Goal: Task Accomplishment & Management: Manage account settings

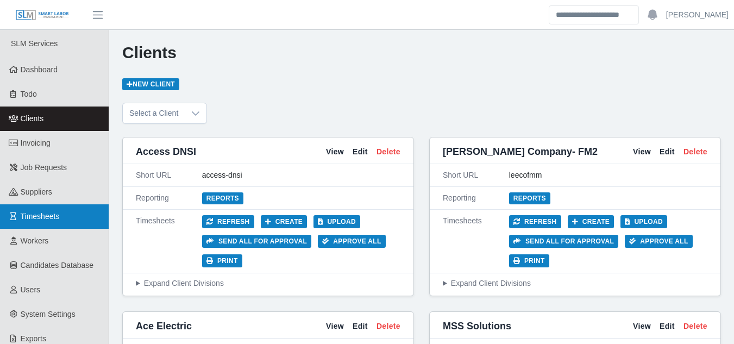
click at [41, 217] on span "Timesheets" at bounding box center [40, 216] width 39 height 9
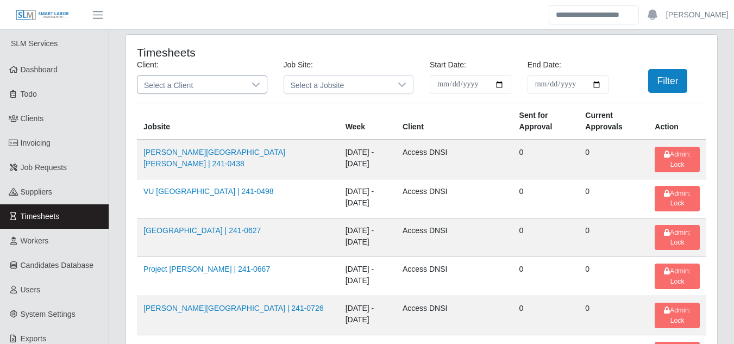
click at [219, 91] on span "Select a Client" at bounding box center [191, 84] width 108 height 18
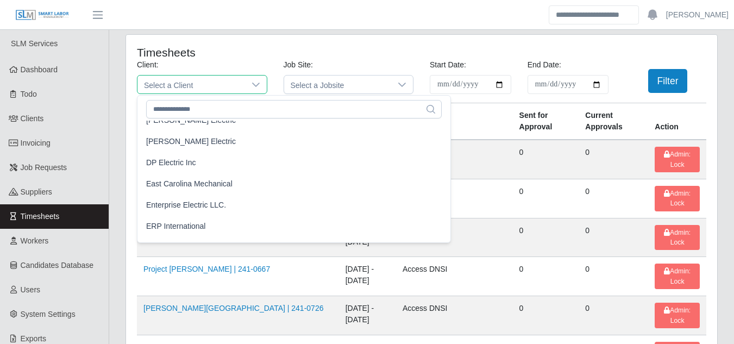
scroll to position [434, 0]
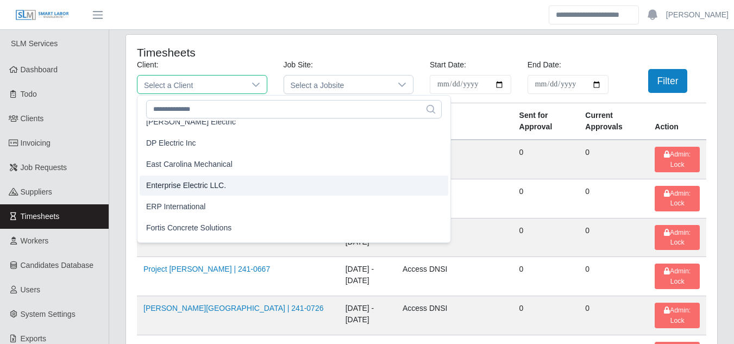
click at [183, 184] on span "Enterprise Electric LLC." at bounding box center [186, 185] width 80 height 11
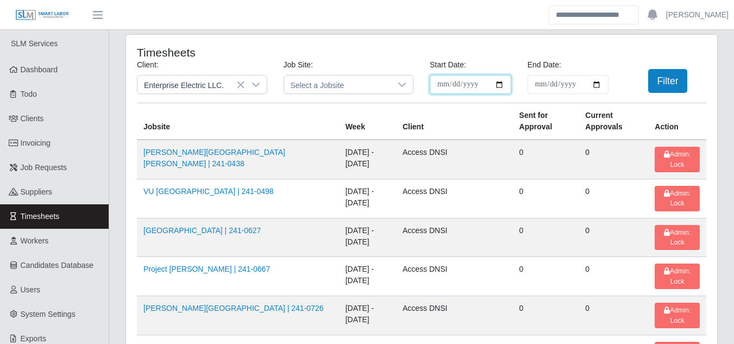
click at [495, 83] on input "**********" at bounding box center [469, 84] width 81 height 19
type input "**********"
click at [595, 87] on input "End Date:" at bounding box center [567, 84] width 81 height 19
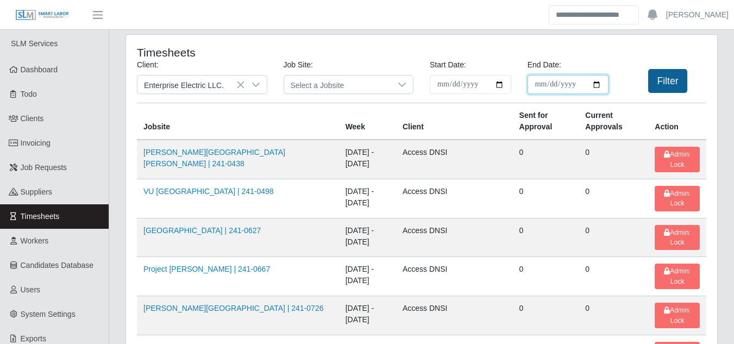
type input "**********"
click at [675, 68] on div "**********" at bounding box center [421, 80] width 585 height 43
click at [673, 81] on button "Filter" at bounding box center [668, 81] width 40 height 24
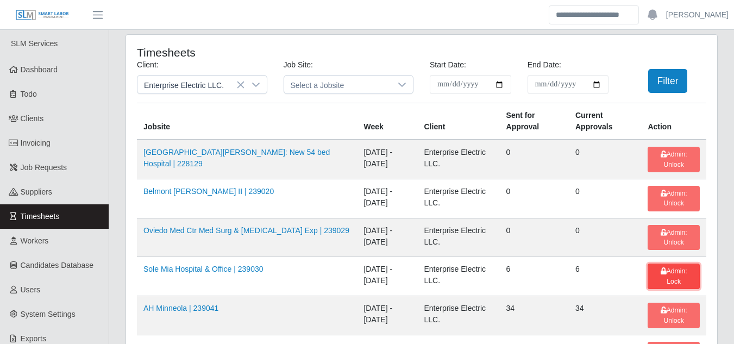
click at [660, 270] on span "Admin: Lock" at bounding box center [673, 275] width 27 height 17
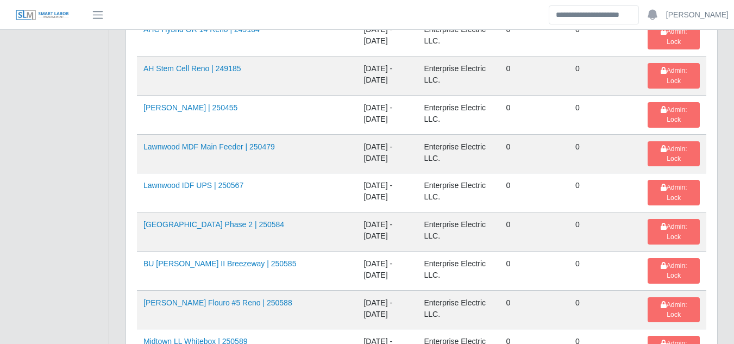
scroll to position [869, 0]
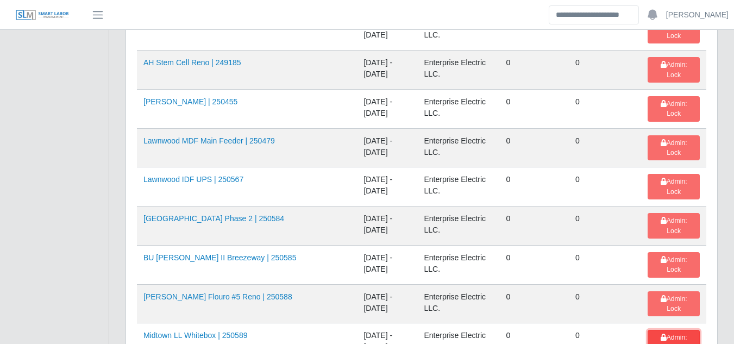
click at [660, 333] on span "Admin: Lock" at bounding box center [673, 341] width 27 height 17
click at [662, 295] on span "Admin: Lock" at bounding box center [673, 303] width 27 height 17
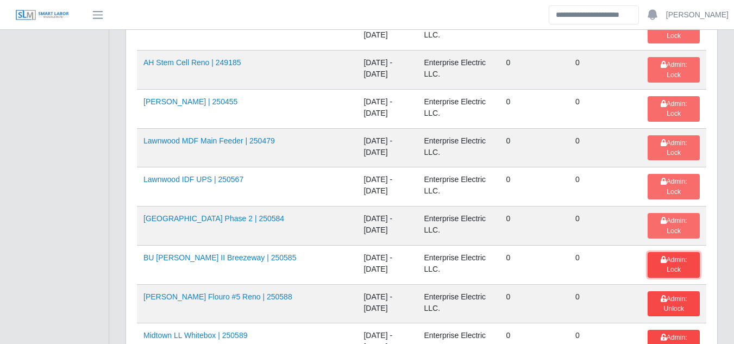
click at [665, 256] on span "Admin: Lock" at bounding box center [673, 264] width 27 height 17
click at [661, 206] on td "Admin: Lock" at bounding box center [673, 225] width 65 height 39
click at [663, 217] on span "Admin: Lock" at bounding box center [673, 225] width 27 height 17
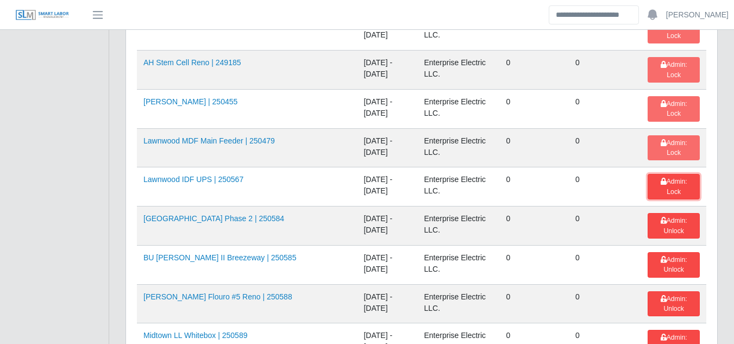
click at [667, 178] on span "Admin: Lock" at bounding box center [673, 186] width 27 height 17
click at [666, 139] on span "Admin: Lock" at bounding box center [673, 147] width 27 height 17
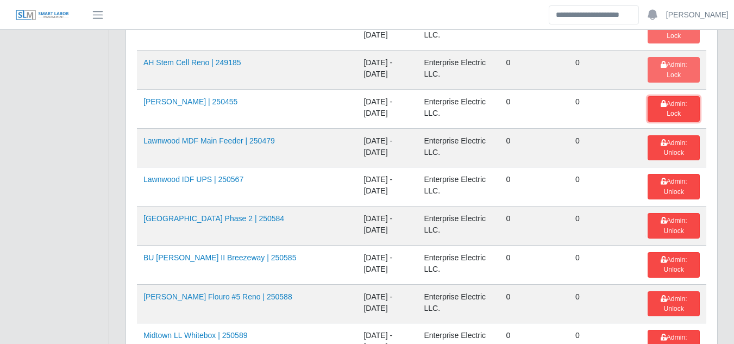
click at [660, 100] on span "Admin: Lock" at bounding box center [673, 108] width 27 height 17
click at [662, 61] on span "Admin: Lock" at bounding box center [673, 69] width 27 height 17
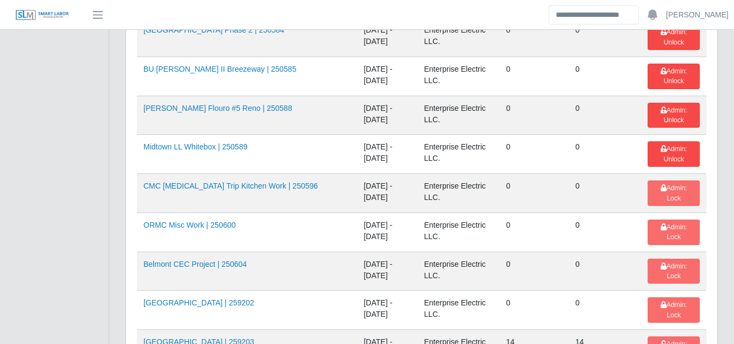
scroll to position [1086, 0]
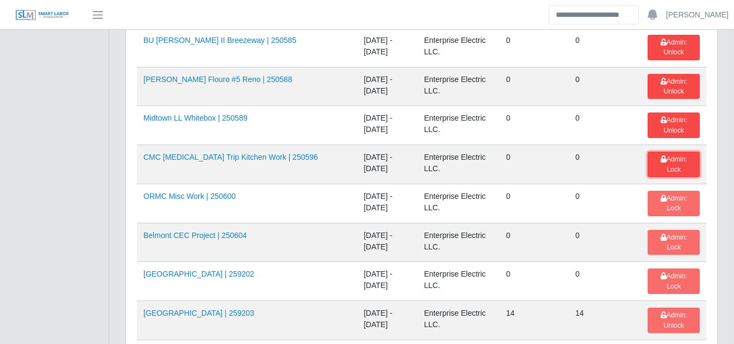
click at [664, 156] on span "Admin: Lock" at bounding box center [673, 163] width 27 height 17
click at [663, 194] on span "Admin: Lock" at bounding box center [673, 202] width 27 height 17
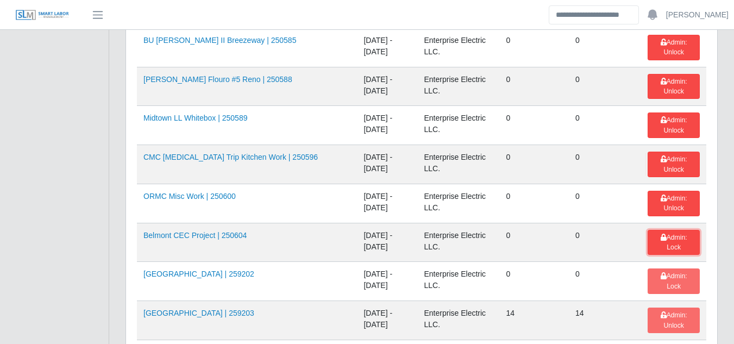
click at [666, 236] on span "Admin: Lock" at bounding box center [673, 241] width 27 height 17
click at [661, 276] on span "Admin: Lock" at bounding box center [673, 280] width 27 height 17
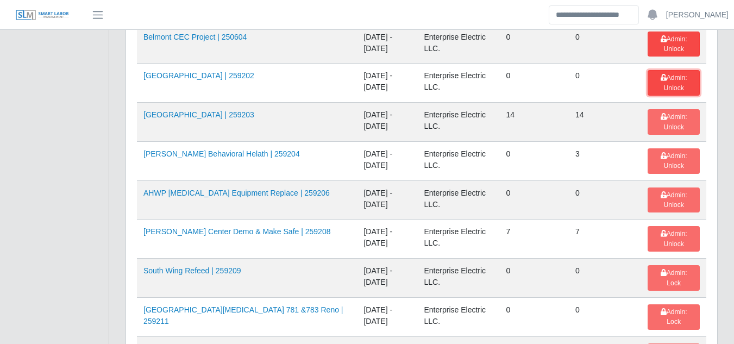
scroll to position [1303, 0]
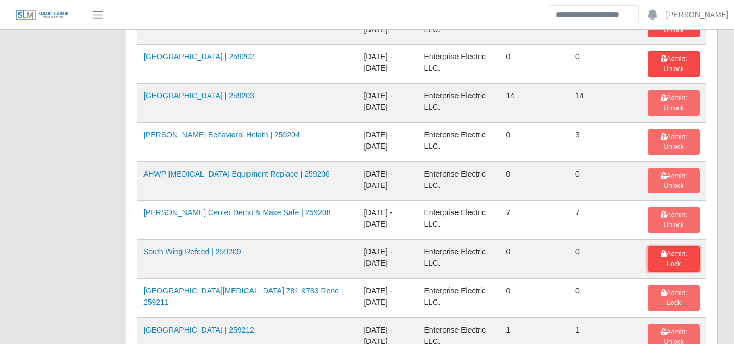
click at [660, 250] on span "Admin: Lock" at bounding box center [673, 258] width 27 height 17
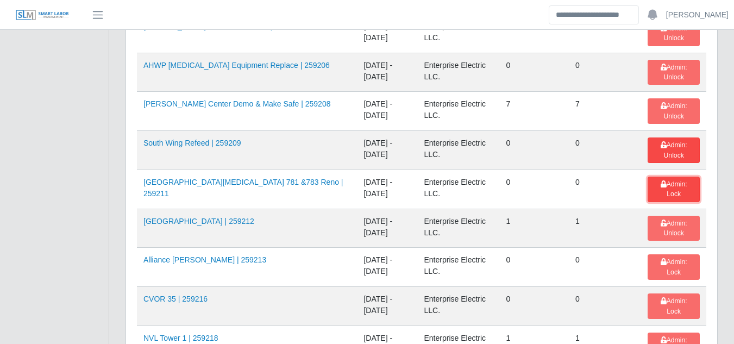
click at [665, 184] on span "Admin: Lock" at bounding box center [673, 188] width 27 height 17
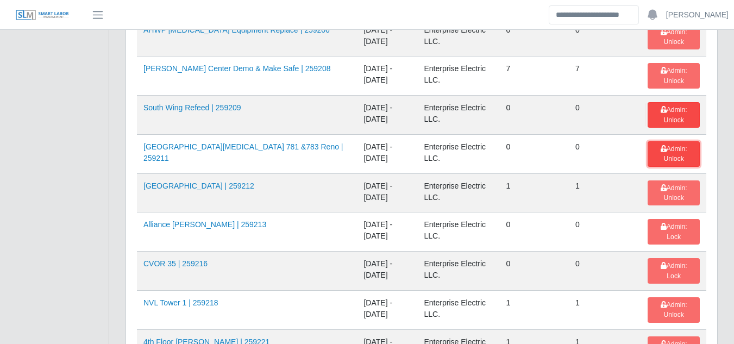
scroll to position [1466, 0]
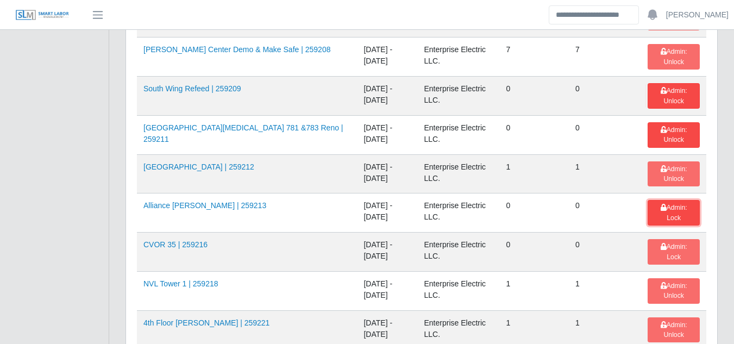
click at [667, 204] on span "Admin: Lock" at bounding box center [673, 212] width 27 height 17
click at [665, 246] on span "Admin: Lock" at bounding box center [673, 251] width 27 height 17
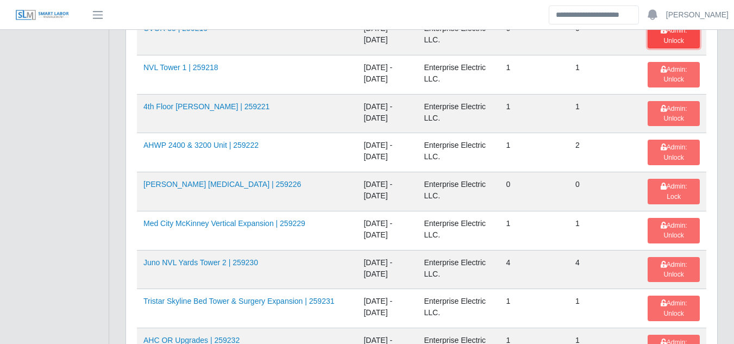
scroll to position [1683, 0]
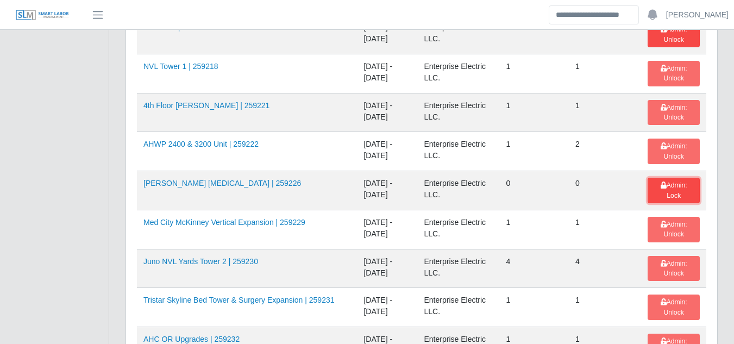
click at [662, 186] on span "Admin: Lock" at bounding box center [673, 189] width 27 height 17
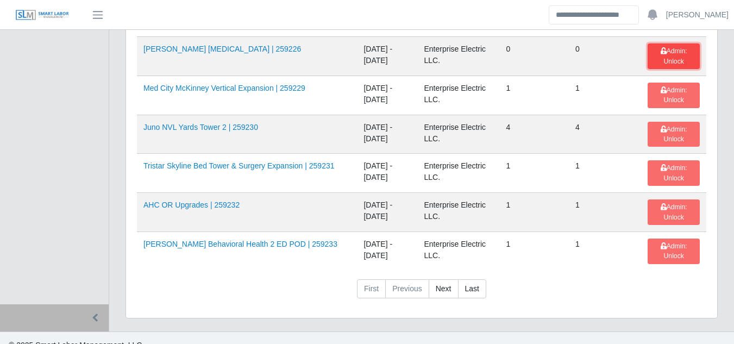
scroll to position [1829, 0]
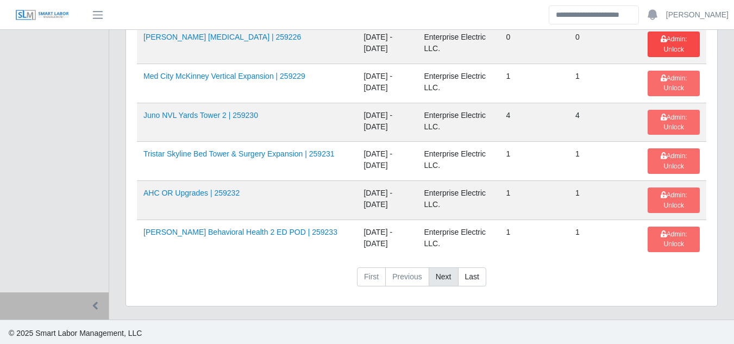
click at [439, 271] on link "Next" at bounding box center [443, 277] width 30 height 20
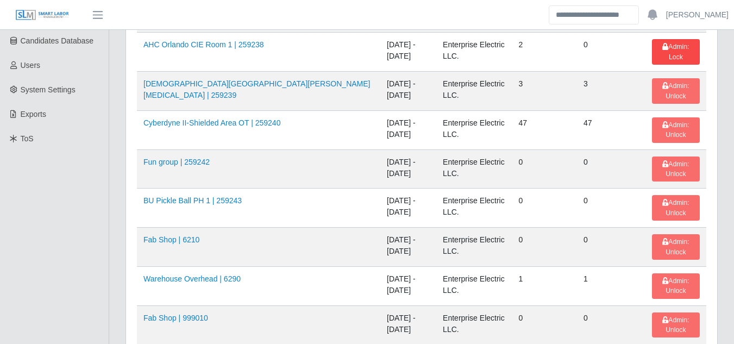
scroll to position [144, 0]
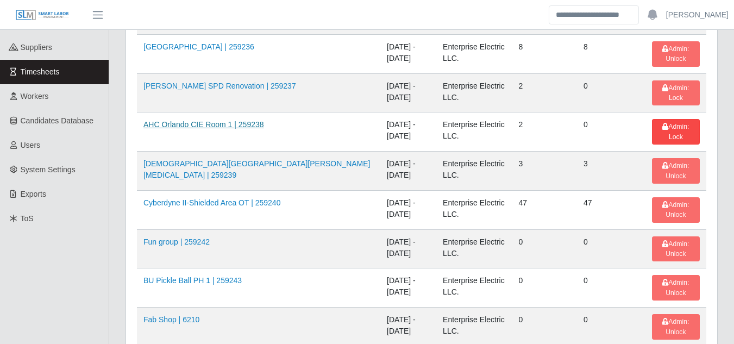
click at [204, 125] on link "AHC Orlando CIE Room 1 | 259238" at bounding box center [203, 124] width 121 height 9
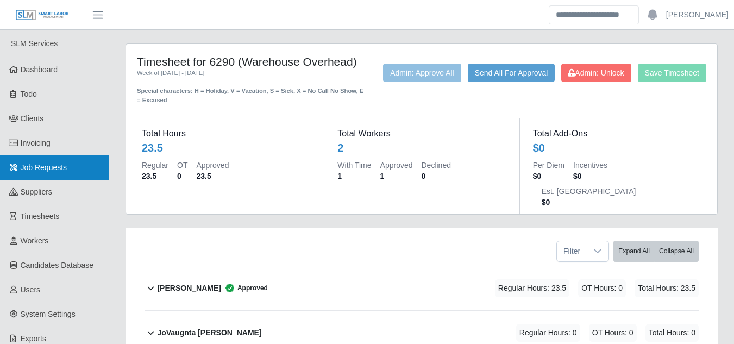
click at [49, 169] on span "Job Requests" at bounding box center [44, 167] width 47 height 9
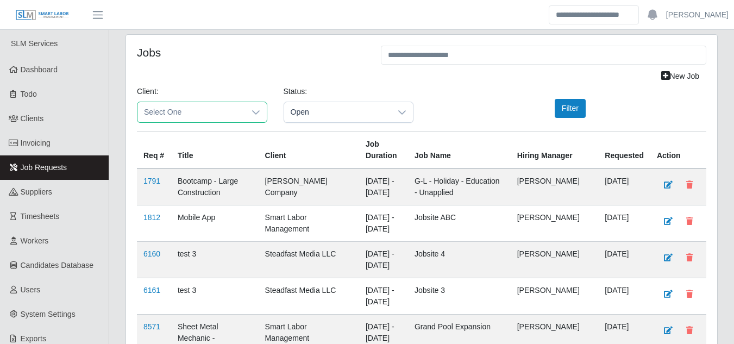
click at [231, 118] on span "Select One" at bounding box center [191, 112] width 108 height 20
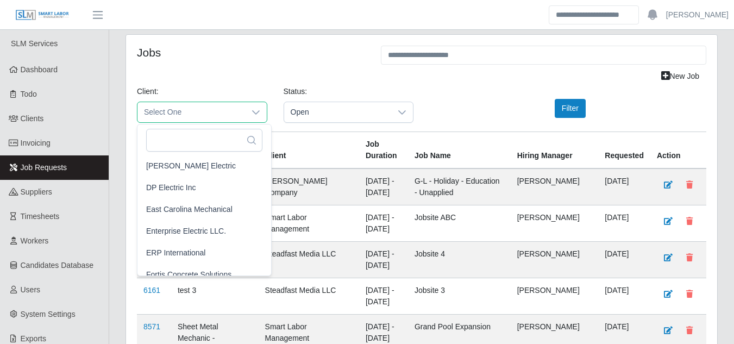
scroll to position [434, 0]
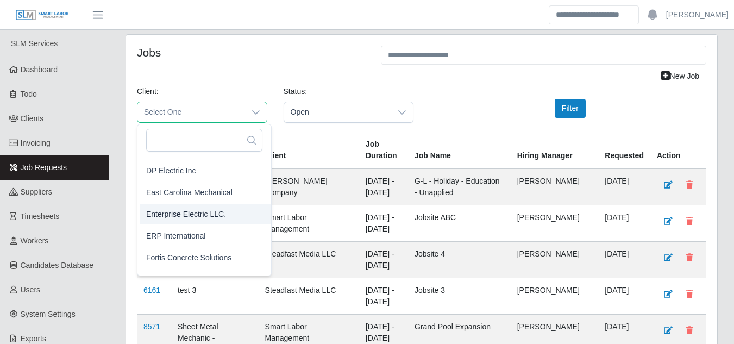
click at [191, 216] on span "Enterprise Electric LLC." at bounding box center [186, 213] width 80 height 11
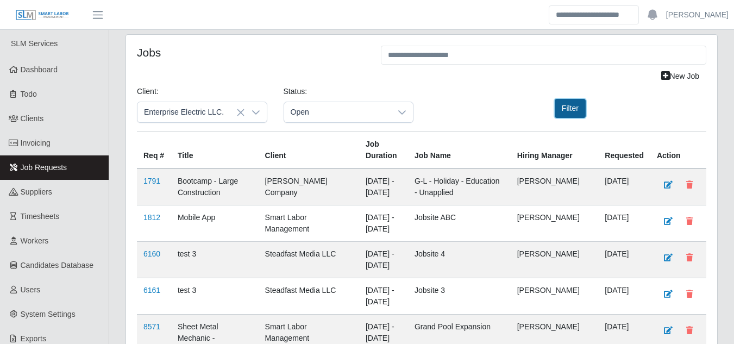
click at [555, 109] on button "Filter" at bounding box center [569, 108] width 31 height 19
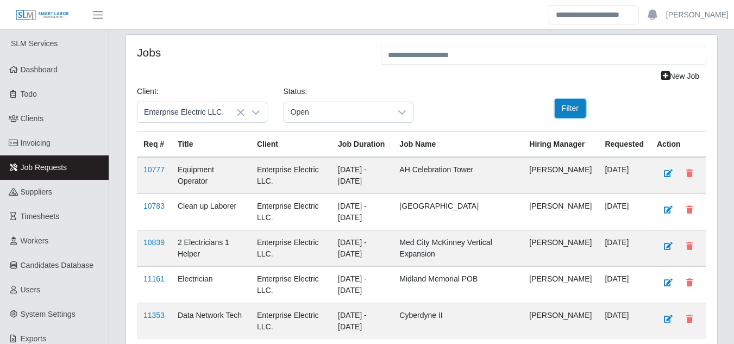
scroll to position [54, 0]
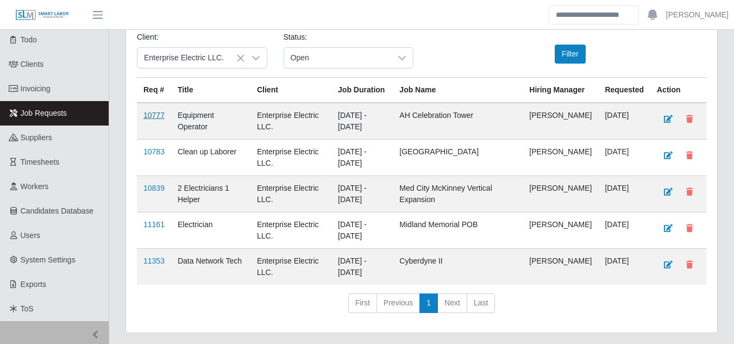
click at [160, 119] on link "10777" at bounding box center [153, 115] width 21 height 9
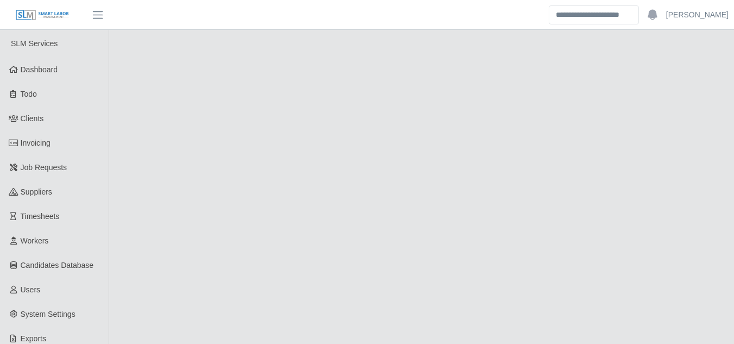
select select "****"
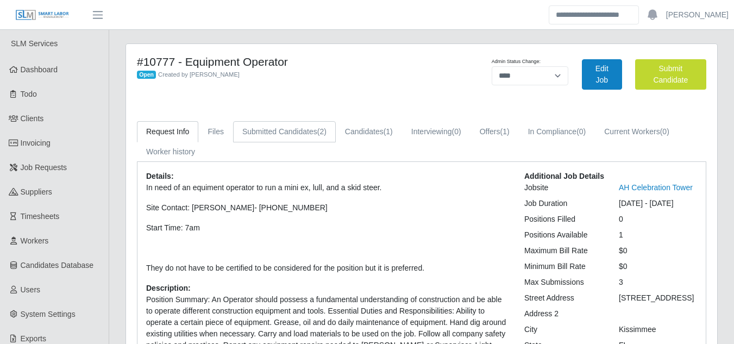
click at [285, 130] on link "Submitted Candidates (2)" at bounding box center [284, 131] width 103 height 21
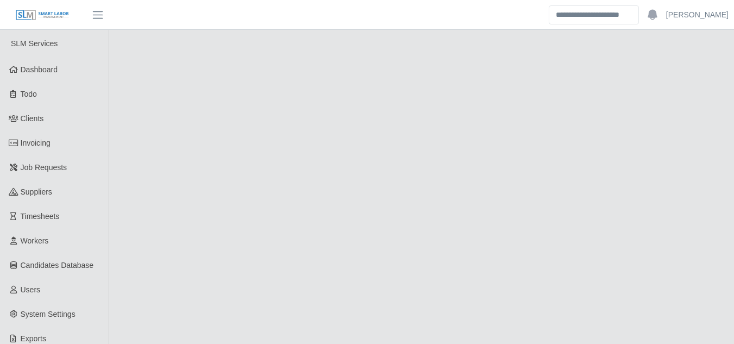
select select "****"
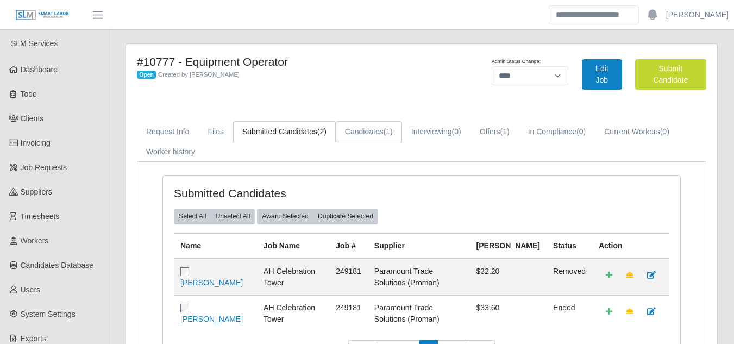
click at [377, 136] on link "Candidates (1)" at bounding box center [369, 131] width 66 height 21
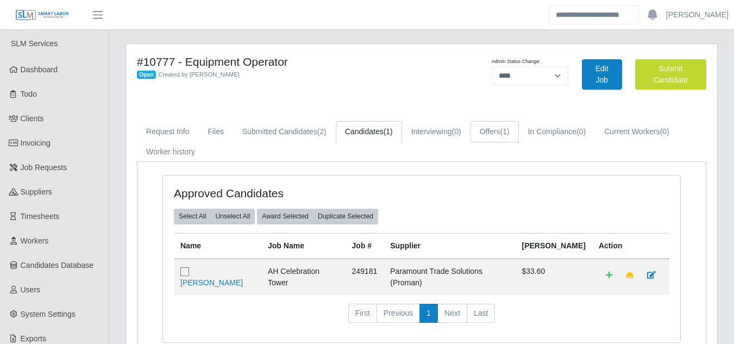
click at [500, 133] on link "Offers (1)" at bounding box center [494, 131] width 48 height 21
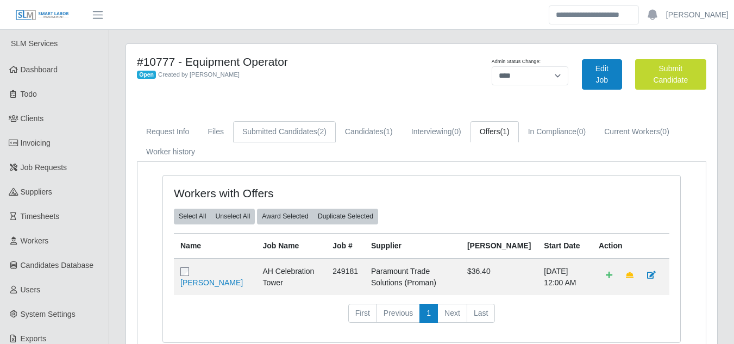
click at [279, 135] on link "Submitted Candidates (2)" at bounding box center [284, 131] width 103 height 21
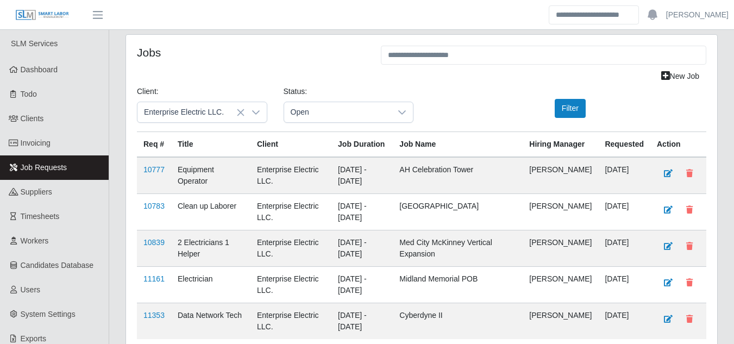
scroll to position [54, 0]
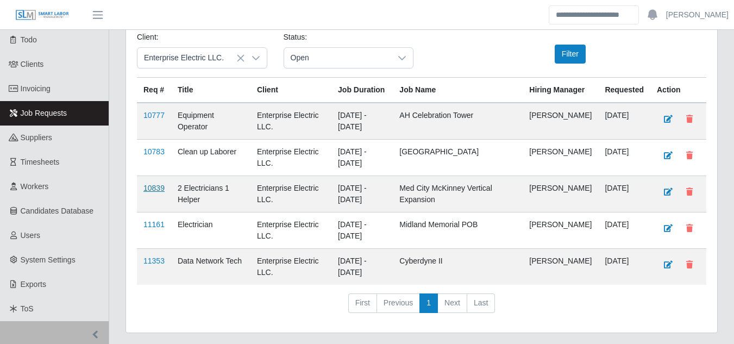
click at [150, 192] on link "10839" at bounding box center [153, 188] width 21 height 9
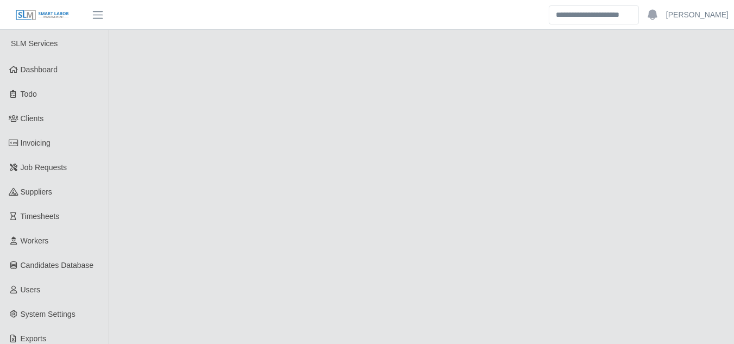
select select "****"
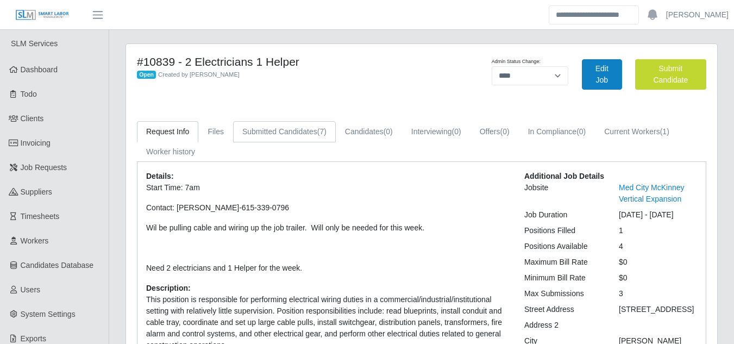
click at [288, 136] on link "Submitted Candidates (7)" at bounding box center [284, 131] width 103 height 21
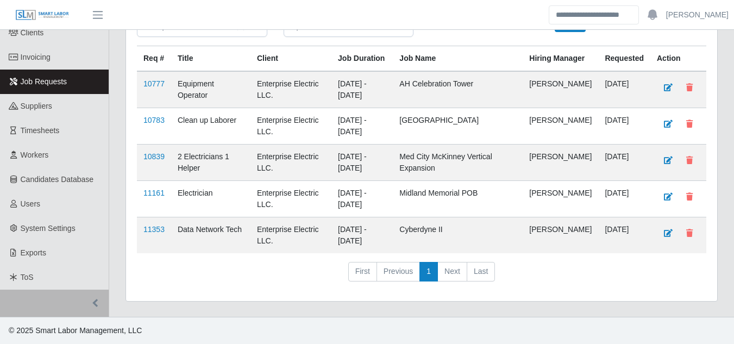
scroll to position [95, 0]
click at [149, 196] on link "11161" at bounding box center [153, 192] width 21 height 9
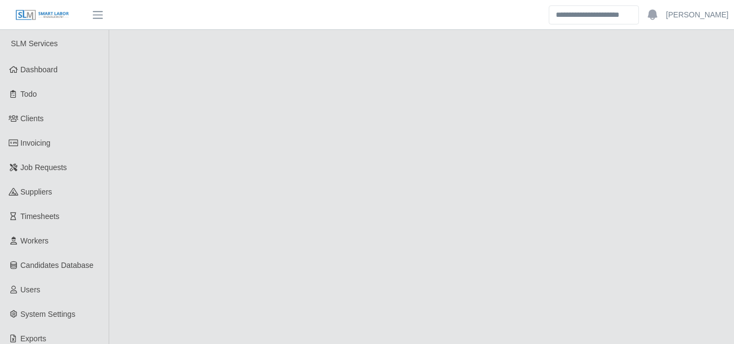
select select "****"
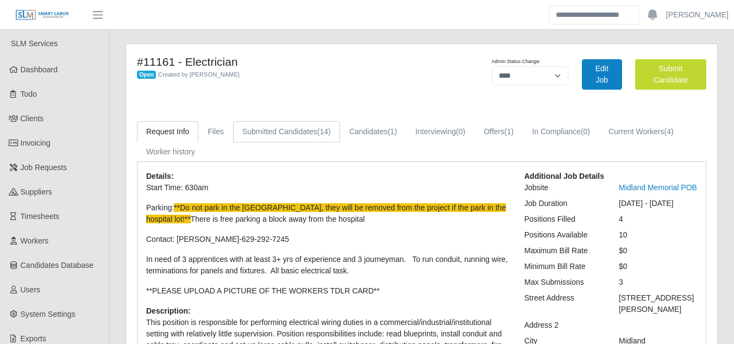
click at [300, 129] on link "Submitted Candidates (14)" at bounding box center [286, 131] width 107 height 21
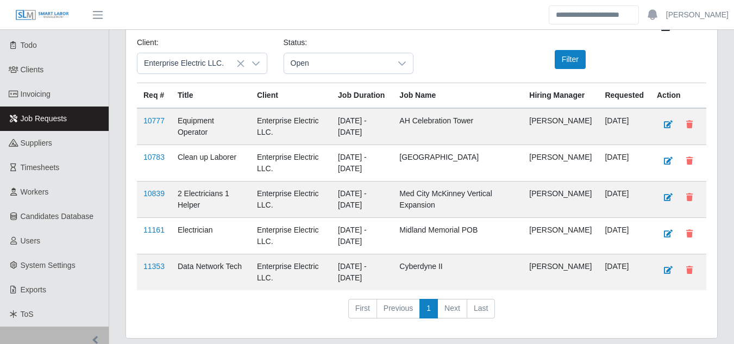
scroll to position [95, 0]
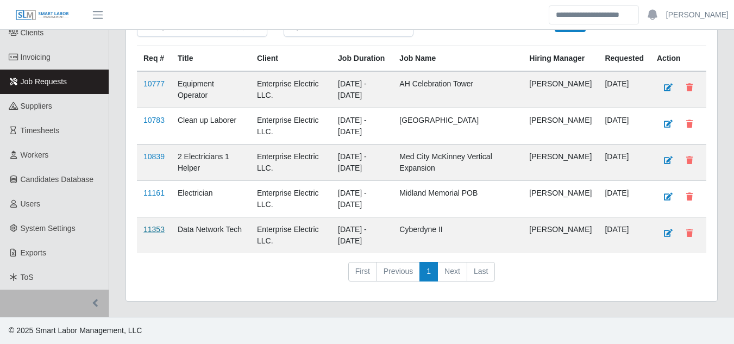
click at [154, 232] on link "11353" at bounding box center [153, 229] width 21 height 9
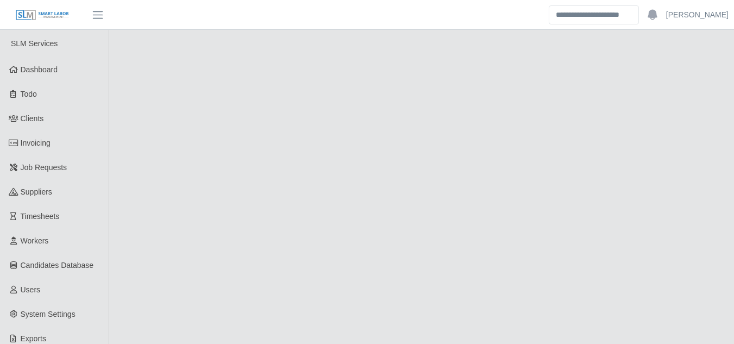
select select "****"
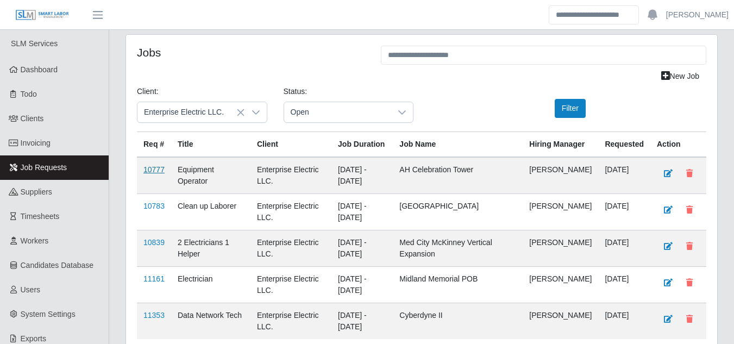
click at [158, 174] on link "10777" at bounding box center [153, 169] width 21 height 9
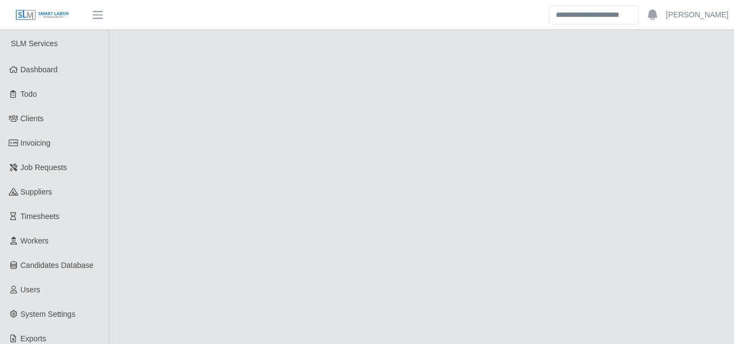
select select "****"
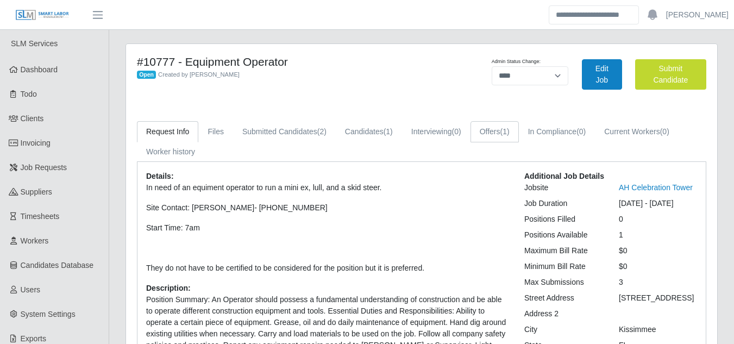
click at [504, 132] on span "(1)" at bounding box center [504, 131] width 9 height 9
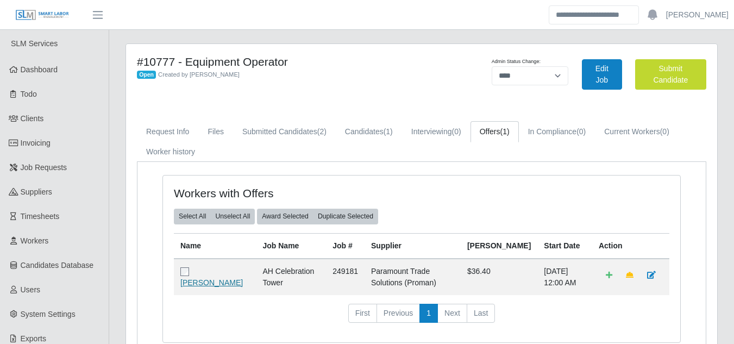
click at [208, 281] on link "Antonio Patrick" at bounding box center [211, 282] width 62 height 9
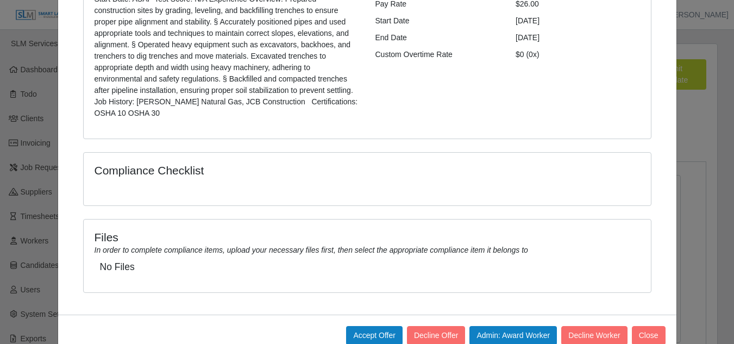
scroll to position [212, 0]
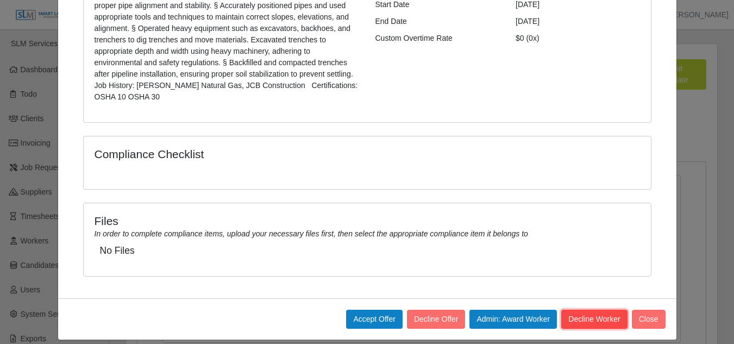
click at [580, 312] on button "Decline Worker" at bounding box center [594, 318] width 66 height 19
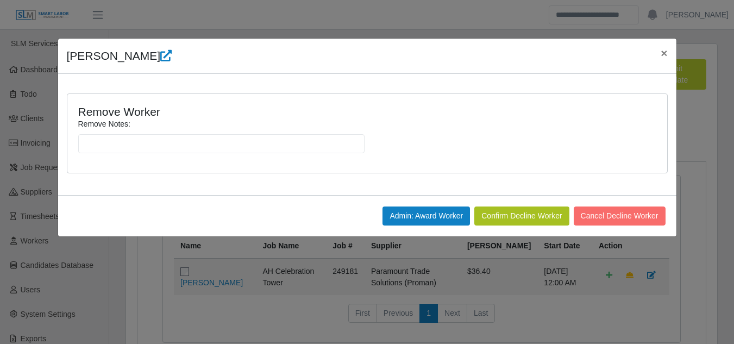
scroll to position [0, 0]
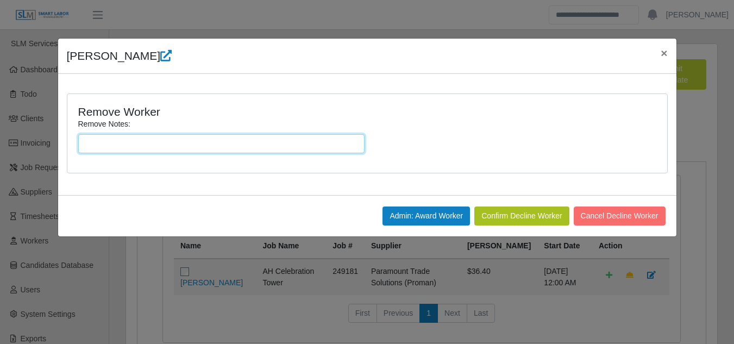
click at [143, 149] on input "Remove Notes:" at bounding box center [221, 143] width 286 height 19
type input "**********"
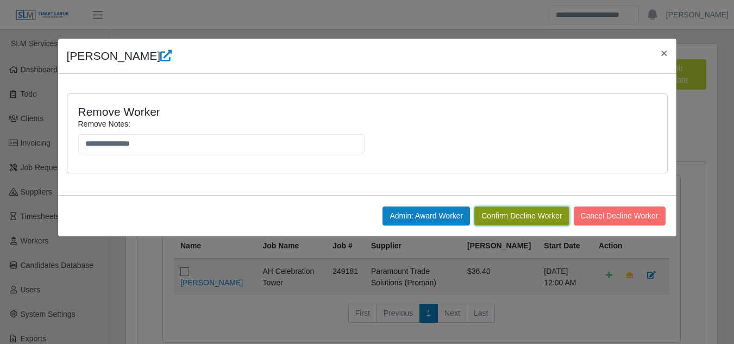
click at [508, 218] on button "Confirm Decline Worker" at bounding box center [521, 215] width 94 height 19
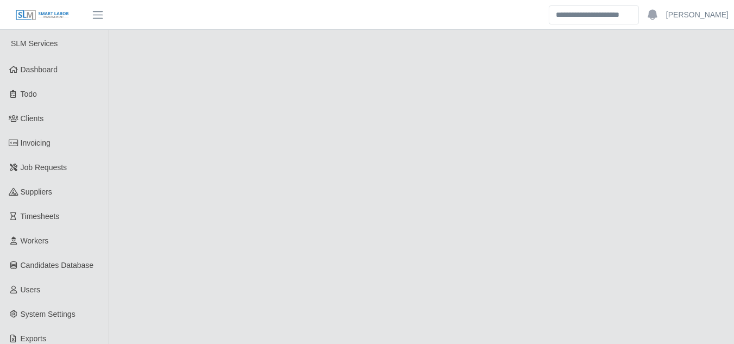
select select "****"
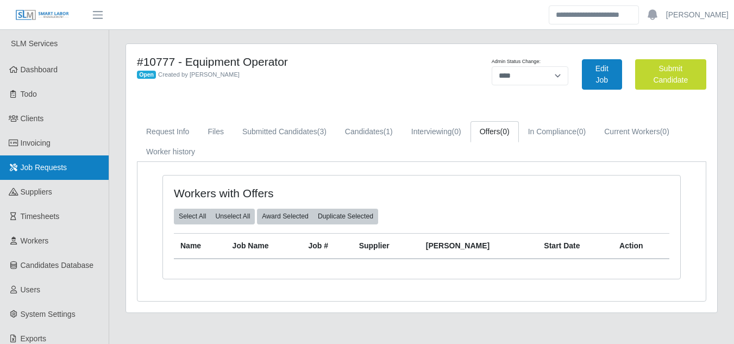
click at [55, 169] on span "Job Requests" at bounding box center [44, 167] width 47 height 9
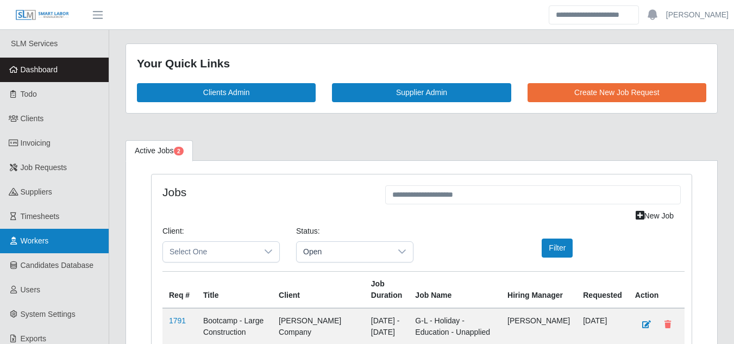
click at [36, 241] on span "Workers" at bounding box center [35, 240] width 28 height 9
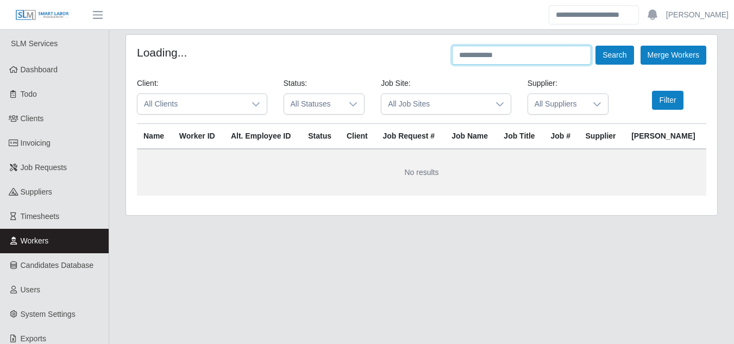
click at [477, 59] on input "text" at bounding box center [521, 55] width 139 height 19
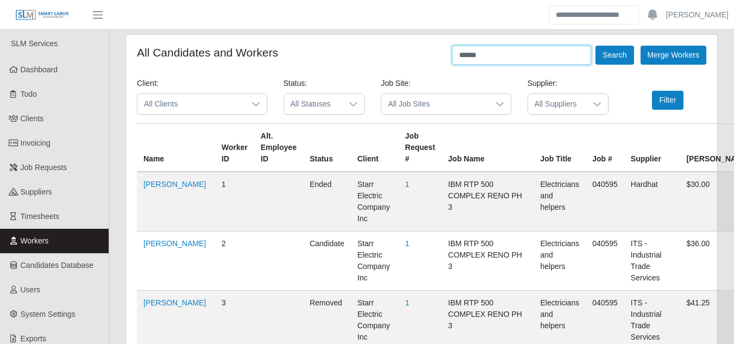
type input "******"
click at [595, 46] on button "Search" at bounding box center [614, 55] width 38 height 19
click at [606, 60] on button "Search" at bounding box center [614, 55] width 38 height 19
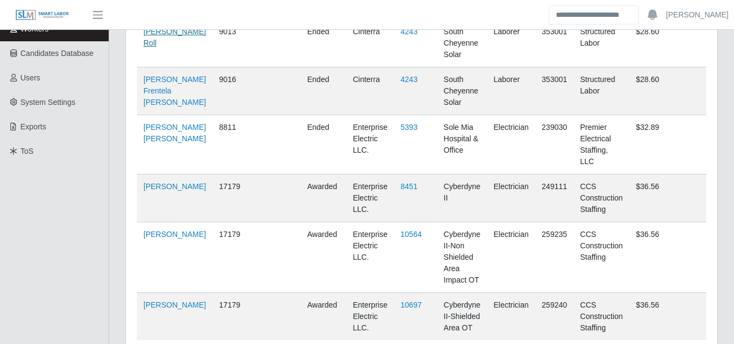
scroll to position [217, 0]
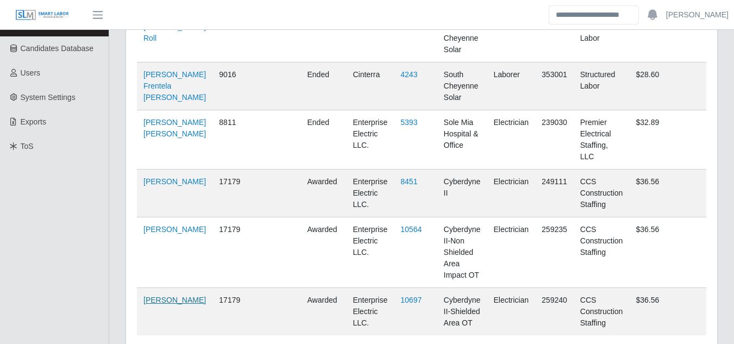
click at [159, 295] on link "Osmany Aguilar" at bounding box center [174, 299] width 62 height 9
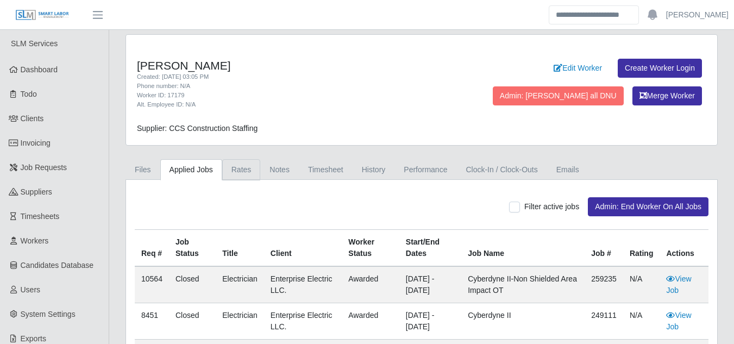
click at [238, 173] on link "Rates" at bounding box center [241, 169] width 39 height 21
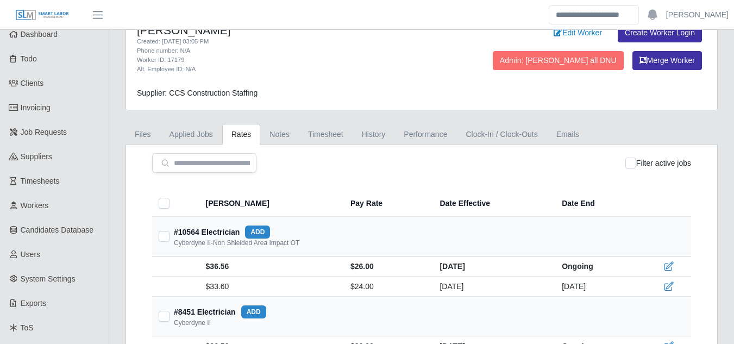
scroll to position [54, 0]
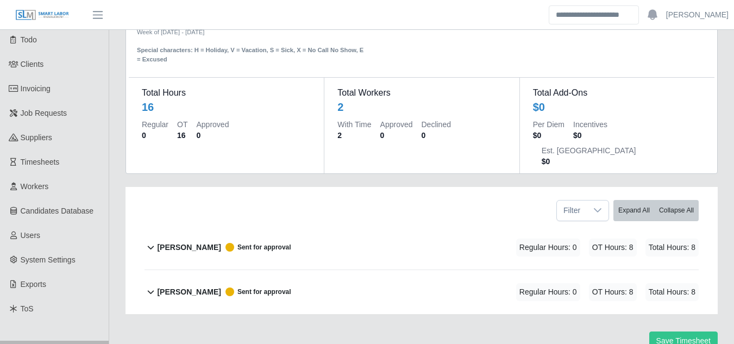
click at [167, 242] on b "Daniel Agredo-Moran" at bounding box center [189, 247] width 64 height 11
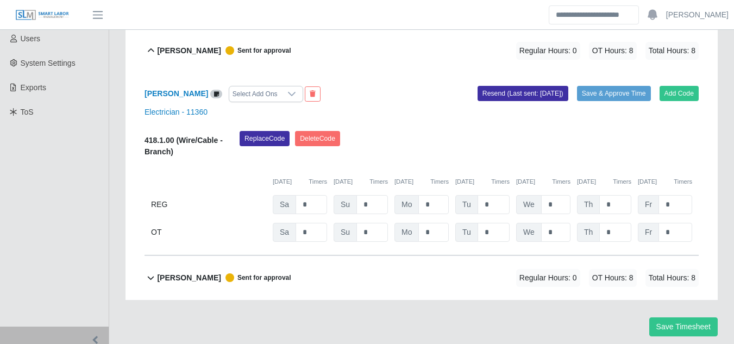
scroll to position [262, 0]
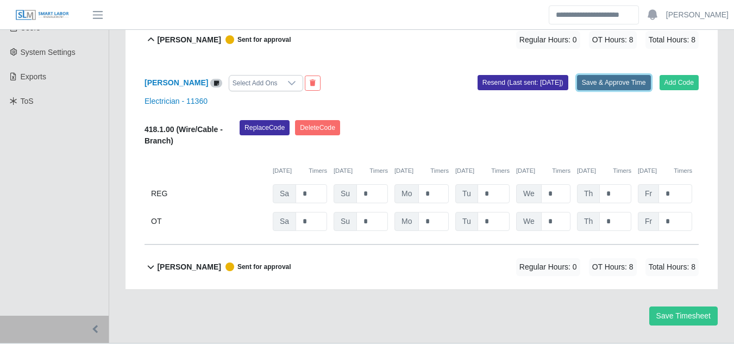
click at [611, 75] on button "Save & Approve Time" at bounding box center [614, 82] width 74 height 15
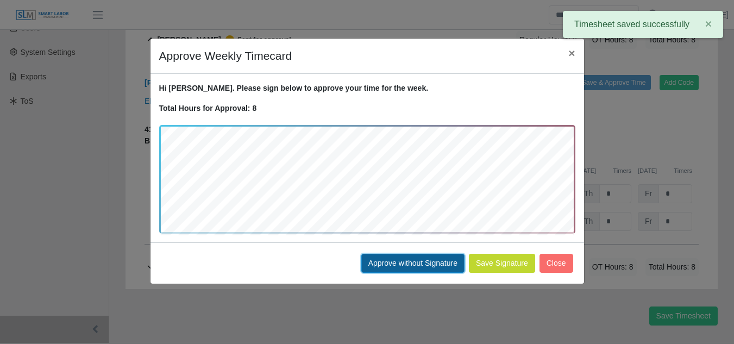
click at [411, 261] on button "Approve without Signature" at bounding box center [412, 263] width 103 height 19
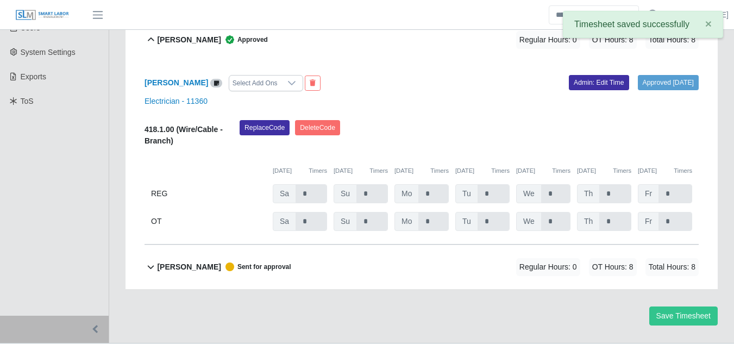
click at [181, 261] on b "Yobany Gonzalez" at bounding box center [189, 266] width 64 height 11
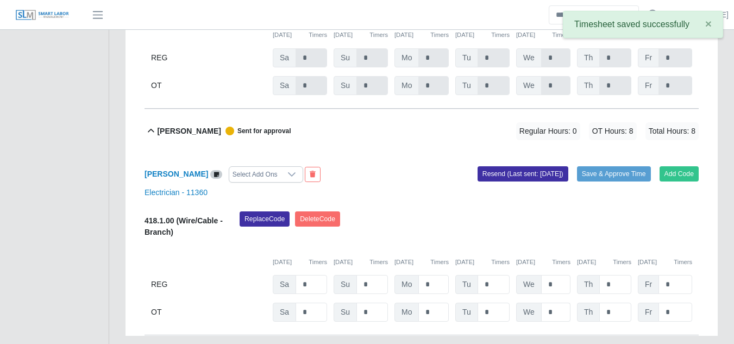
scroll to position [445, 0]
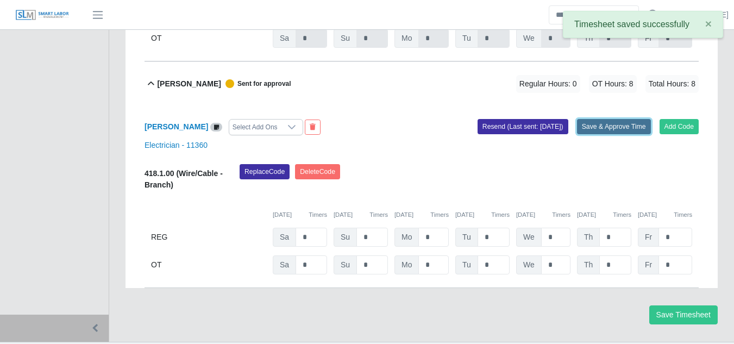
click at [596, 119] on button "Save & Approve Time" at bounding box center [614, 126] width 74 height 15
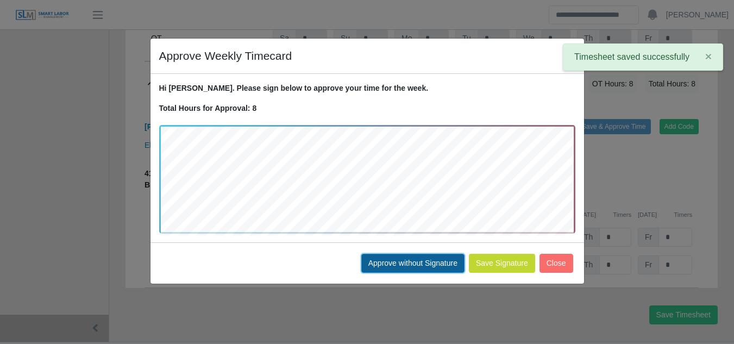
click at [400, 263] on button "Approve without Signature" at bounding box center [412, 263] width 103 height 19
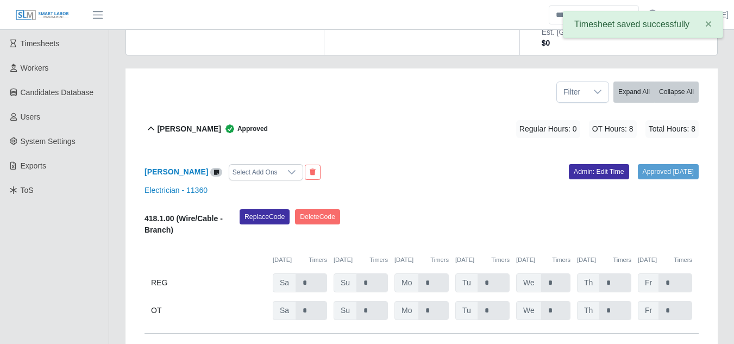
scroll to position [0, 0]
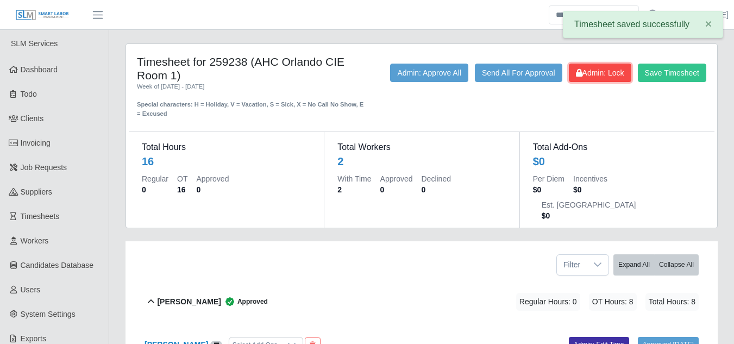
click at [608, 76] on span "Admin: Lock" at bounding box center [600, 72] width 48 height 9
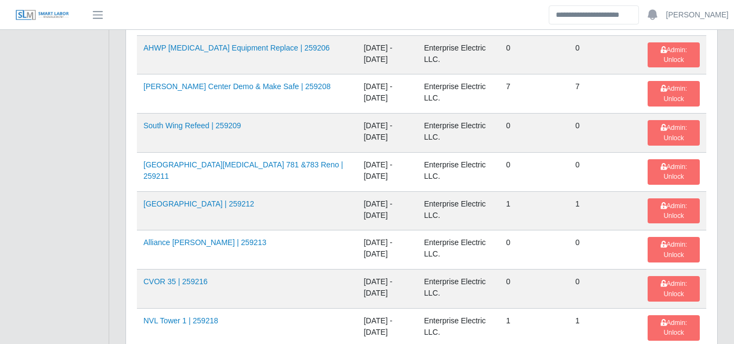
scroll to position [1829, 0]
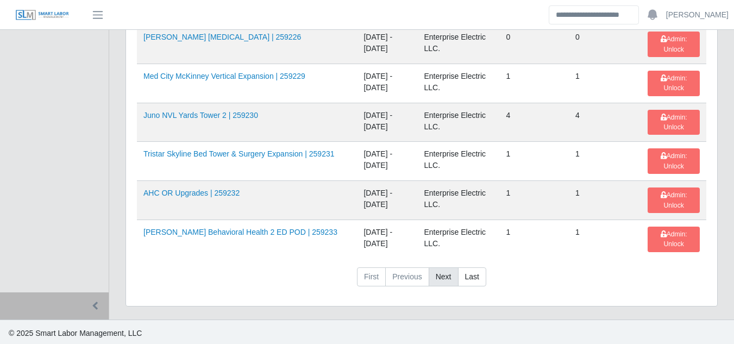
click at [439, 271] on link "Next" at bounding box center [443, 277] width 30 height 20
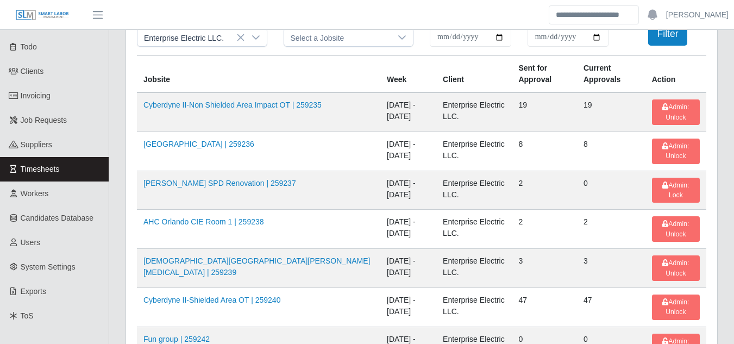
scroll to position [39, 0]
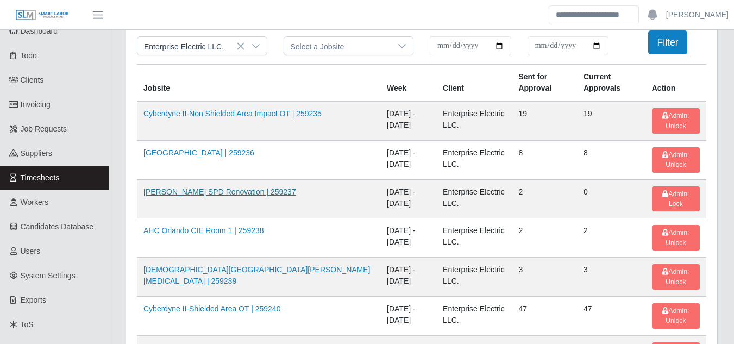
click at [240, 194] on link "AHO Sherman SPD Renovation | 259237" at bounding box center [219, 191] width 153 height 9
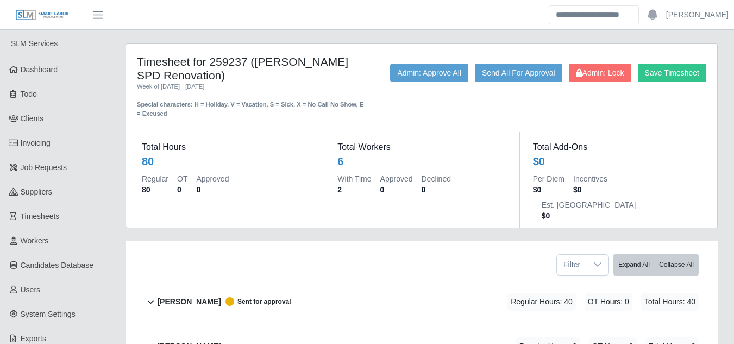
click at [220, 296] on b "Daniel Agredo-Moran" at bounding box center [189, 301] width 64 height 11
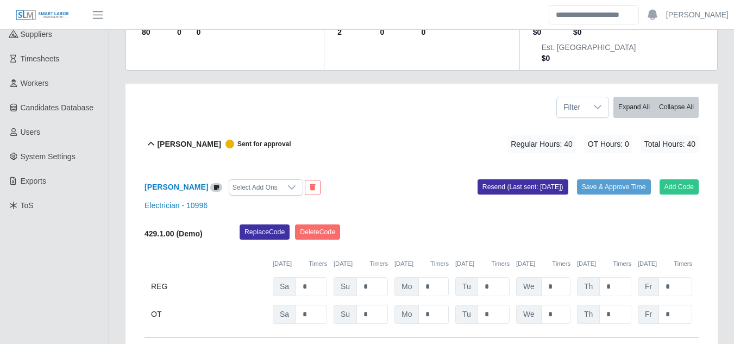
scroll to position [163, 0]
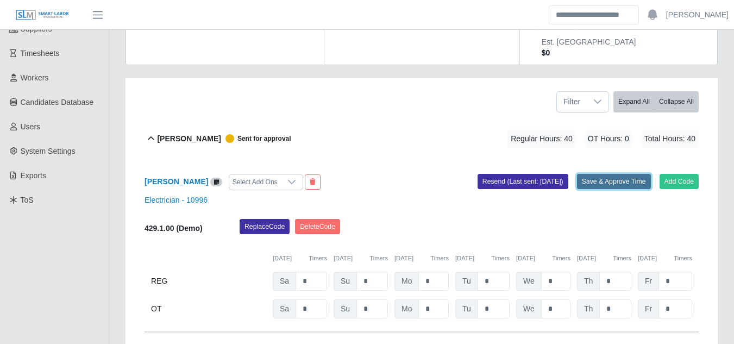
click at [606, 174] on button "Save & Approve Time" at bounding box center [614, 181] width 74 height 15
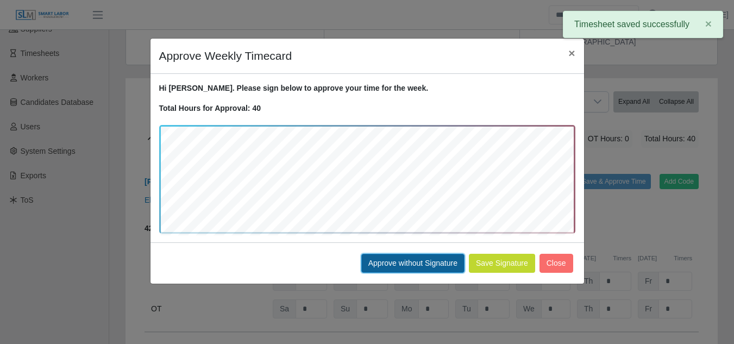
click at [412, 265] on button "Approve without Signature" at bounding box center [412, 263] width 103 height 19
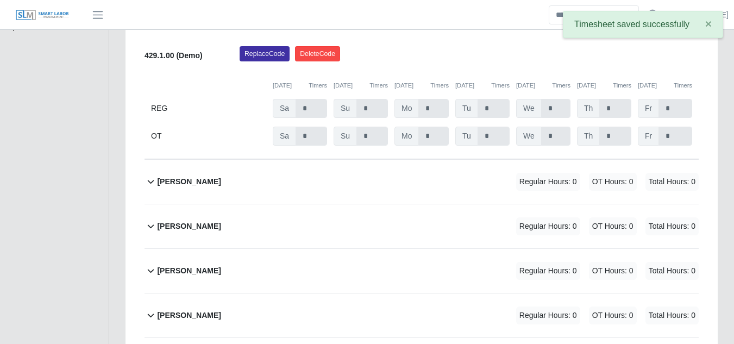
scroll to position [380, 0]
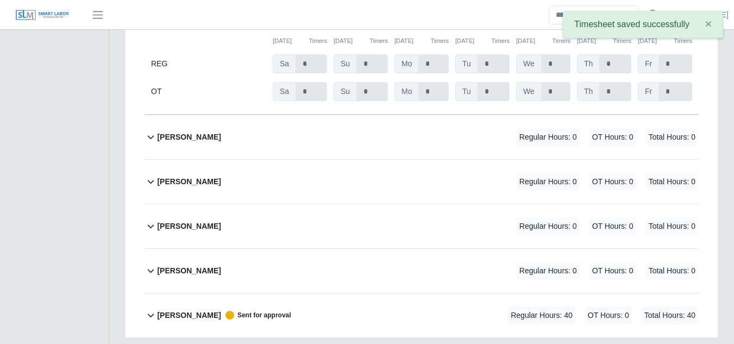
click at [187, 309] on b "Yobany Gonzalez" at bounding box center [189, 314] width 64 height 11
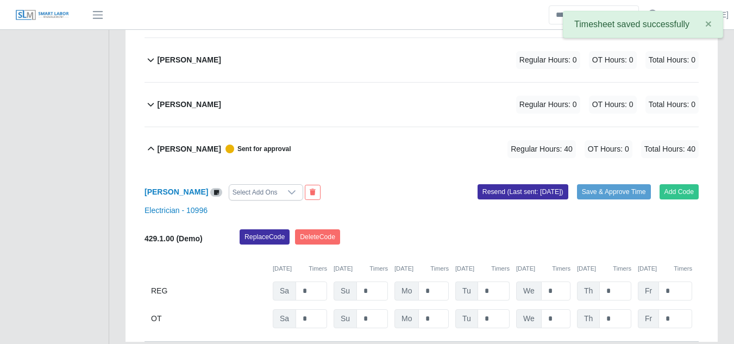
scroll to position [552, 0]
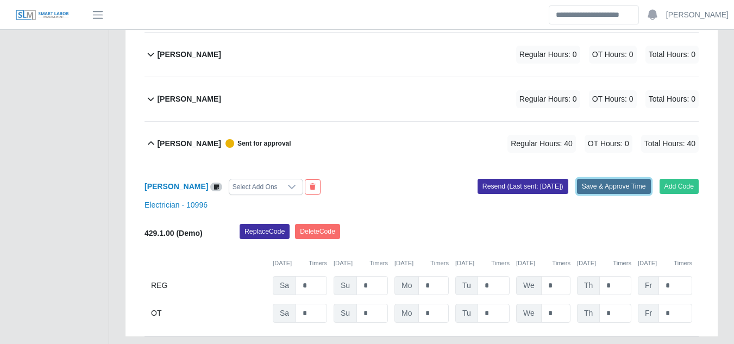
click at [596, 179] on button "Save & Approve Time" at bounding box center [614, 186] width 74 height 15
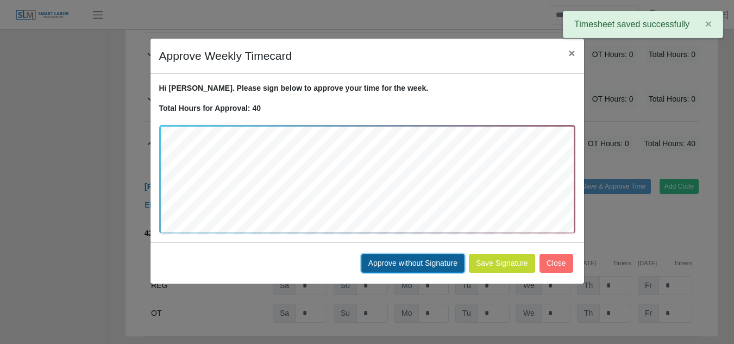
click at [393, 270] on button "Approve without Signature" at bounding box center [412, 263] width 103 height 19
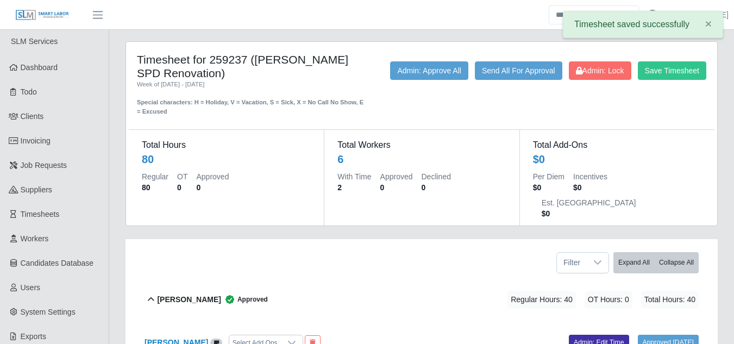
scroll to position [0, 0]
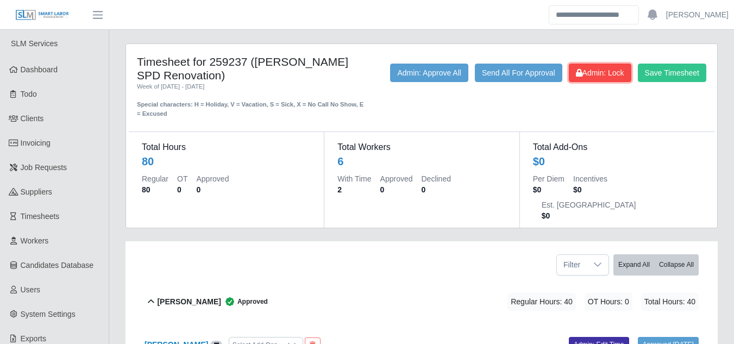
click at [602, 69] on span "Admin: Lock" at bounding box center [600, 72] width 48 height 9
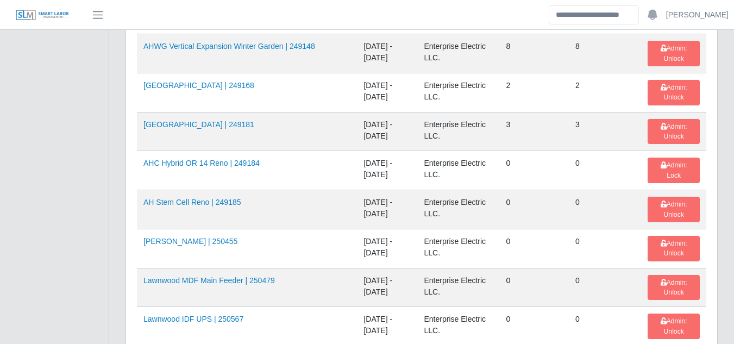
scroll to position [706, 0]
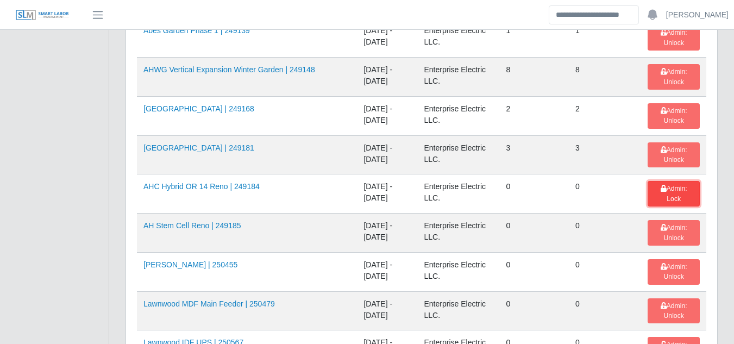
click at [660, 189] on span "Admin: Lock" at bounding box center [673, 193] width 27 height 17
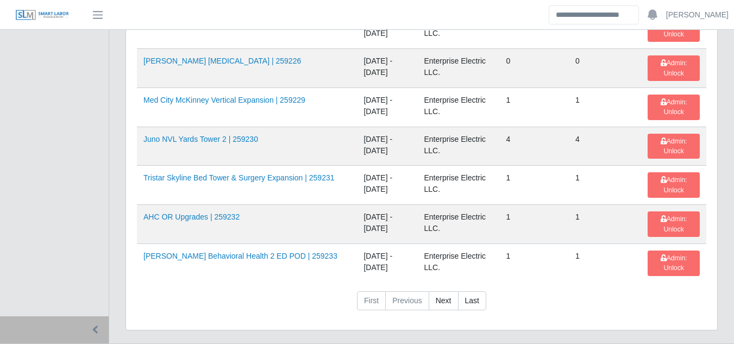
scroll to position [1832, 0]
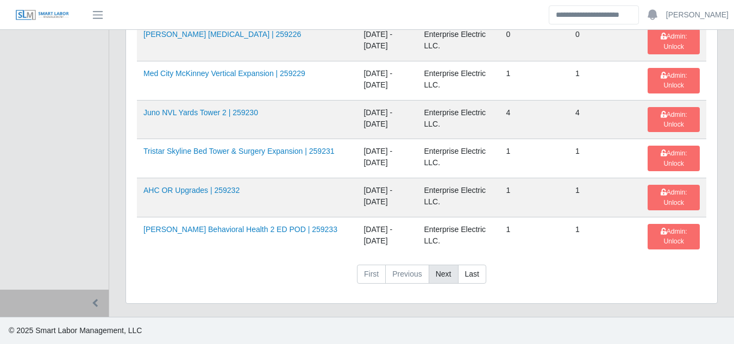
click at [444, 275] on link "Next" at bounding box center [443, 274] width 30 height 20
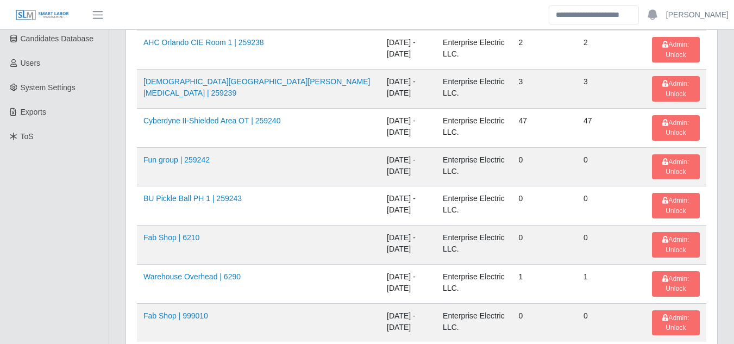
scroll to position [313, 0]
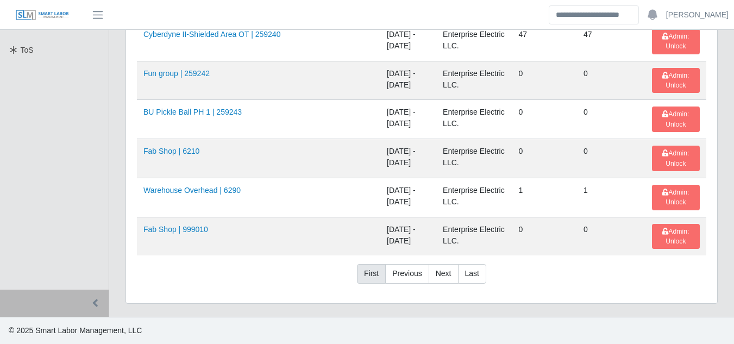
click at [375, 274] on link "First" at bounding box center [371, 274] width 29 height 20
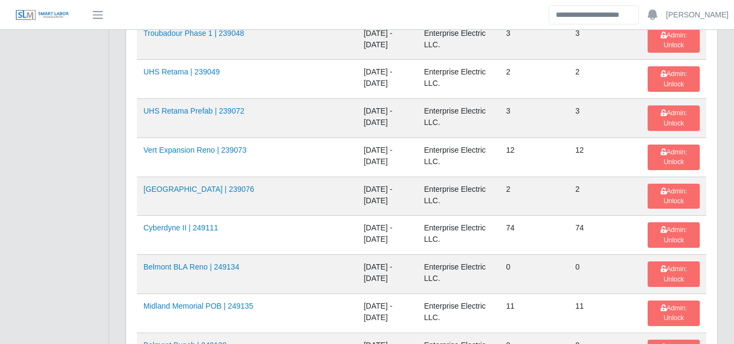
scroll to position [312, 0]
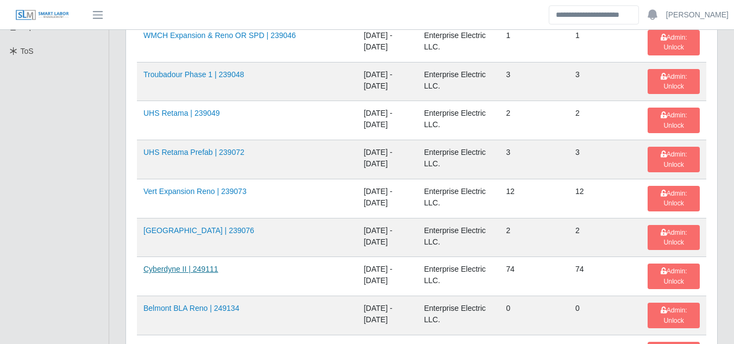
click at [176, 272] on link "Cyberdyne II | 249111" at bounding box center [180, 268] width 75 height 9
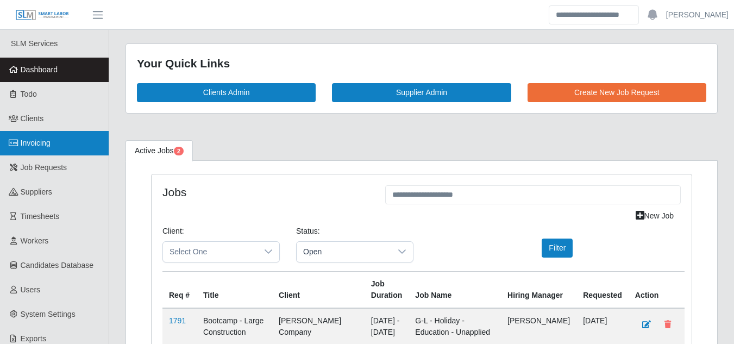
click at [43, 140] on span "Invoicing" at bounding box center [36, 142] width 30 height 9
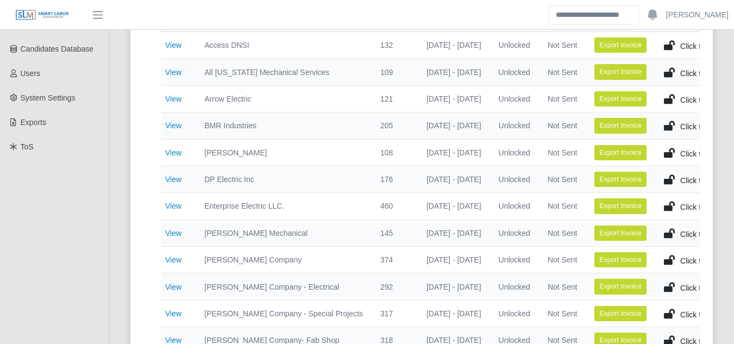
scroll to position [217, 0]
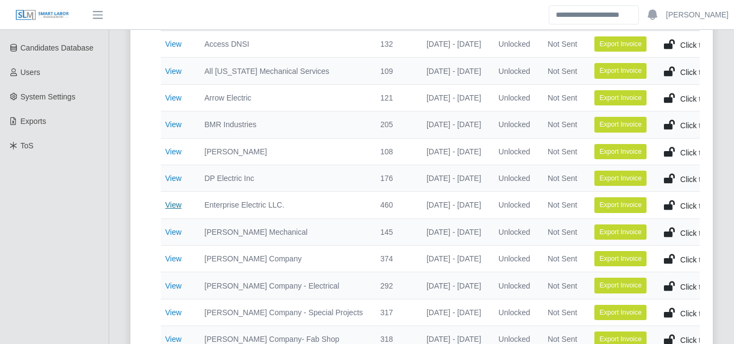
click at [173, 206] on link "View" at bounding box center [173, 204] width 16 height 9
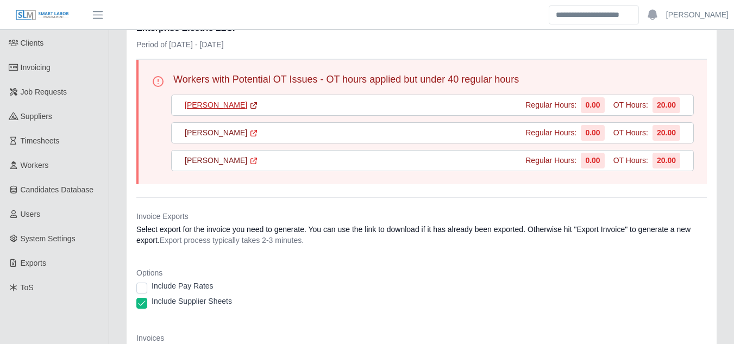
scroll to position [109, 0]
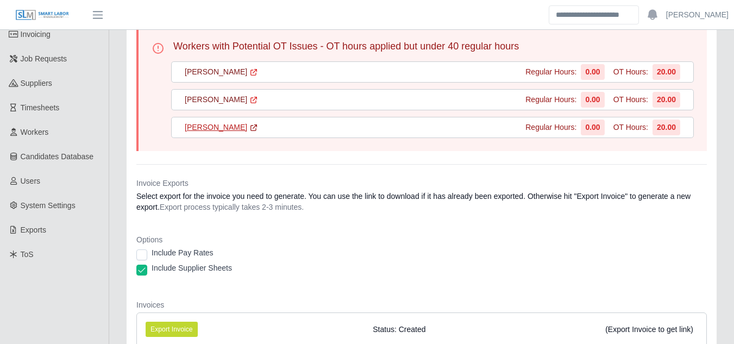
click at [230, 130] on link "[PERSON_NAME]" at bounding box center [221, 127] width 73 height 11
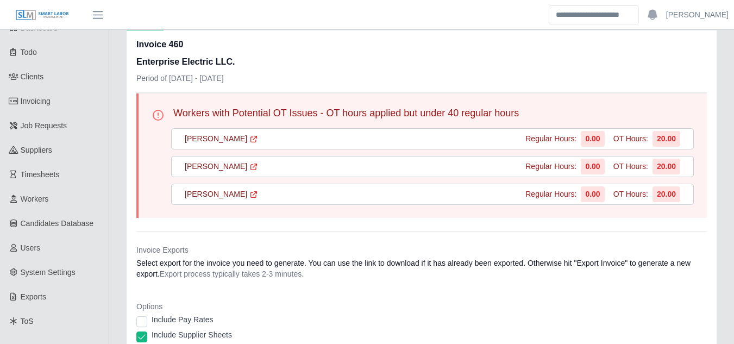
scroll to position [0, 0]
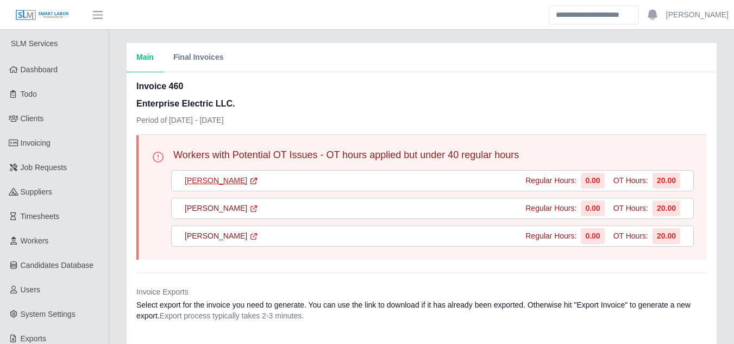
click at [218, 181] on link "Isaias Sanchez" at bounding box center [221, 180] width 73 height 11
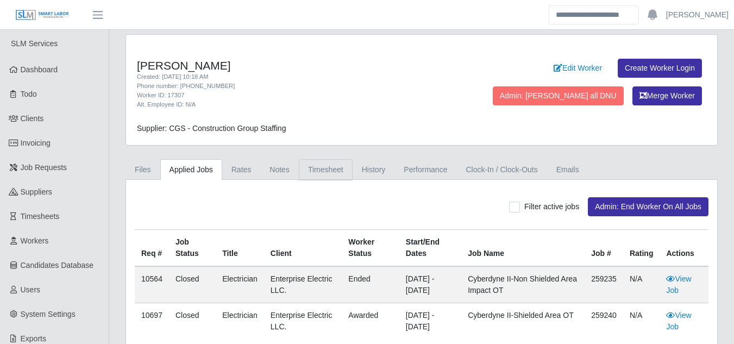
click at [309, 173] on link "Timesheet" at bounding box center [326, 169] width 54 height 21
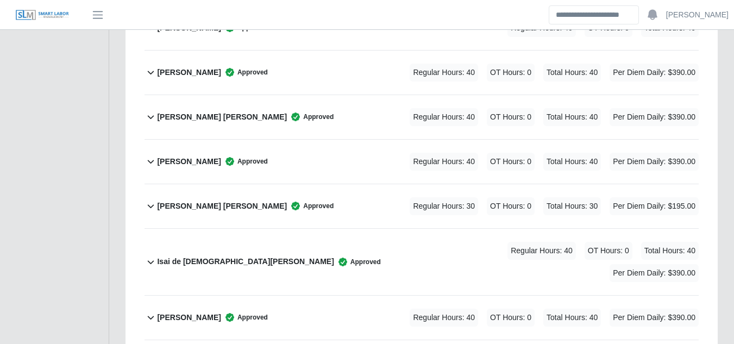
scroll to position [1955, 0]
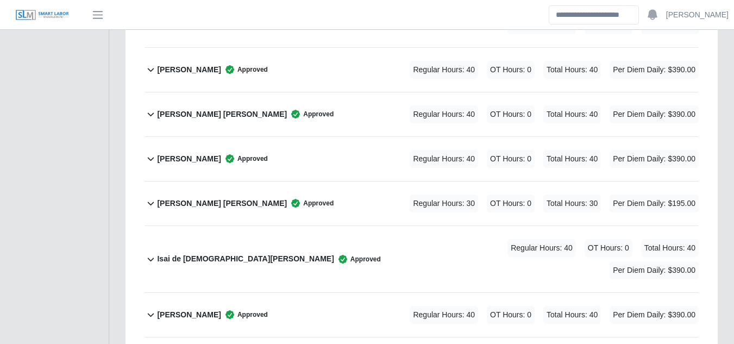
click at [181, 309] on b "Isaias Sanchez" at bounding box center [189, 314] width 64 height 11
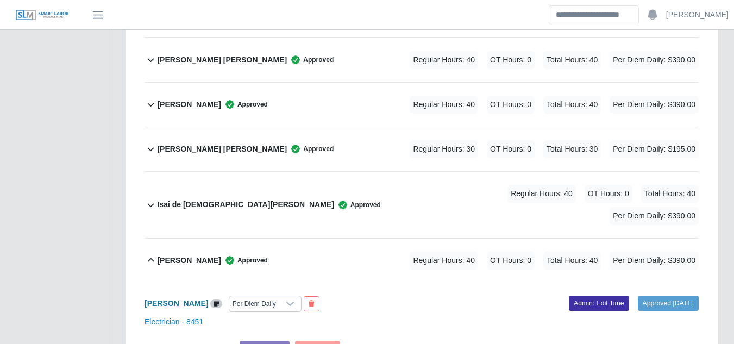
click at [176, 299] on b "Isaias Sanchez" at bounding box center [176, 303] width 64 height 9
click at [177, 299] on b "Isaias Sanchez" at bounding box center [176, 303] width 64 height 9
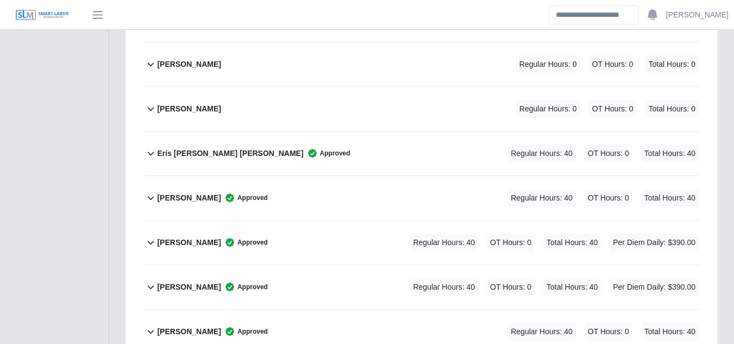
scroll to position [1466, 0]
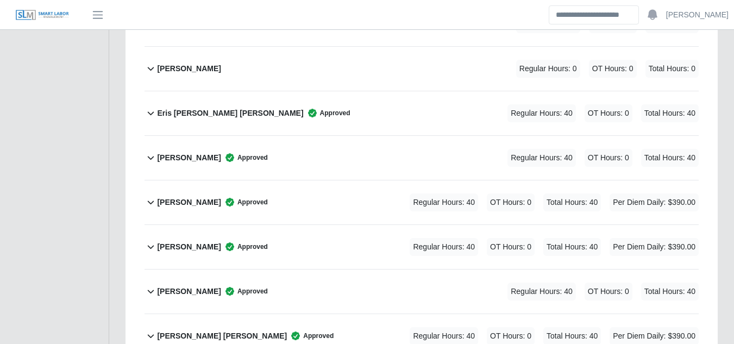
click at [184, 241] on b "Felipe Lucas Lucas" at bounding box center [189, 246] width 64 height 11
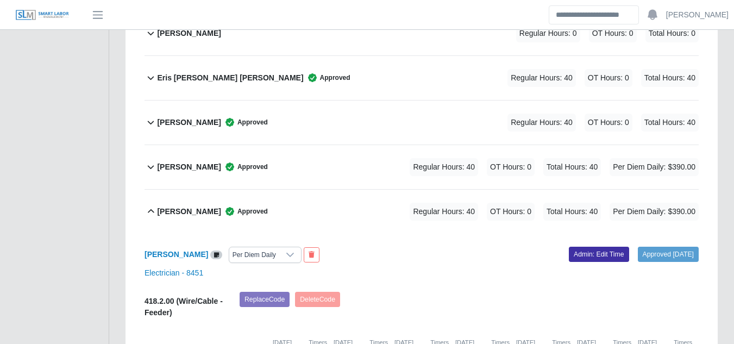
scroll to position [1520, 0]
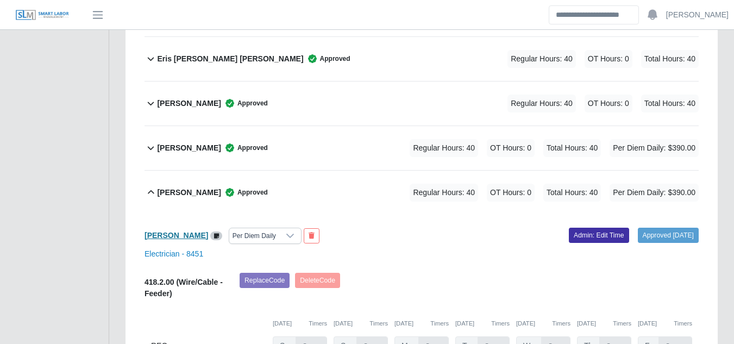
click at [187, 231] on b "Felipe Lucas Lucas" at bounding box center [176, 235] width 64 height 9
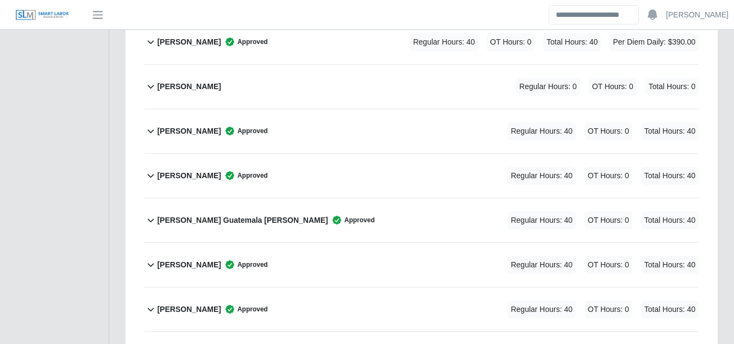
scroll to position [0, 0]
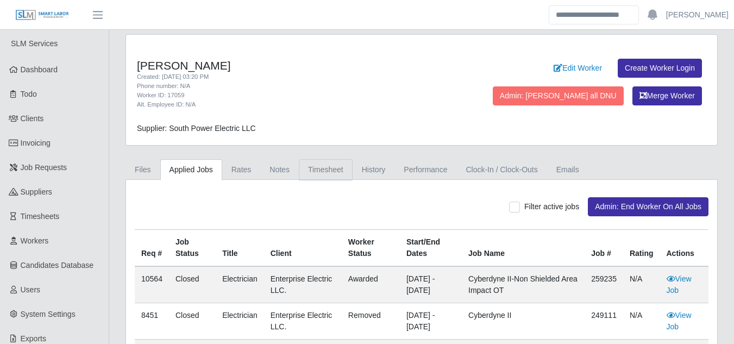
click at [312, 169] on link "Timesheet" at bounding box center [326, 169] width 54 height 21
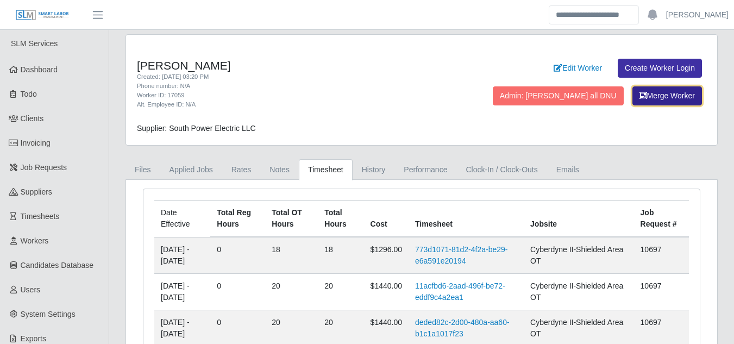
click at [649, 95] on button "Merge Worker" at bounding box center [666, 95] width 69 height 19
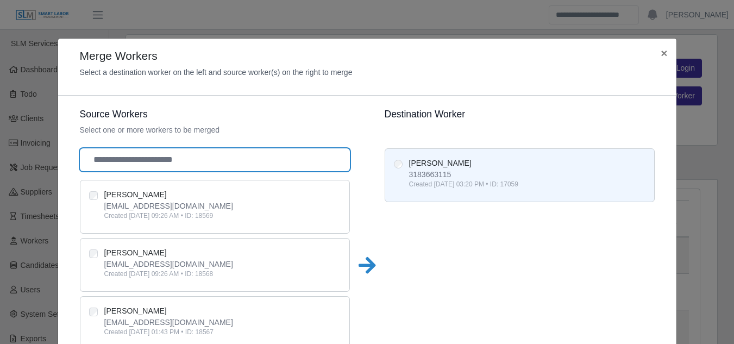
click at [108, 160] on input "text" at bounding box center [215, 159] width 270 height 23
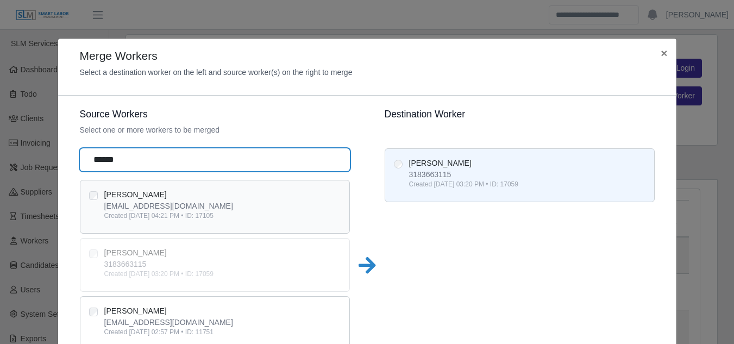
type input "******"
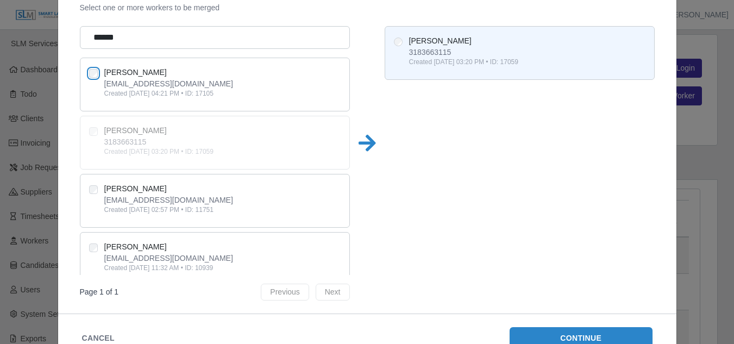
scroll to position [156, 0]
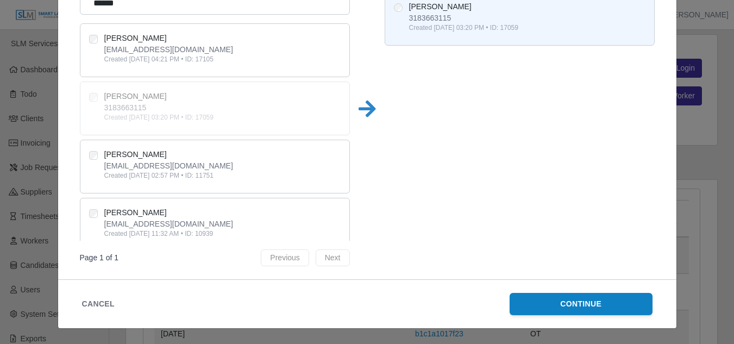
click at [575, 298] on button "Continue" at bounding box center [580, 304] width 143 height 22
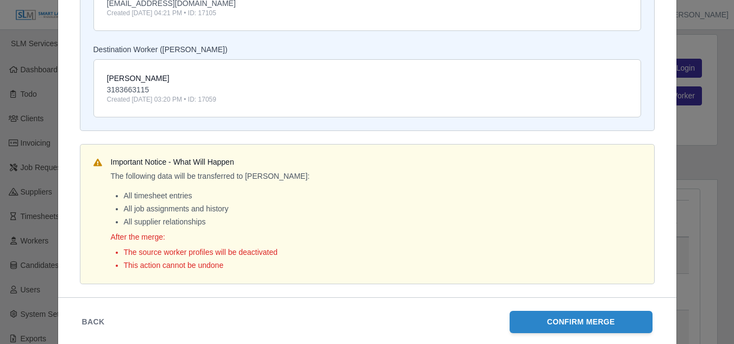
scroll to position [207, 0]
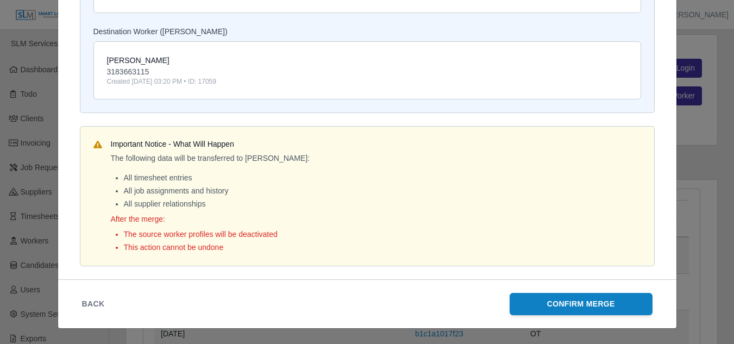
click at [588, 305] on button "Confirm Merge" at bounding box center [580, 304] width 143 height 22
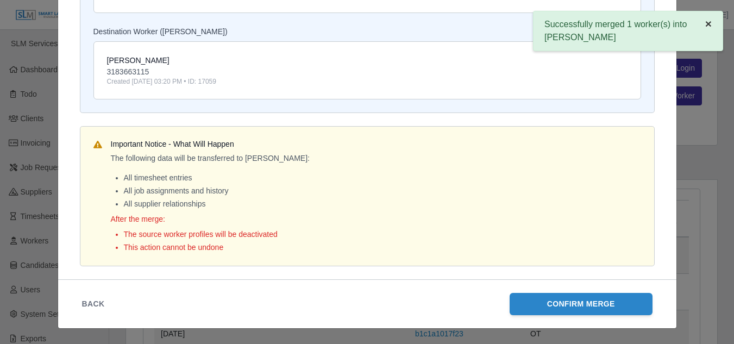
click at [709, 23] on span "×" at bounding box center [708, 23] width 7 height 12
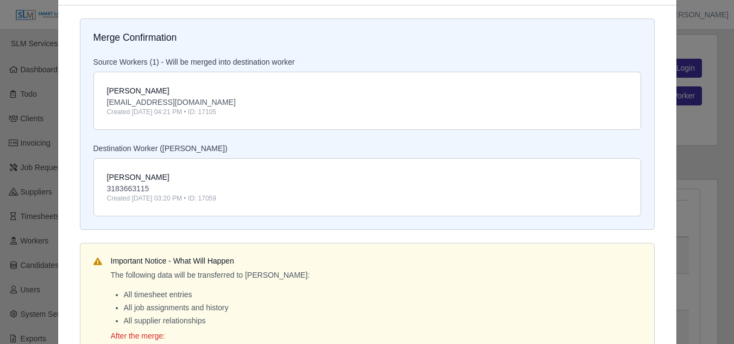
scroll to position [0, 0]
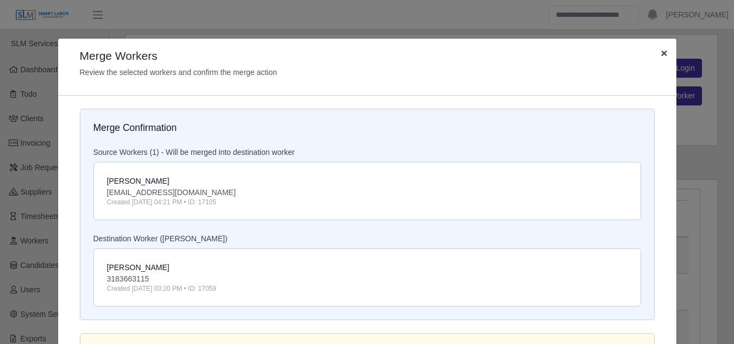
click at [660, 54] on span "×" at bounding box center [663, 53] width 7 height 12
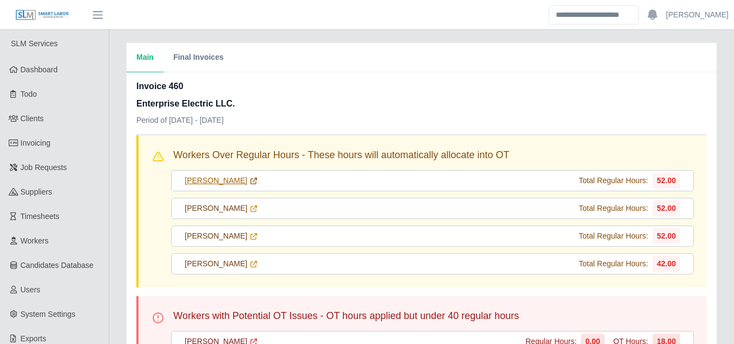
click at [218, 183] on link "[PERSON_NAME]" at bounding box center [221, 180] width 73 height 11
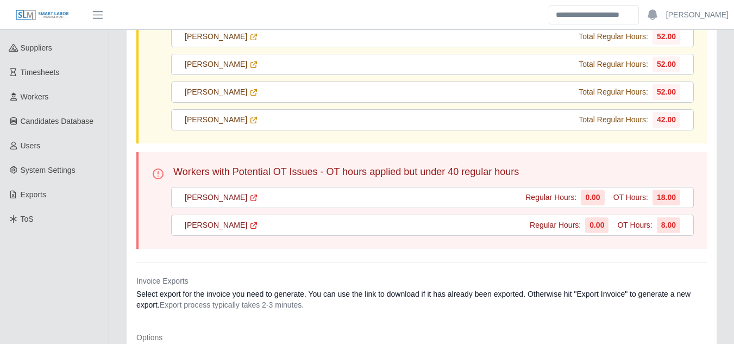
scroll to position [163, 0]
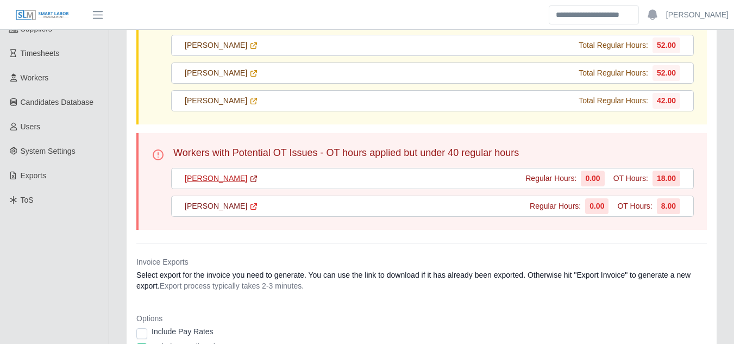
click at [226, 181] on link "Felipe Lucas Lucas" at bounding box center [221, 178] width 73 height 11
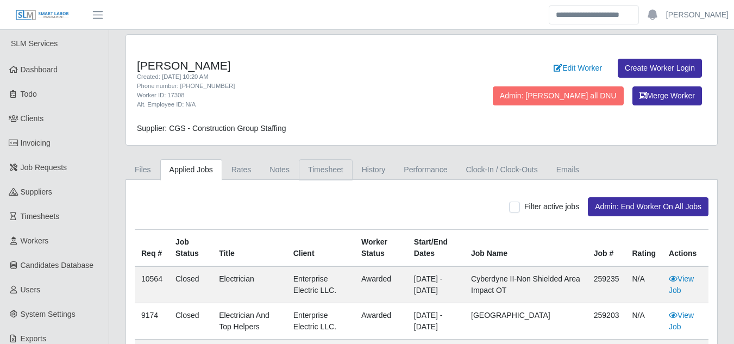
click at [315, 170] on link "Timesheet" at bounding box center [326, 169] width 54 height 21
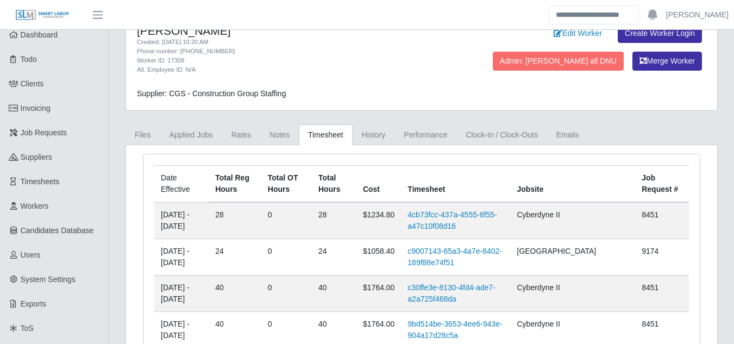
scroll to position [54, 0]
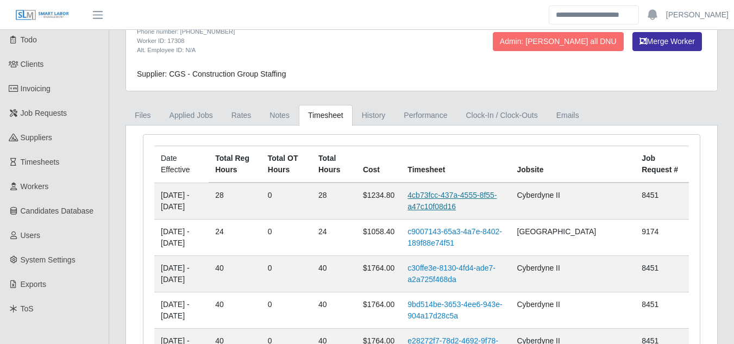
click at [445, 192] on link "4cb73fcc-437a-4555-8f55-a47c10f08d16" at bounding box center [451, 201] width 89 height 20
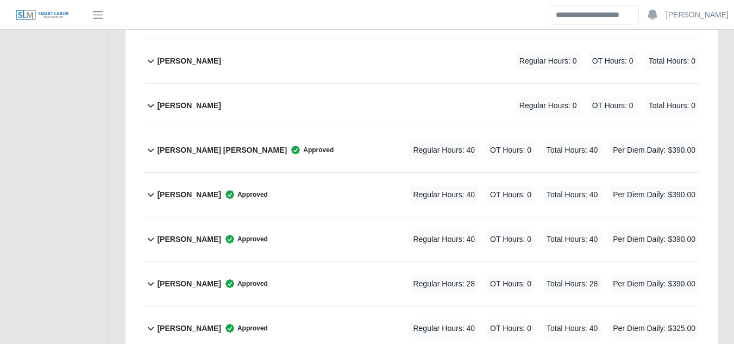
scroll to position [3366, 0]
click at [193, 277] on b "Neysin Gunera Cruz" at bounding box center [189, 282] width 64 height 11
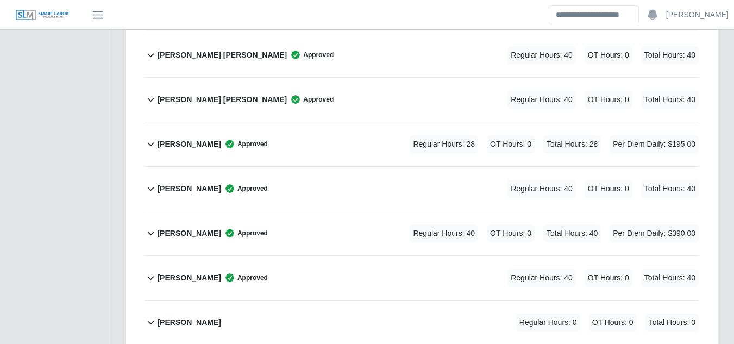
scroll to position [3095, 0]
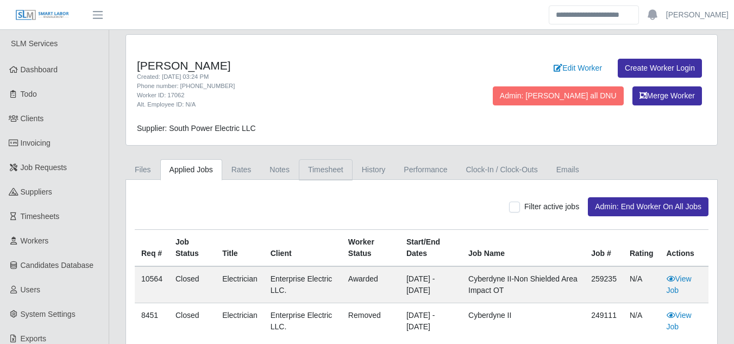
click at [316, 169] on link "Timesheet" at bounding box center [326, 169] width 54 height 21
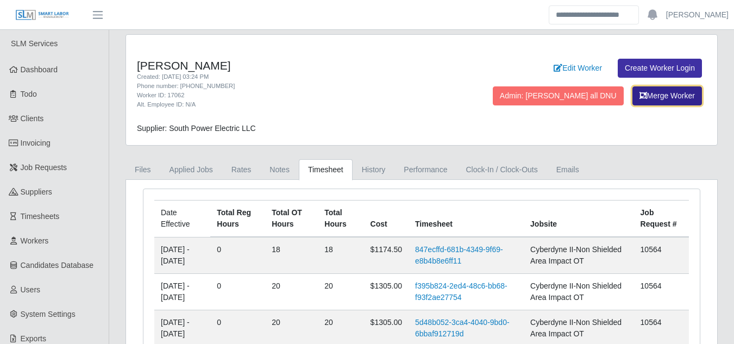
click at [650, 97] on button "Merge Worker" at bounding box center [666, 95] width 69 height 19
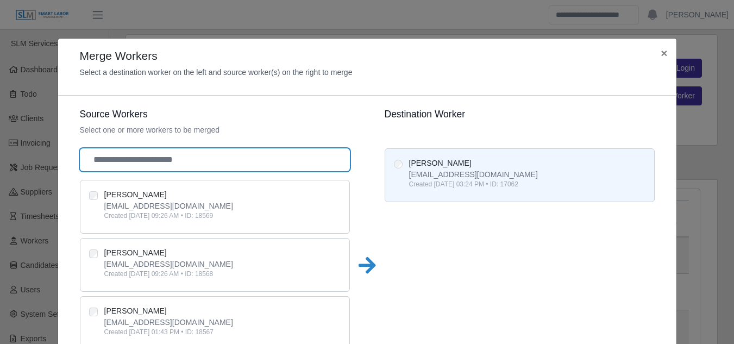
click at [145, 162] on input "text" at bounding box center [215, 159] width 270 height 23
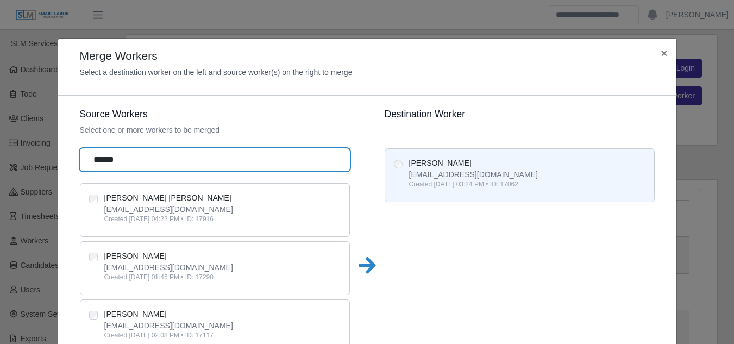
scroll to position [109, 0]
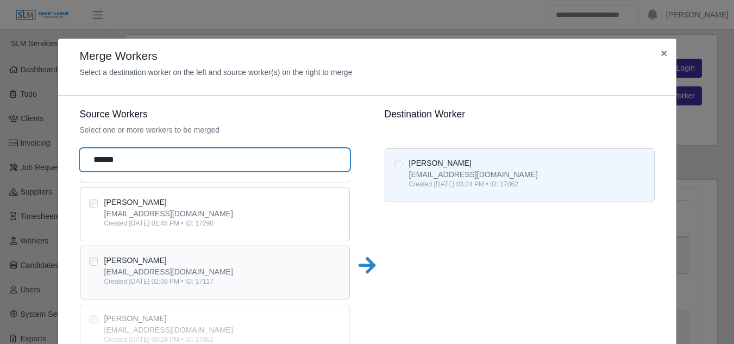
type input "******"
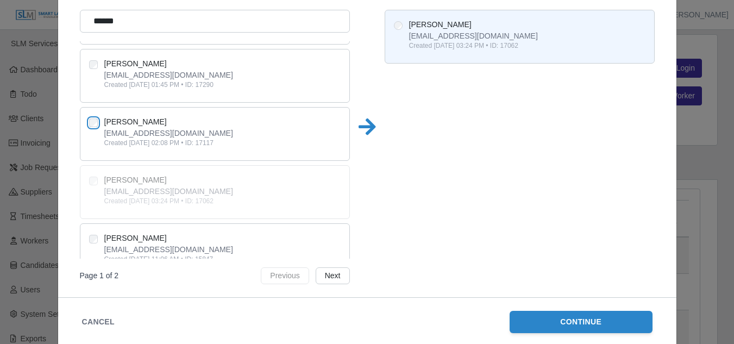
scroll to position [156, 0]
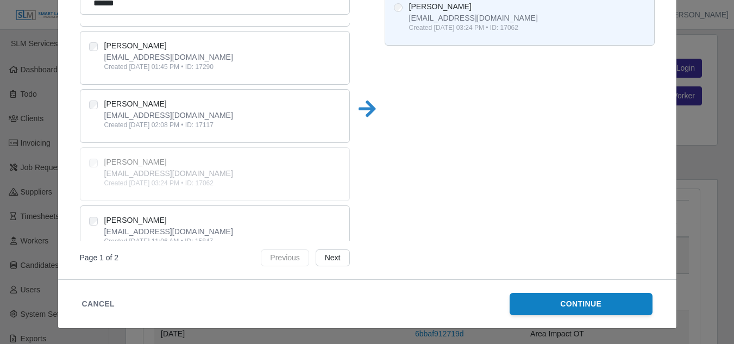
click at [542, 302] on button "Continue" at bounding box center [580, 304] width 143 height 22
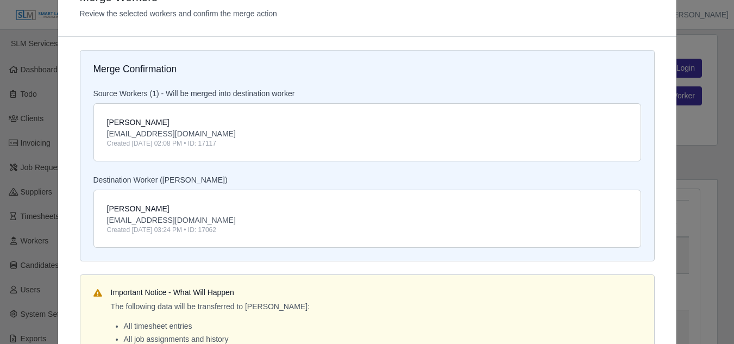
scroll to position [207, 0]
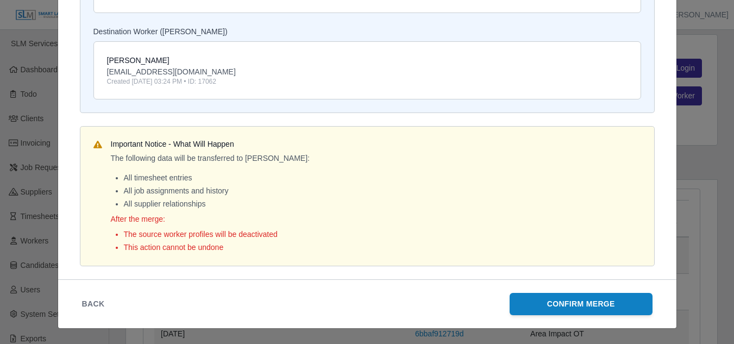
click at [565, 303] on button "Confirm Merge" at bounding box center [580, 304] width 143 height 22
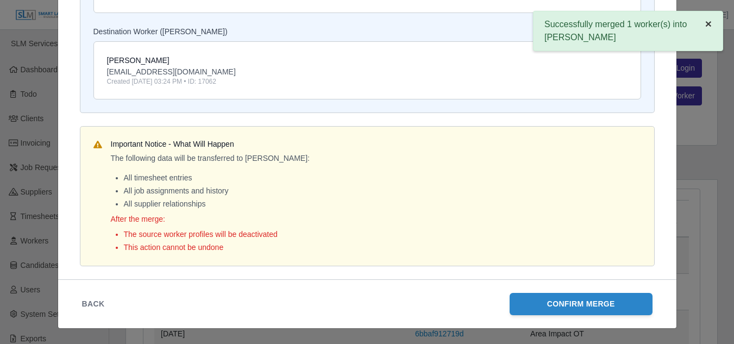
click at [707, 23] on span "×" at bounding box center [708, 23] width 7 height 12
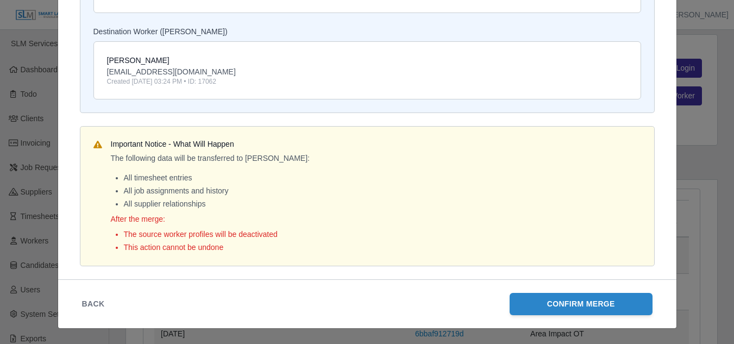
scroll to position [0, 0]
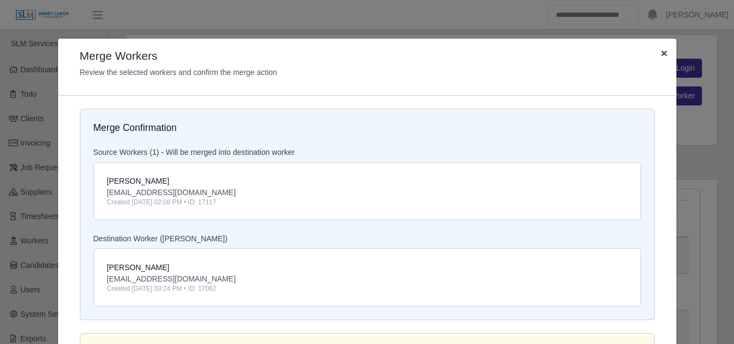
click at [660, 54] on span "×" at bounding box center [663, 53] width 7 height 12
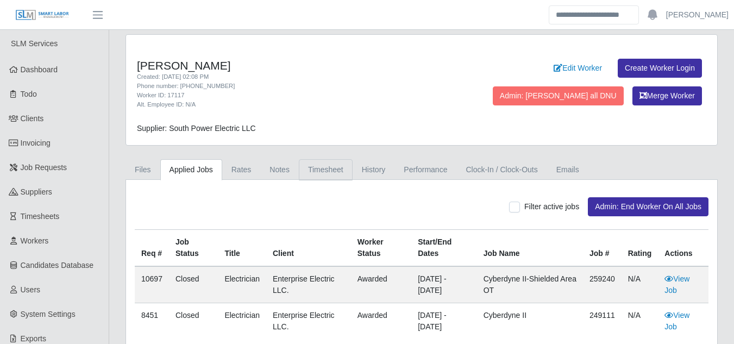
click at [332, 166] on link "Timesheet" at bounding box center [326, 169] width 54 height 21
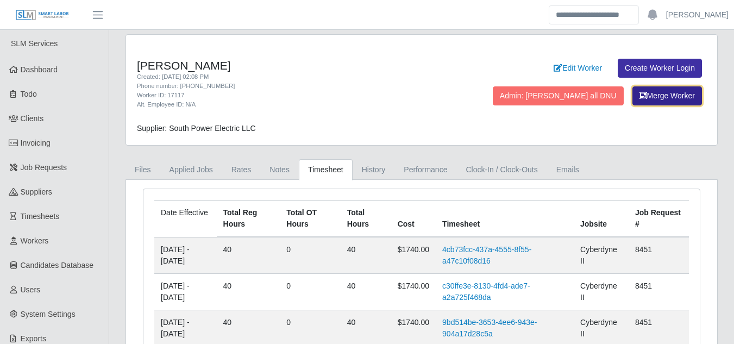
click at [639, 91] on button "Merge Worker" at bounding box center [666, 95] width 69 height 19
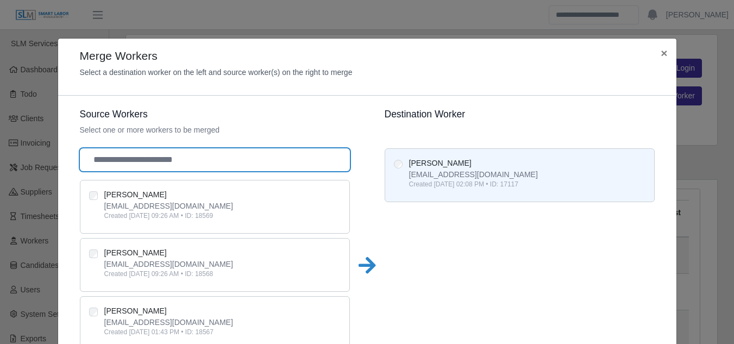
click at [129, 164] on input "text" at bounding box center [215, 159] width 270 height 23
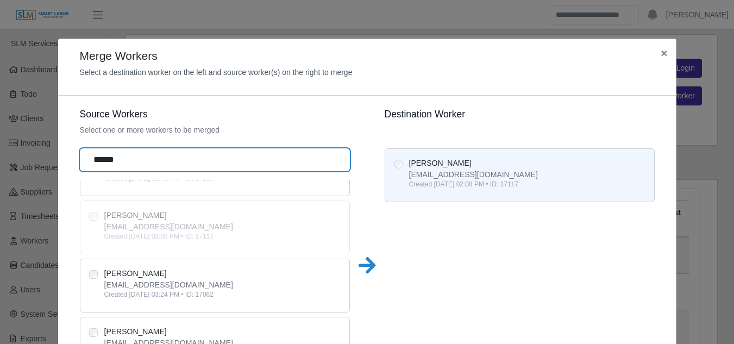
scroll to position [163, 0]
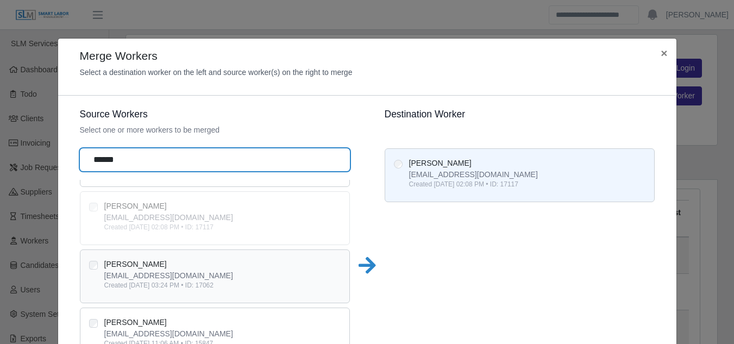
type input "******"
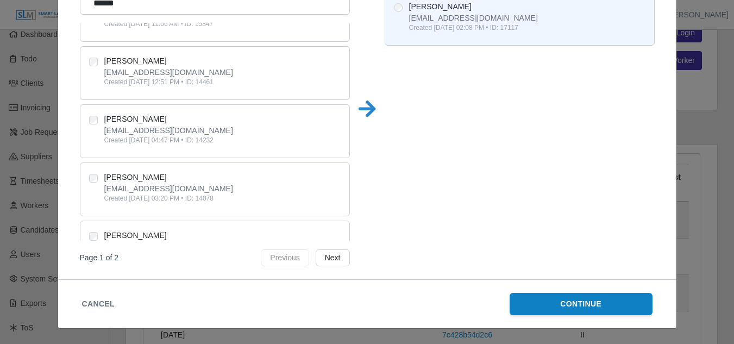
scroll to position [54, 0]
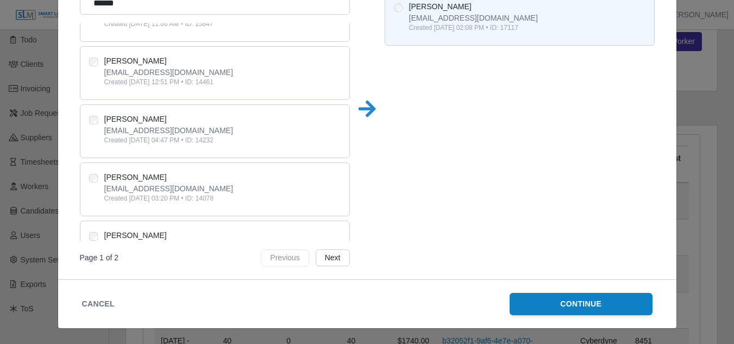
click at [553, 299] on button "Continue" at bounding box center [580, 304] width 143 height 22
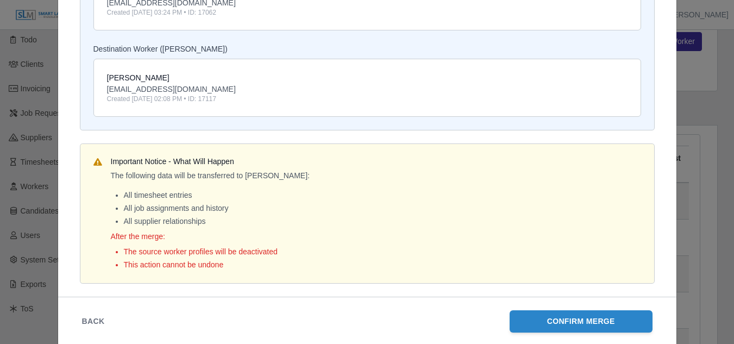
scroll to position [207, 0]
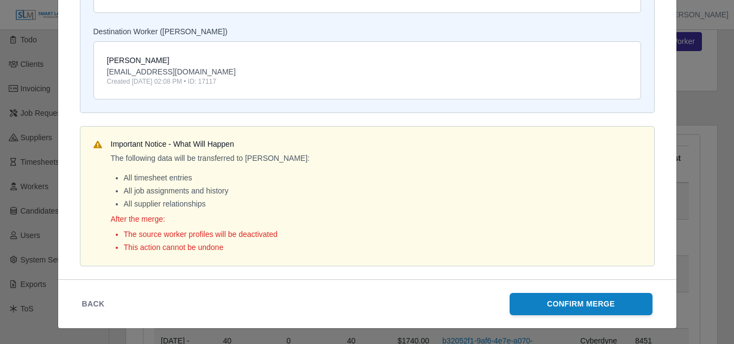
click at [553, 301] on button "Confirm Merge" at bounding box center [580, 304] width 143 height 22
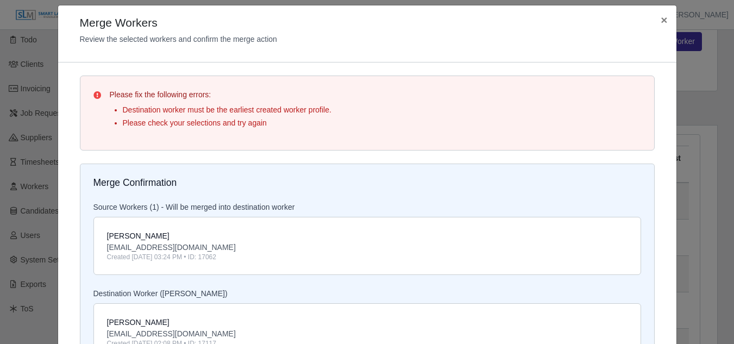
scroll to position [0, 0]
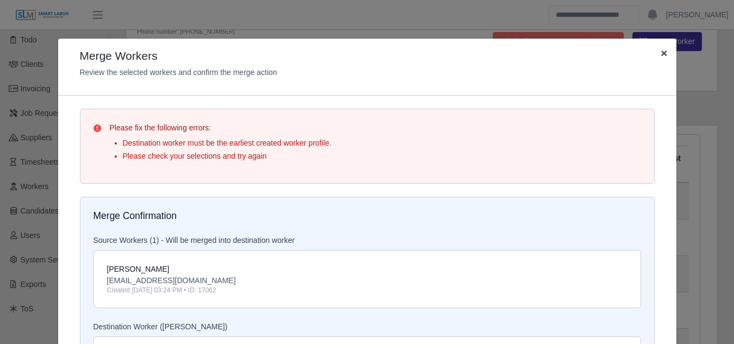
click at [660, 55] on span "×" at bounding box center [663, 53] width 7 height 12
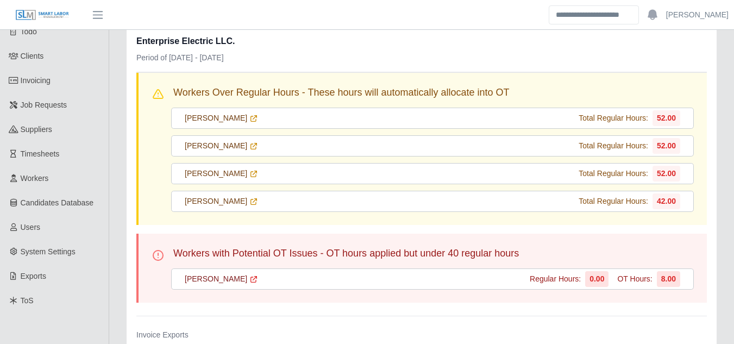
scroll to position [55, 0]
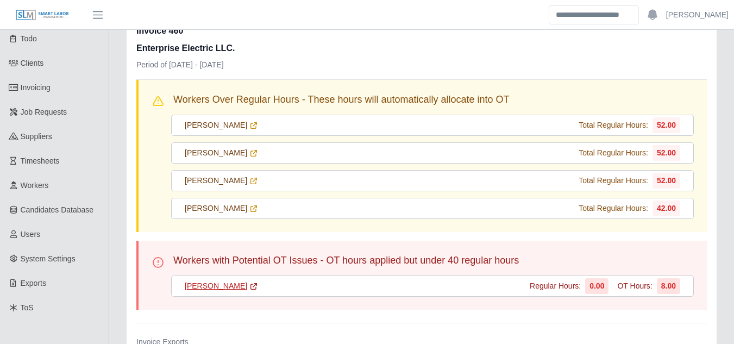
click at [207, 288] on link "[PERSON_NAME]" at bounding box center [221, 285] width 73 height 11
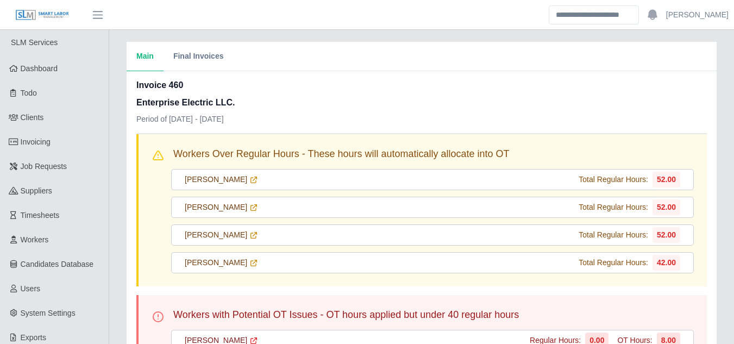
scroll to position [0, 0]
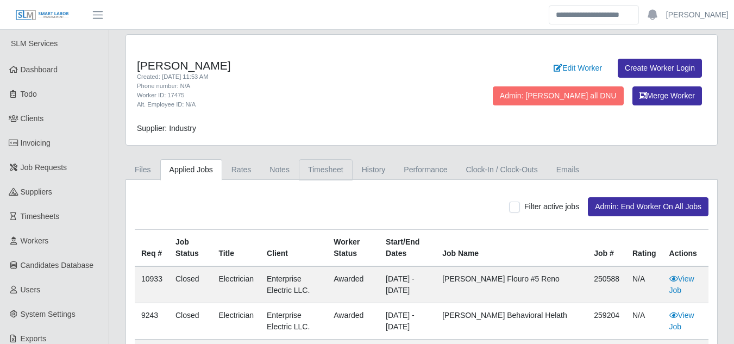
click at [325, 170] on link "Timesheet" at bounding box center [326, 169] width 54 height 21
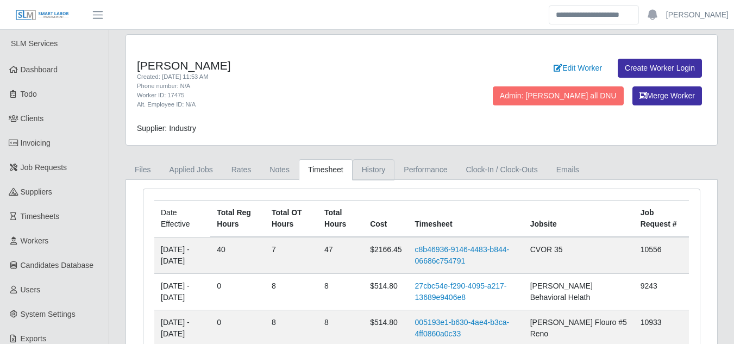
click at [366, 173] on link "History" at bounding box center [373, 169] width 42 height 21
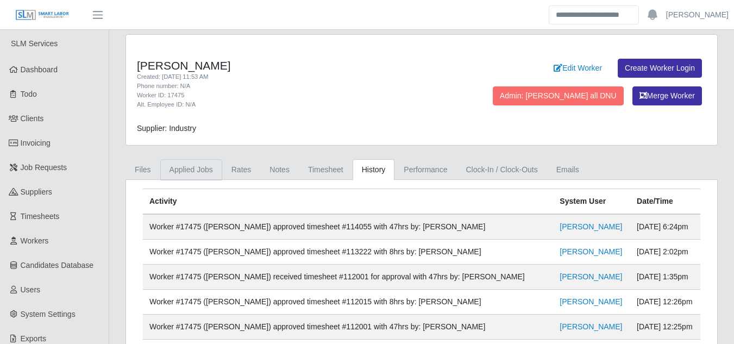
click at [194, 169] on link "Applied Jobs" at bounding box center [191, 169] width 62 height 21
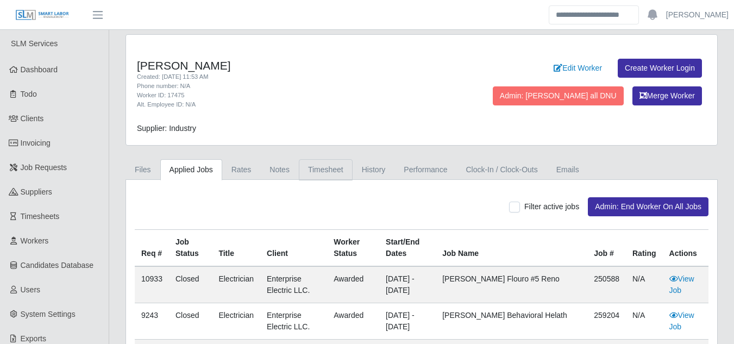
click at [312, 166] on link "Timesheet" at bounding box center [326, 169] width 54 height 21
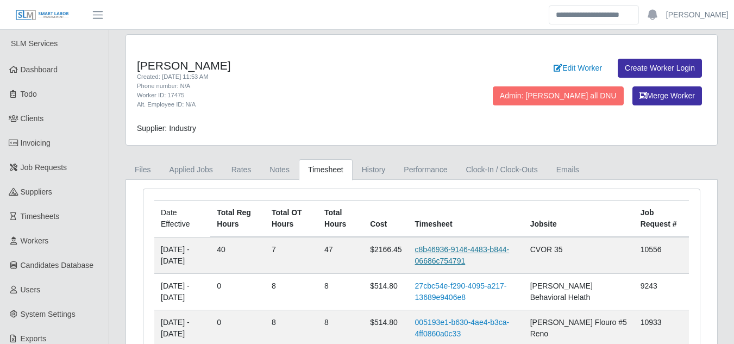
click at [478, 246] on link "c8b46936-9146-4483-b844-06686c754791" at bounding box center [462, 255] width 94 height 20
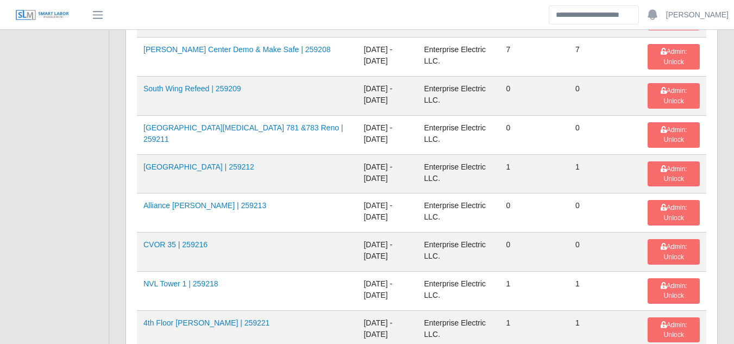
scroll to position [1520, 0]
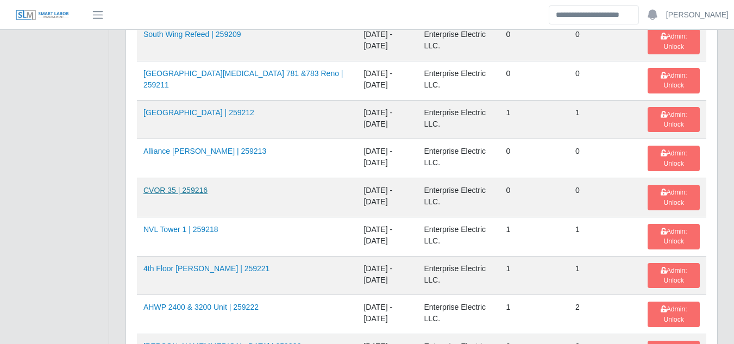
click at [173, 192] on link "CVOR 35 | 259216" at bounding box center [175, 190] width 64 height 9
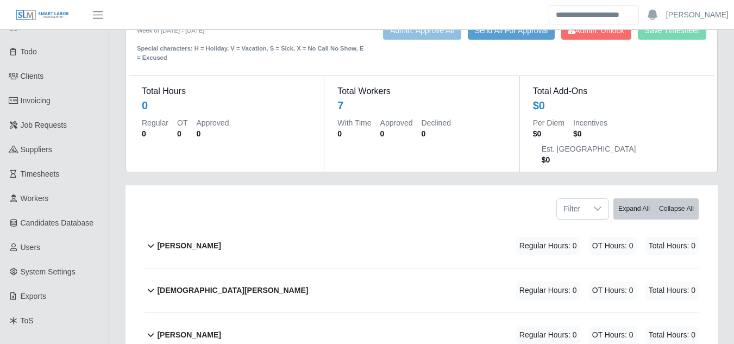
scroll to position [163, 0]
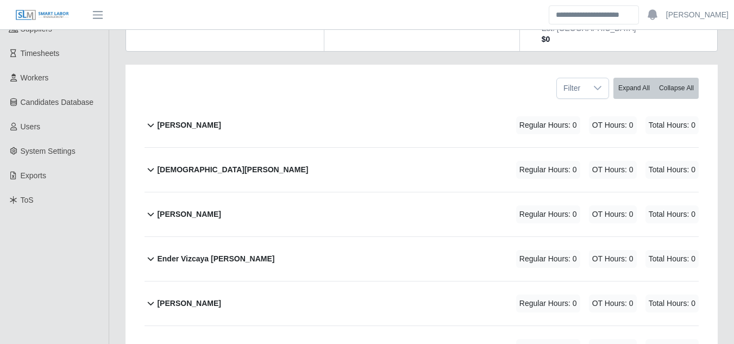
click at [179, 119] on b "[PERSON_NAME]" at bounding box center [189, 124] width 64 height 11
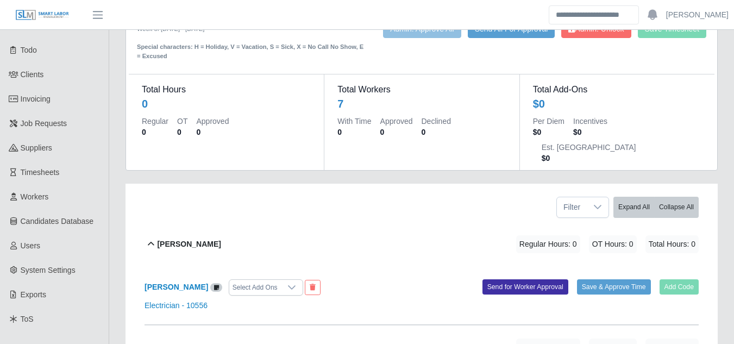
scroll to position [0, 0]
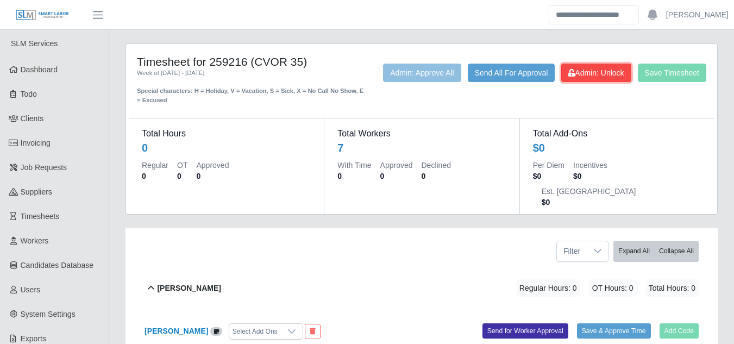
click at [617, 81] on button "Admin: Unlock" at bounding box center [595, 73] width 69 height 18
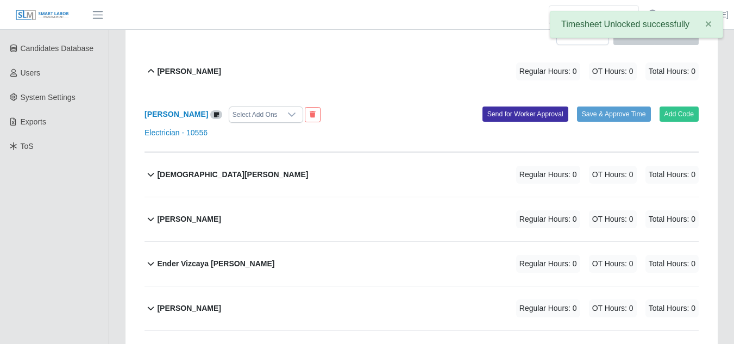
scroll to position [217, 0]
click at [673, 106] on button "Add Code" at bounding box center [679, 113] width 40 height 15
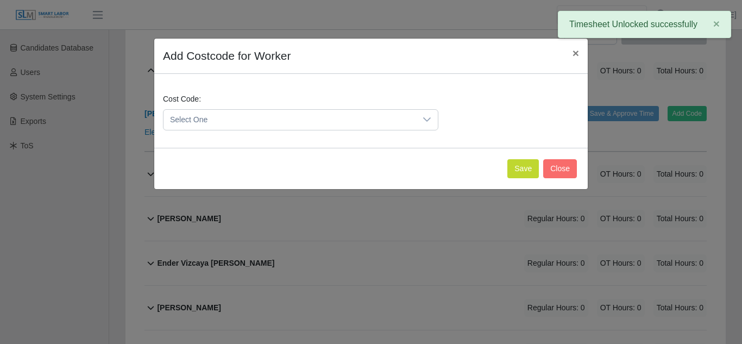
click at [275, 122] on span "Select One" at bounding box center [289, 120] width 252 height 20
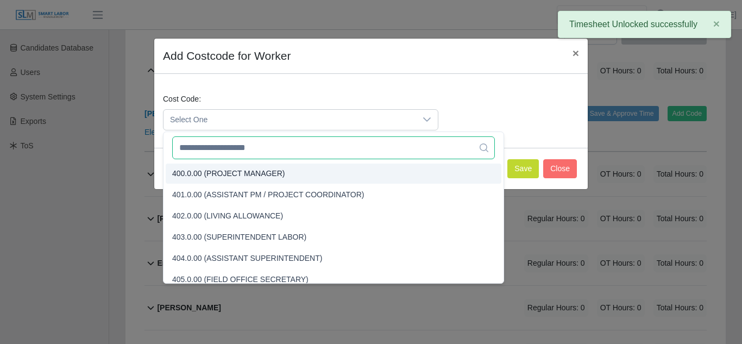
click at [229, 149] on input "text" at bounding box center [333, 147] width 323 height 23
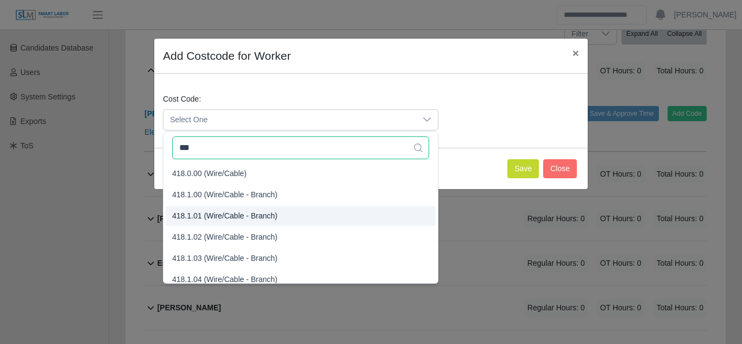
type input "***"
click at [217, 217] on span "418.1.01 (Wire/Cable - Branch)" at bounding box center [224, 215] width 105 height 11
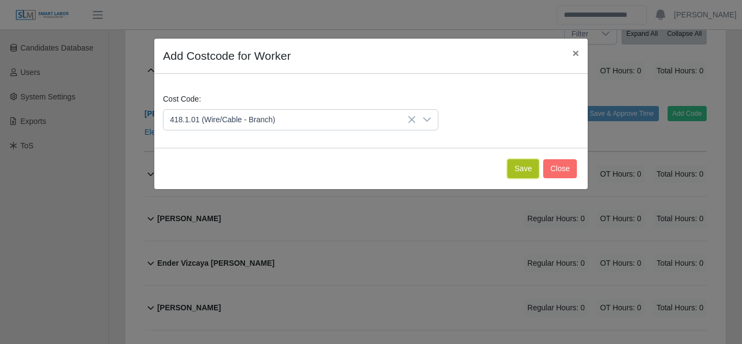
click at [523, 169] on button "Save" at bounding box center [522, 168] width 31 height 19
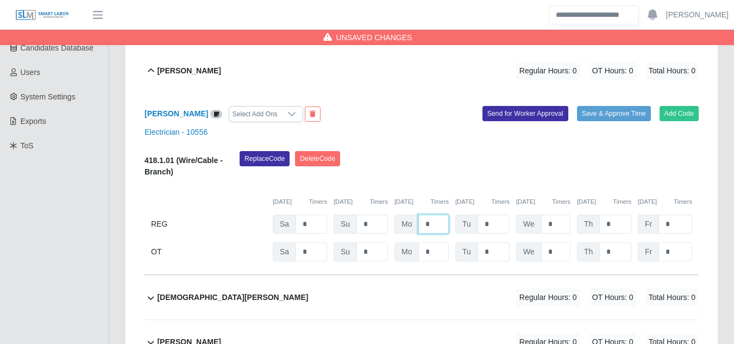
click at [438, 214] on input "*" at bounding box center [433, 223] width 30 height 19
type input "*"
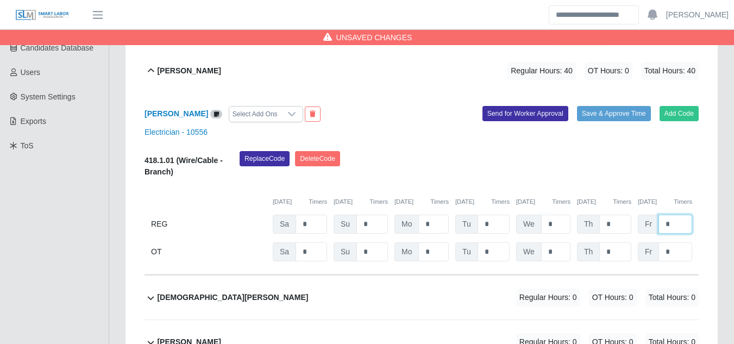
type input "*"
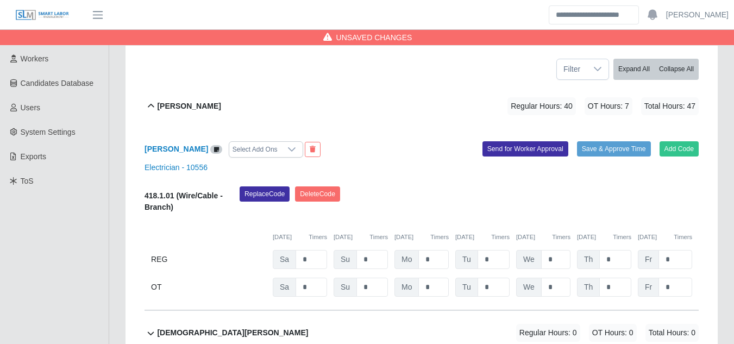
scroll to position [163, 0]
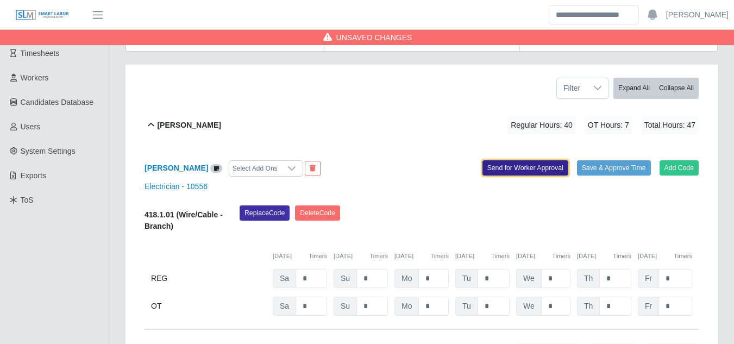
click at [520, 160] on button "Send for Worker Approval" at bounding box center [525, 167] width 86 height 15
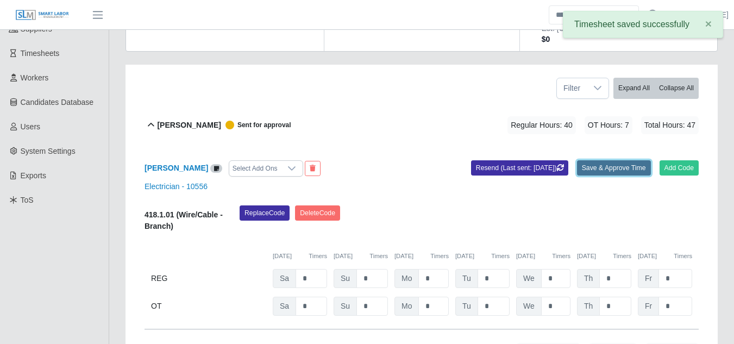
click at [596, 160] on button "Save & Approve Time" at bounding box center [614, 167] width 74 height 15
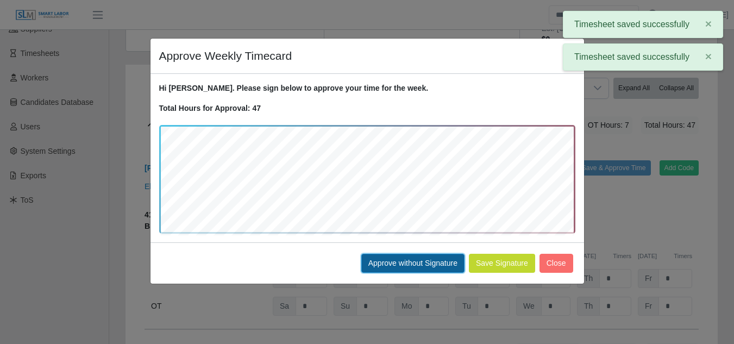
click at [408, 267] on button "Approve without Signature" at bounding box center [412, 263] width 103 height 19
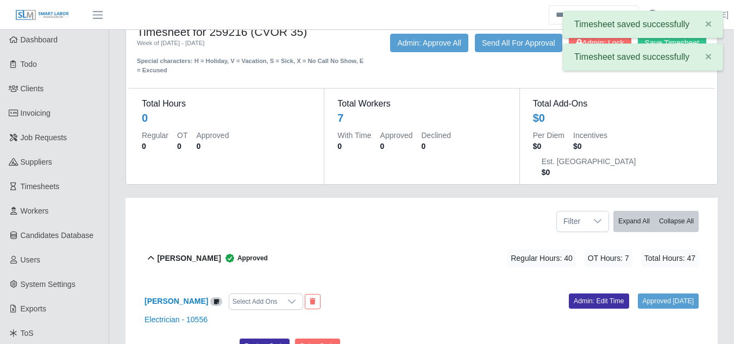
scroll to position [0, 0]
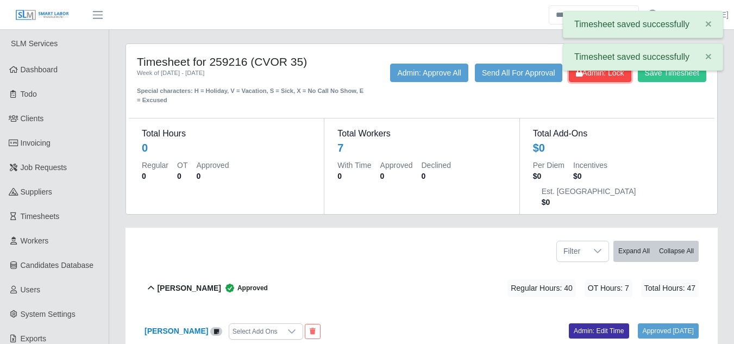
click at [592, 77] on span "Admin: Lock" at bounding box center [600, 72] width 48 height 9
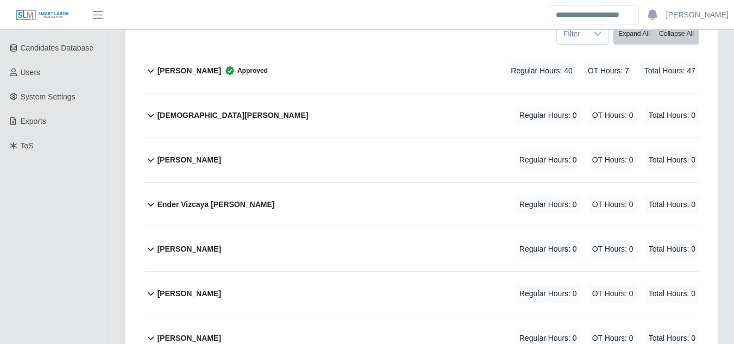
scroll to position [163, 0]
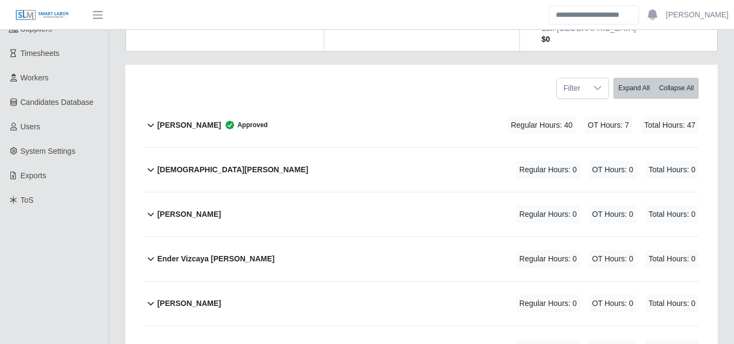
click at [174, 119] on b "[PERSON_NAME]" at bounding box center [189, 124] width 64 height 11
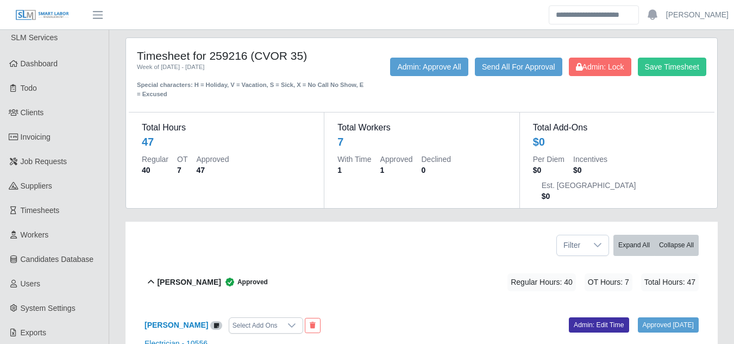
scroll to position [0, 0]
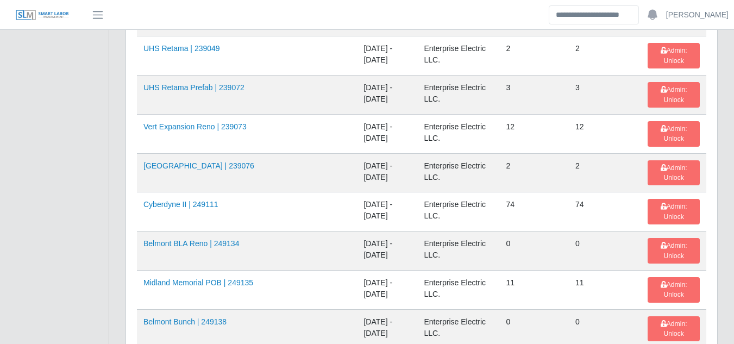
scroll to position [380, 0]
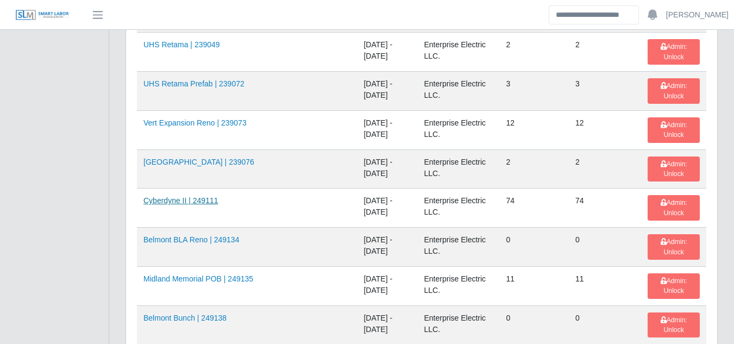
click at [198, 203] on link "Cyberdyne II | 249111" at bounding box center [180, 200] width 75 height 9
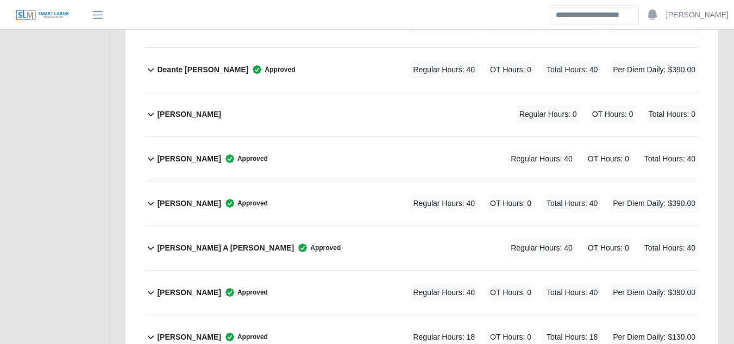
scroll to position [1086, 0]
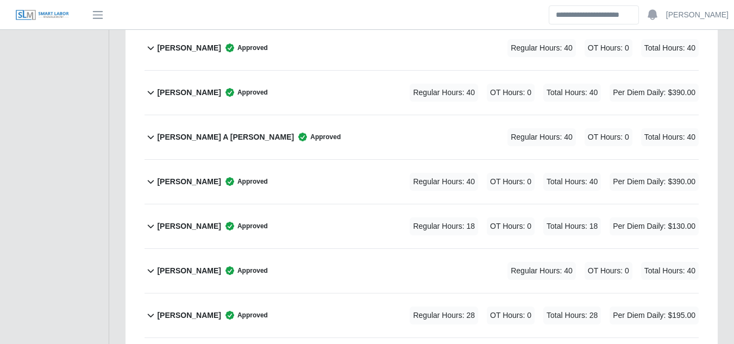
click at [199, 220] on b "Elyin Gunera Cruz" at bounding box center [189, 225] width 64 height 11
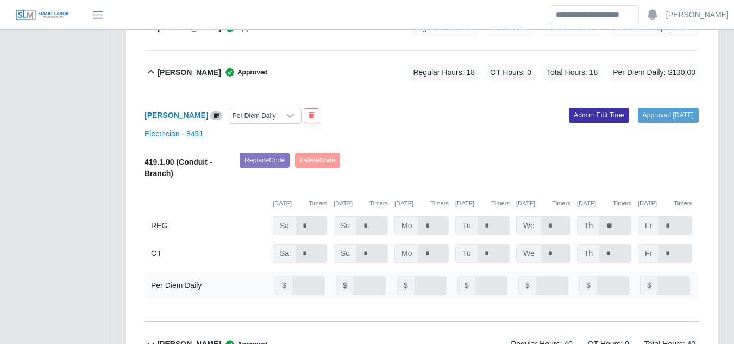
scroll to position [1303, 0]
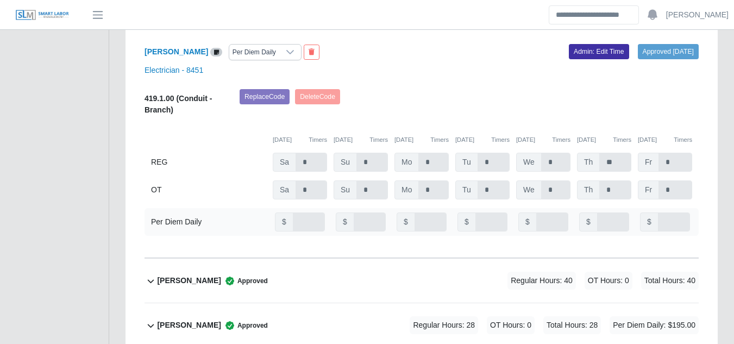
click at [192, 319] on b "Enny Gunera Cruz" at bounding box center [189, 324] width 64 height 11
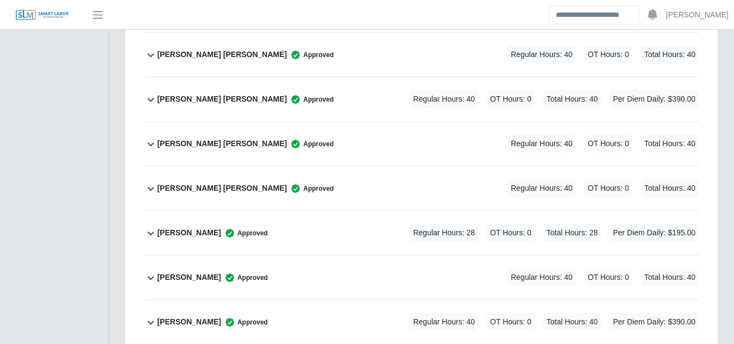
scroll to position [3475, 0]
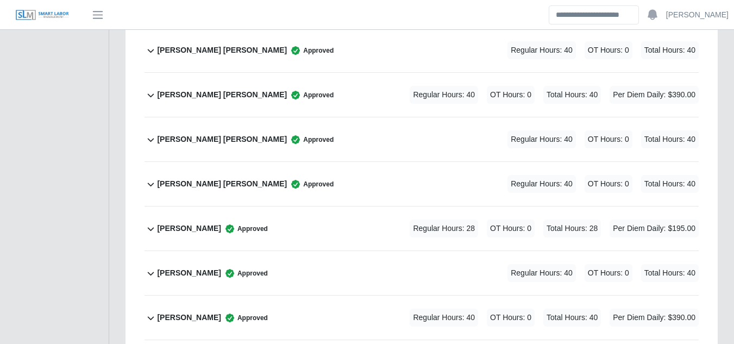
click at [192, 223] on b "[PERSON_NAME]" at bounding box center [189, 228] width 64 height 11
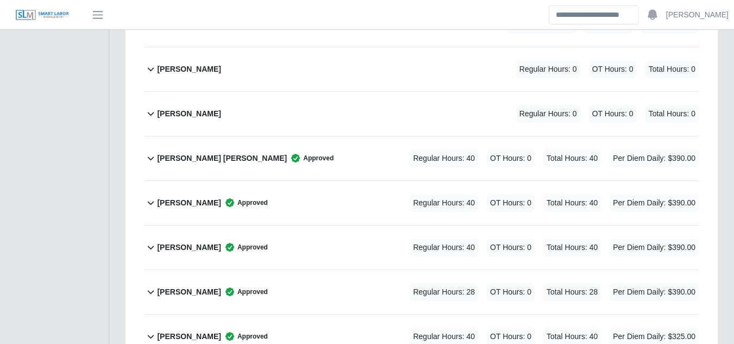
scroll to position [4072, 0]
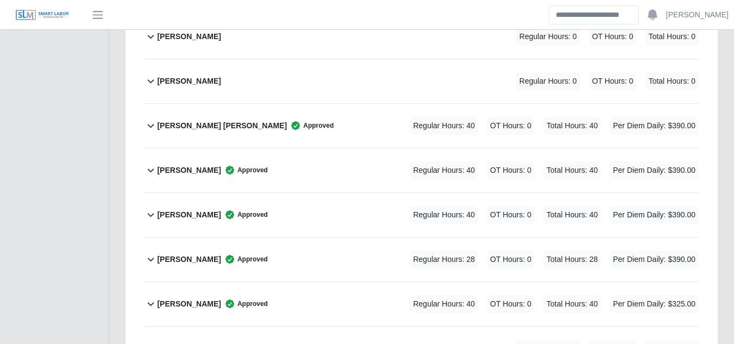
click at [204, 254] on b "Neysin Gunera Cruz" at bounding box center [189, 259] width 64 height 11
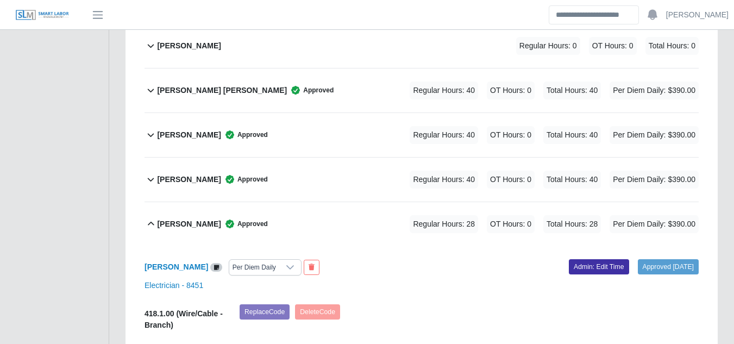
scroll to position [4126, 0]
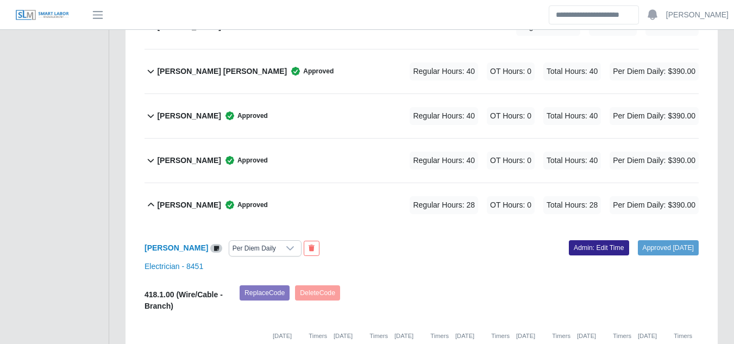
click at [569, 240] on link "Admin: Edit Time" at bounding box center [598, 247] width 60 height 15
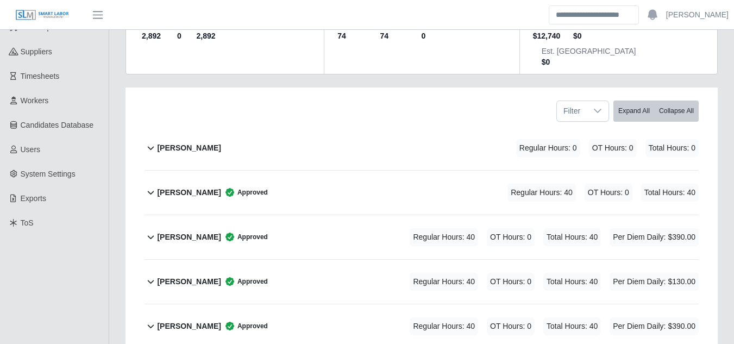
scroll to position [0, 0]
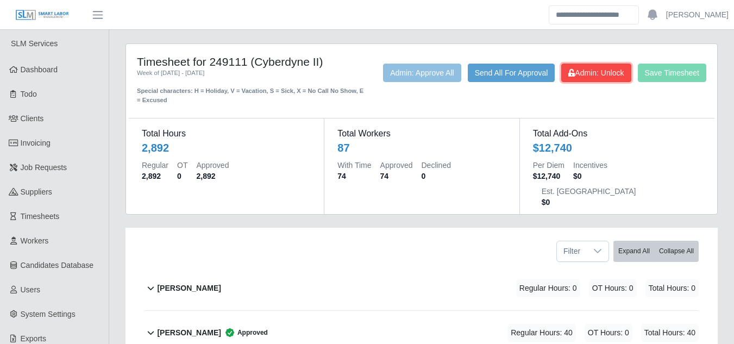
click at [581, 82] on button "Admin: Unlock" at bounding box center [595, 73] width 69 height 18
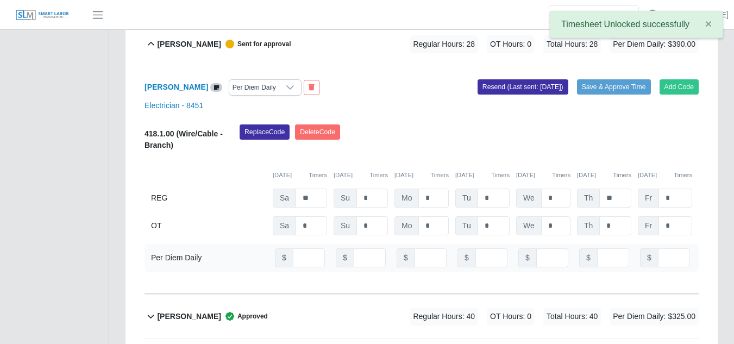
scroll to position [4272, 0]
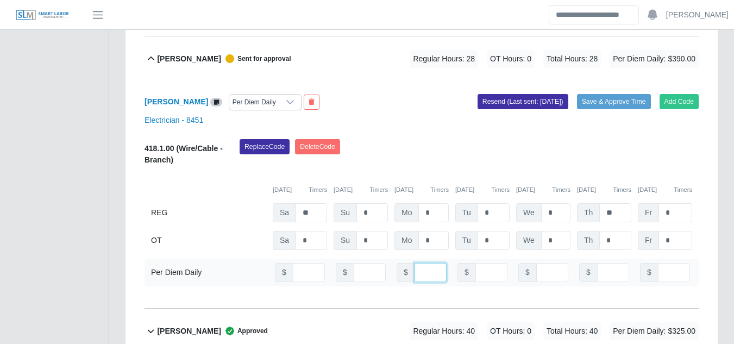
click at [427, 263] on input "**" at bounding box center [430, 272] width 32 height 19
type input "*"
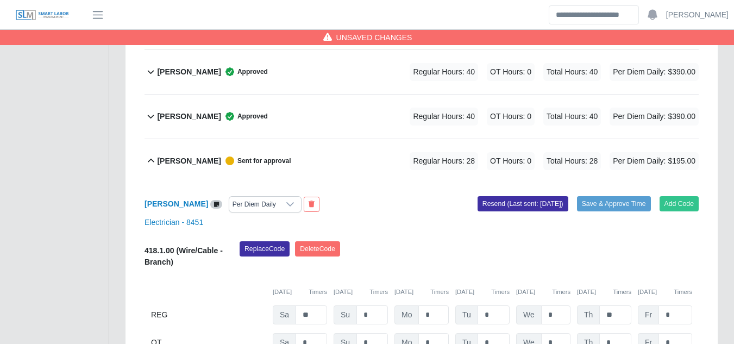
scroll to position [4164, 0]
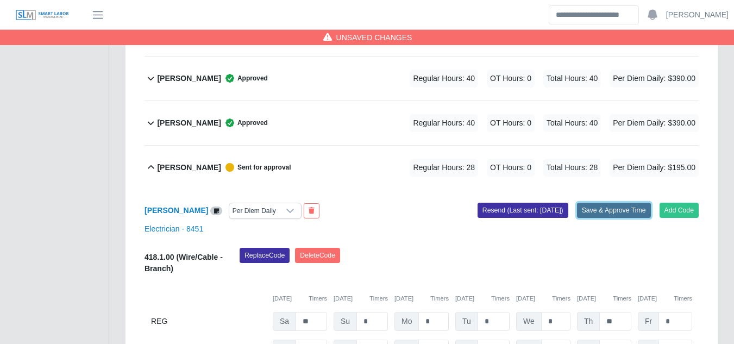
click at [599, 203] on button "Save & Approve Time" at bounding box center [614, 210] width 74 height 15
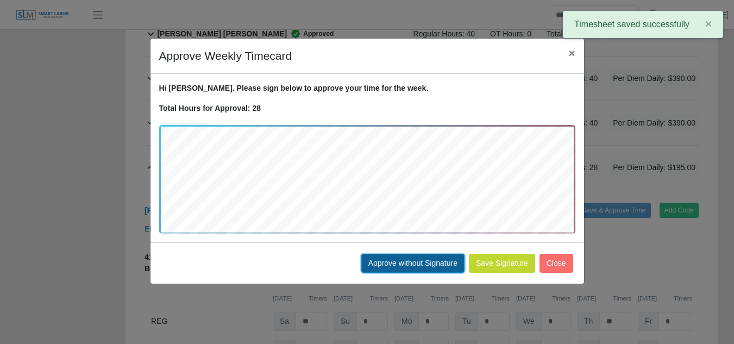
click at [405, 263] on button "Approve without Signature" at bounding box center [412, 263] width 103 height 19
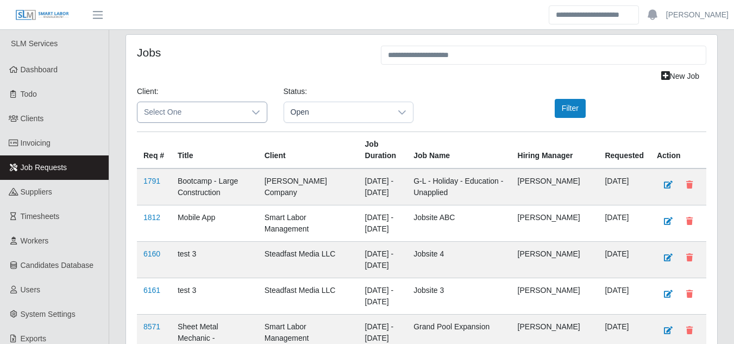
click at [224, 113] on span "Select One" at bounding box center [191, 112] width 108 height 20
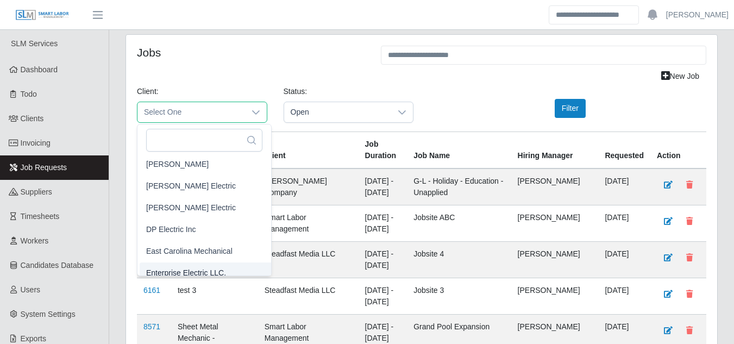
scroll to position [388, 0]
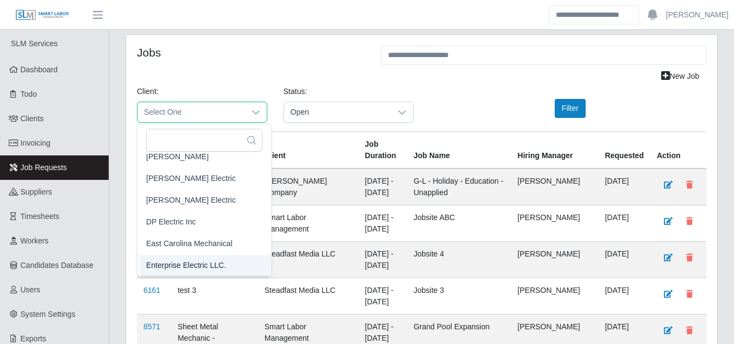
click at [181, 262] on span "Enterprise Electric LLC." at bounding box center [186, 265] width 80 height 11
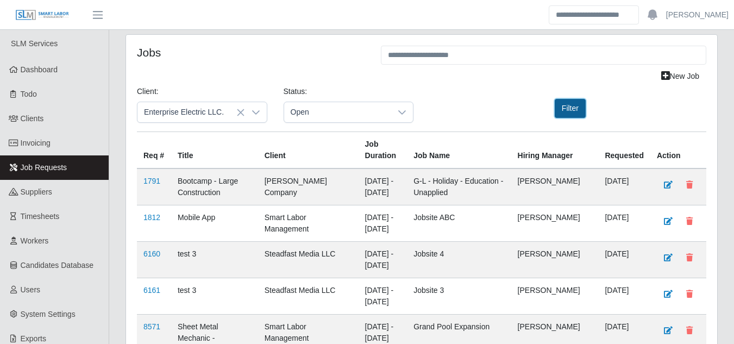
click at [568, 110] on button "Filter" at bounding box center [569, 108] width 31 height 19
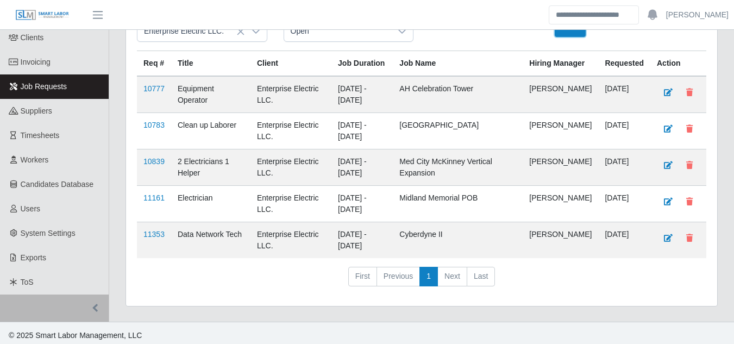
scroll to position [95, 0]
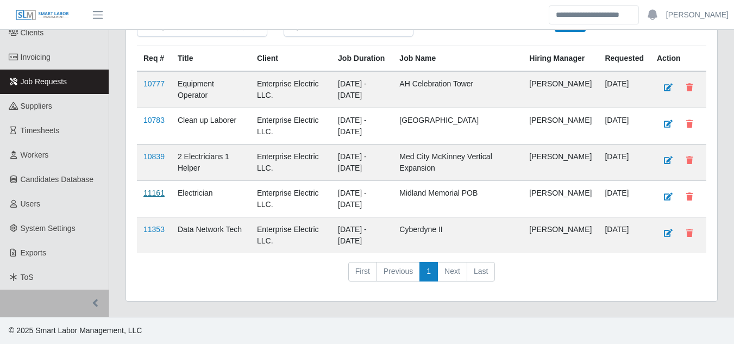
click at [150, 193] on link "11161" at bounding box center [153, 192] width 21 height 9
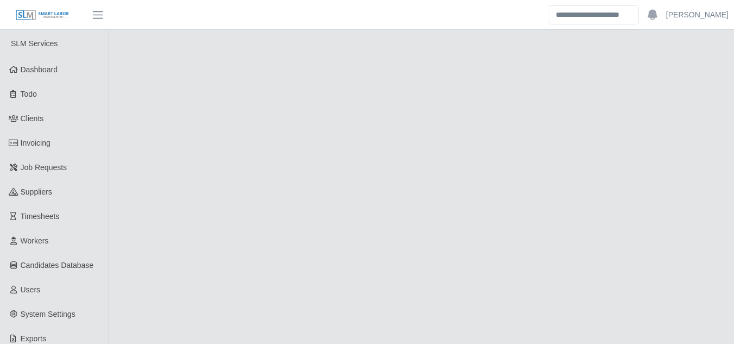
select select "****"
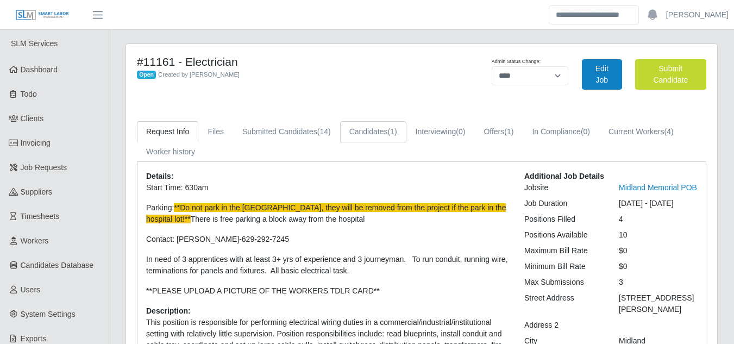
click at [361, 131] on link "Candidates (1)" at bounding box center [373, 131] width 66 height 21
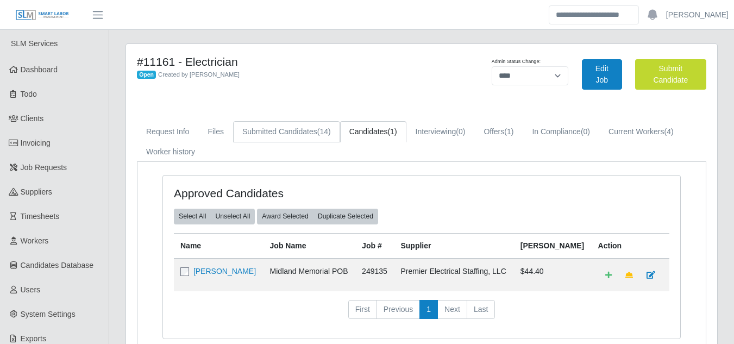
click at [300, 131] on link "Submitted Candidates (14)" at bounding box center [286, 131] width 107 height 21
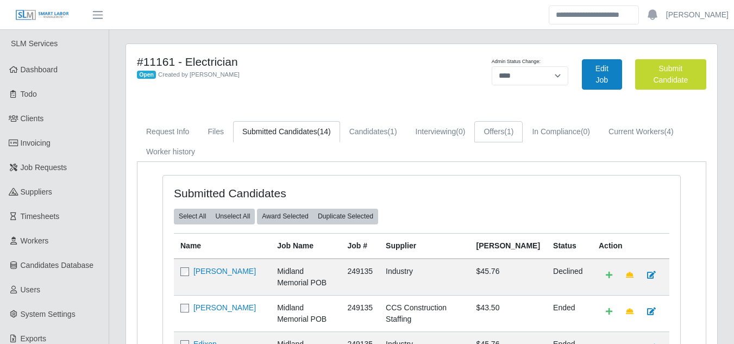
click at [484, 132] on link "Offers (1)" at bounding box center [498, 131] width 48 height 21
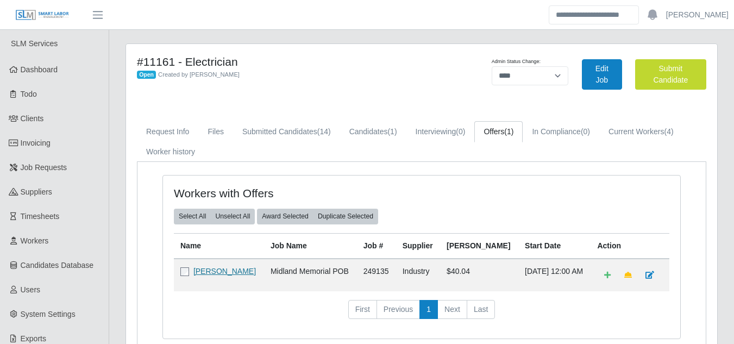
click at [215, 273] on link "[PERSON_NAME]" at bounding box center [224, 271] width 62 height 9
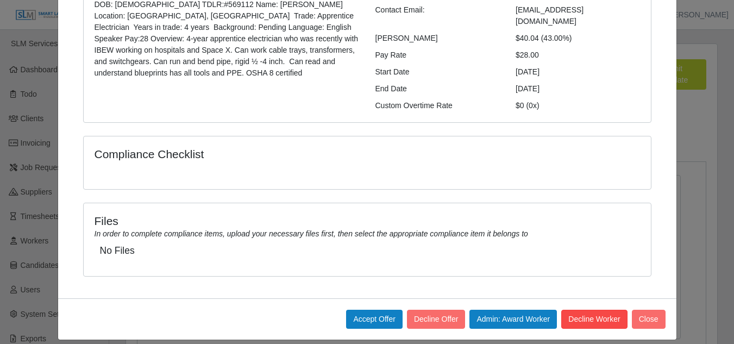
scroll to position [1, 0]
click at [577, 309] on button "Decline Worker" at bounding box center [594, 318] width 66 height 19
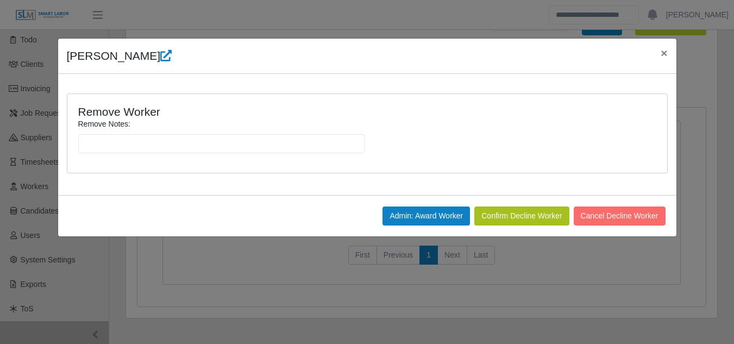
scroll to position [0, 0]
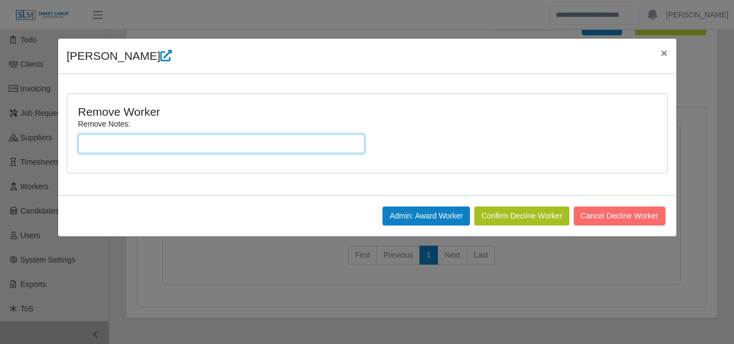
click at [124, 142] on input "Remove Notes:" at bounding box center [221, 143] width 286 height 19
type input "**********"
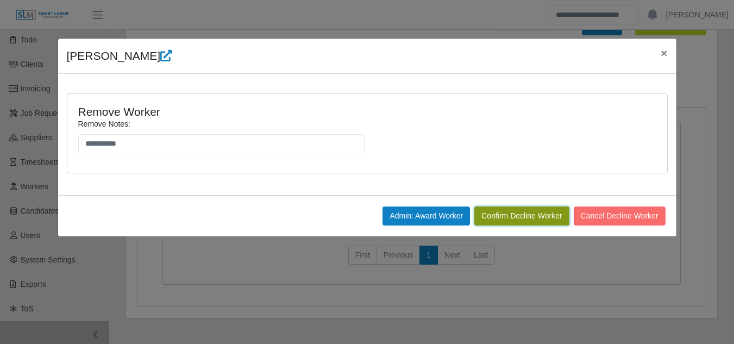
click at [508, 219] on button "Confirm Decline Worker" at bounding box center [521, 215] width 94 height 19
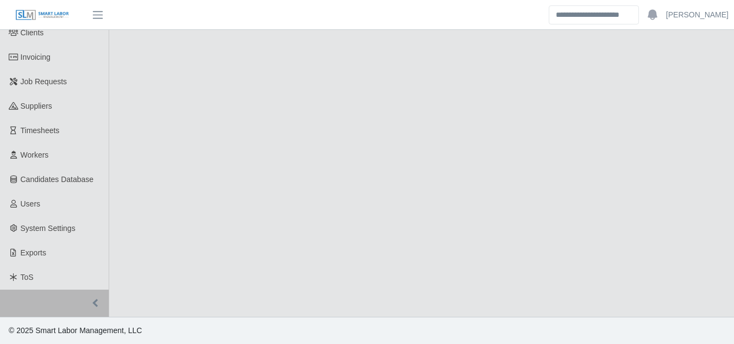
select select "****"
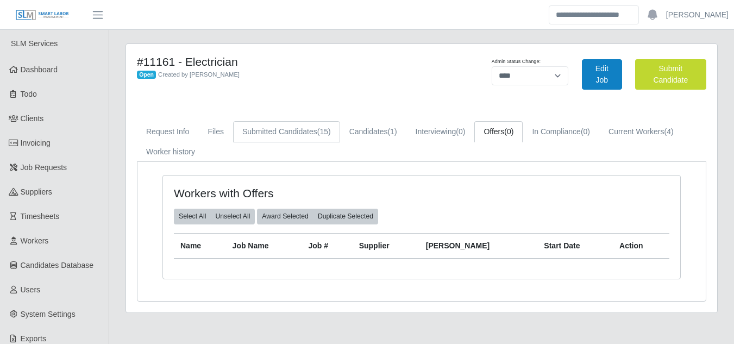
click at [309, 136] on link "Submitted Candidates (15)" at bounding box center [286, 131] width 107 height 21
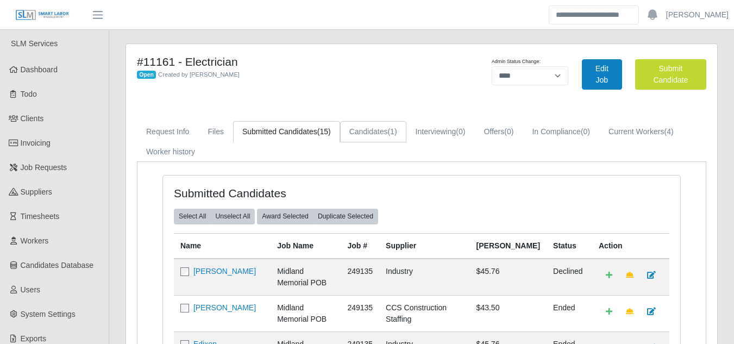
click at [364, 131] on link "Candidates (1)" at bounding box center [373, 131] width 66 height 21
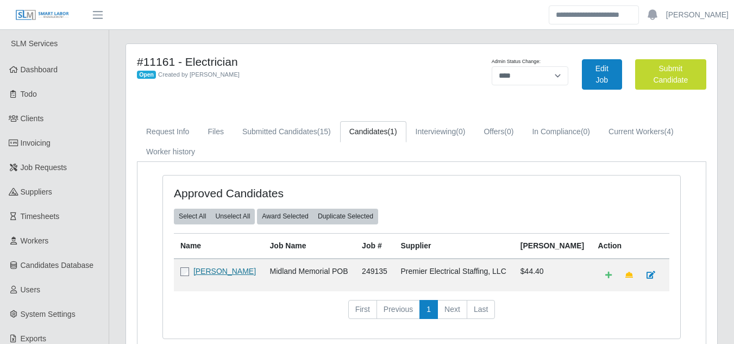
click at [213, 271] on link "[PERSON_NAME]" at bounding box center [224, 271] width 62 height 9
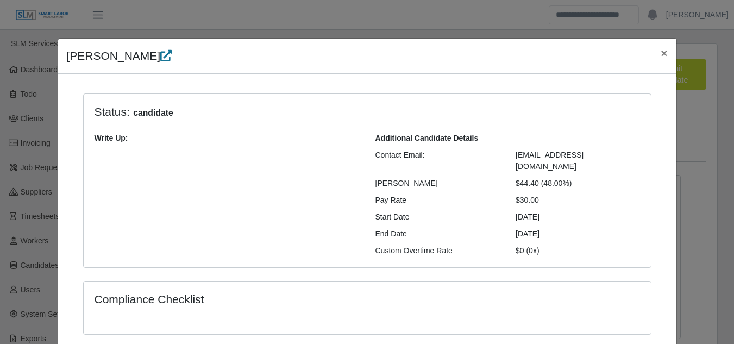
click at [160, 59] on icon at bounding box center [165, 55] width 11 height 11
click at [660, 54] on span "×" at bounding box center [663, 53] width 7 height 12
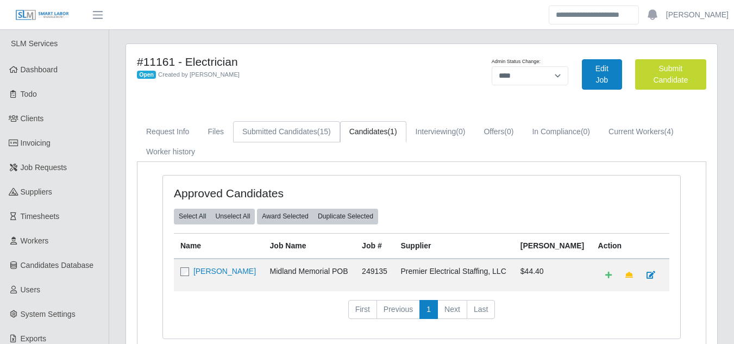
click at [296, 136] on link "Submitted Candidates (15)" at bounding box center [286, 131] width 107 height 21
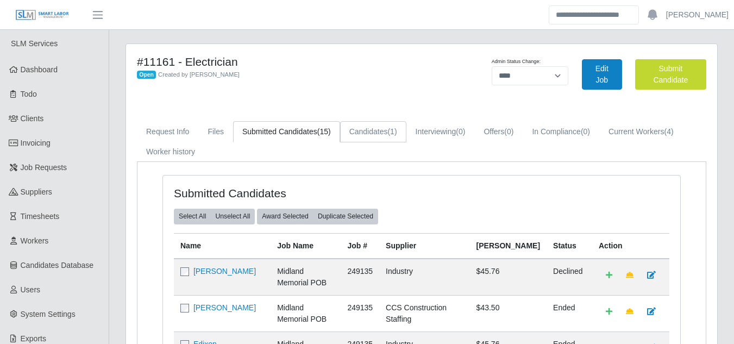
click at [364, 129] on link "Candidates (1)" at bounding box center [373, 131] width 66 height 21
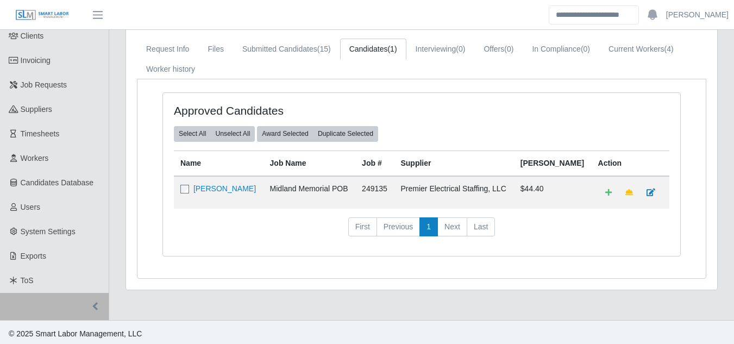
scroll to position [86, 0]
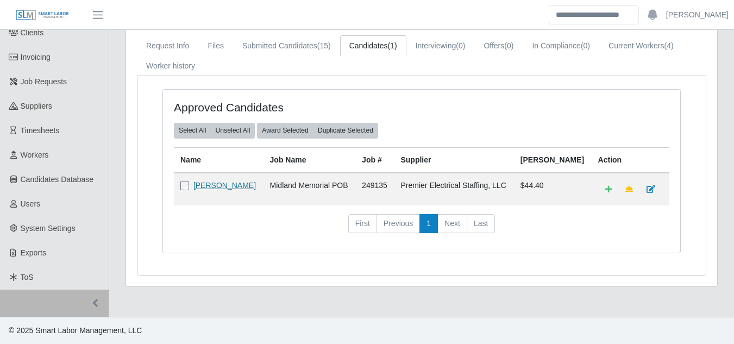
click at [212, 184] on link "Miller Garcia" at bounding box center [224, 185] width 62 height 9
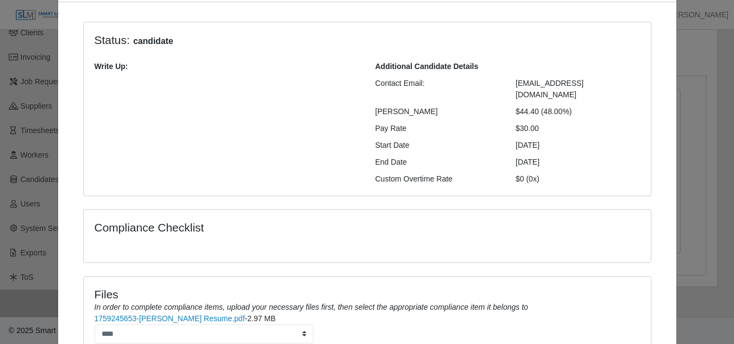
scroll to position [198, 0]
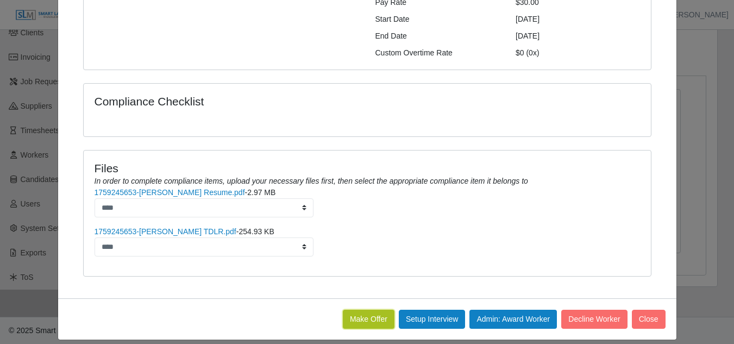
click at [355, 309] on button "Make Offer" at bounding box center [369, 318] width 52 height 19
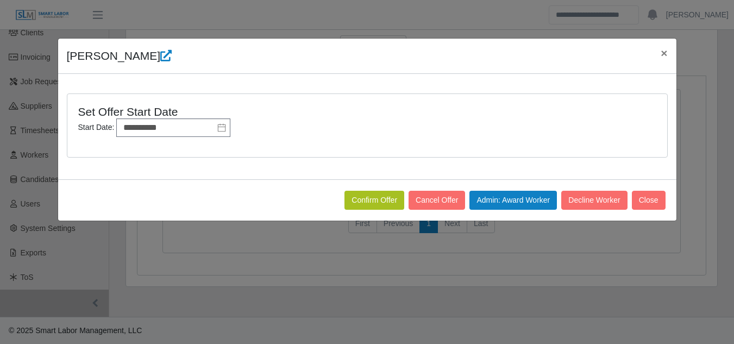
scroll to position [0, 0]
click at [198, 124] on input "**********" at bounding box center [173, 127] width 114 height 18
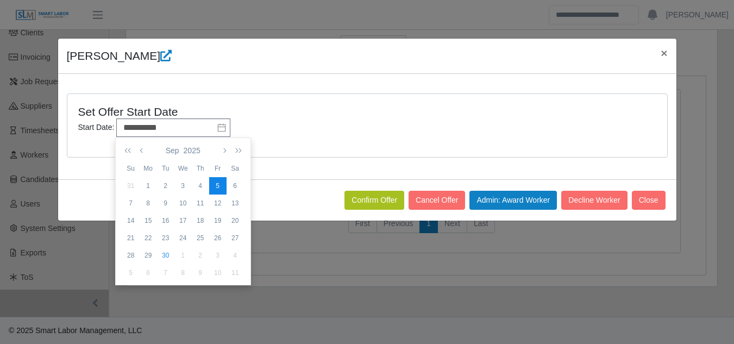
click at [180, 256] on div "1" at bounding box center [182, 255] width 17 height 10
type input "**********"
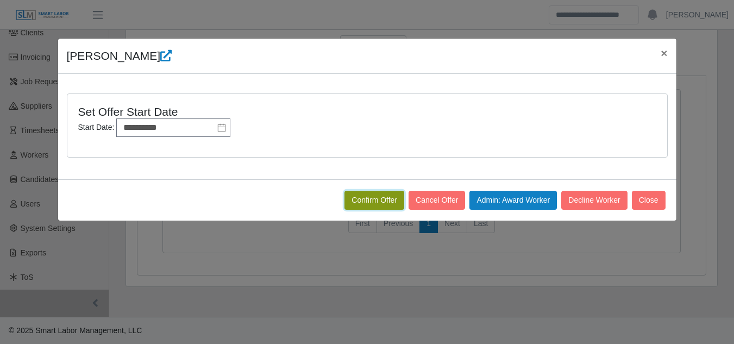
click at [361, 197] on button "Confirm Offer" at bounding box center [374, 200] width 60 height 19
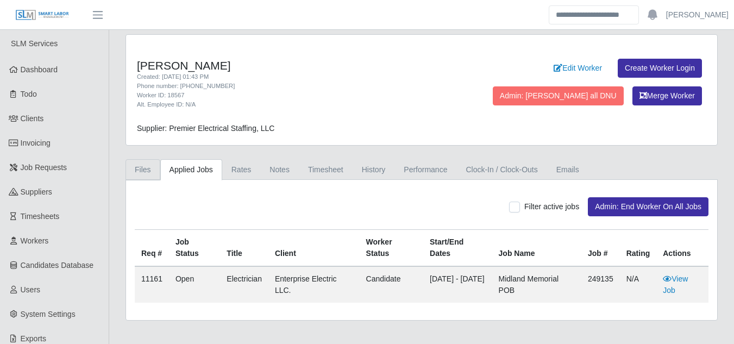
click at [146, 169] on link "Files" at bounding box center [142, 169] width 35 height 21
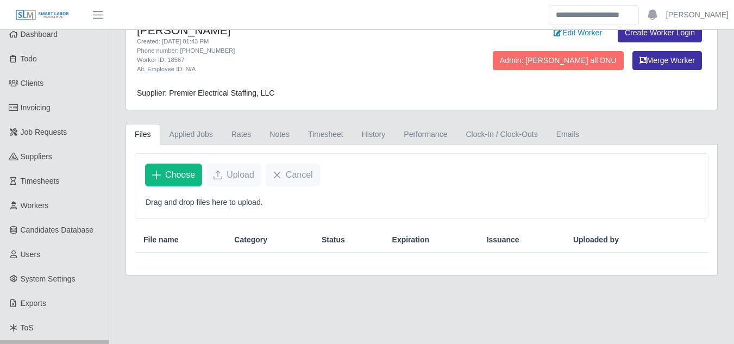
scroll to position [54, 0]
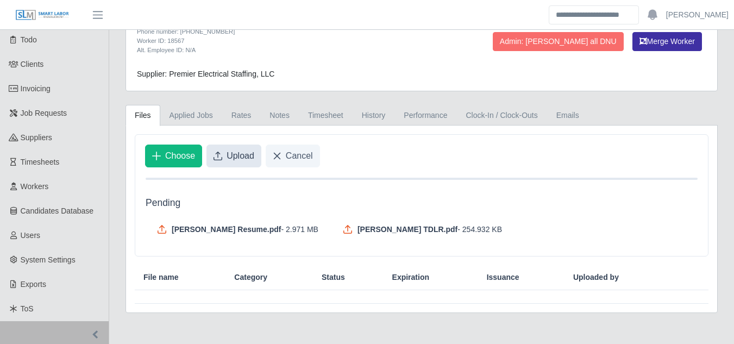
click at [231, 157] on span "Upload" at bounding box center [240, 155] width 28 height 13
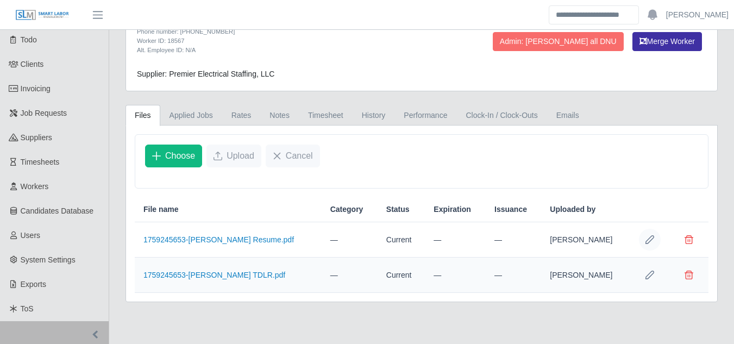
click at [649, 239] on icon "Row Edit" at bounding box center [649, 239] width 9 height 9
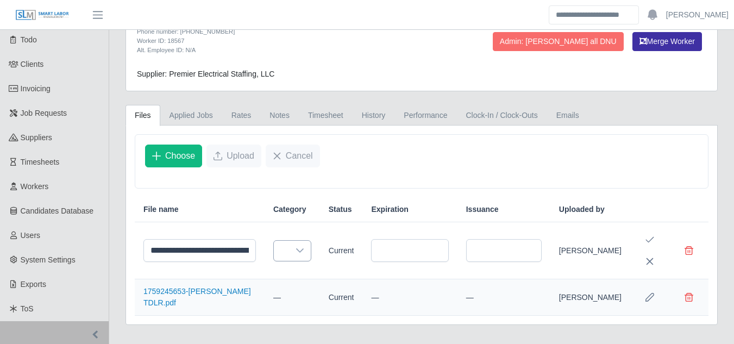
click at [295, 255] on icon at bounding box center [299, 250] width 9 height 9
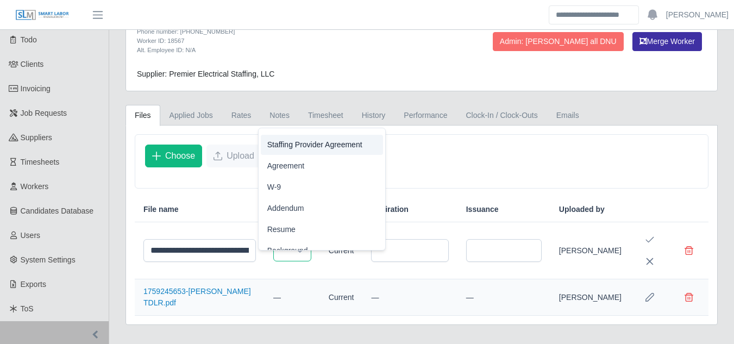
scroll to position [163, 0]
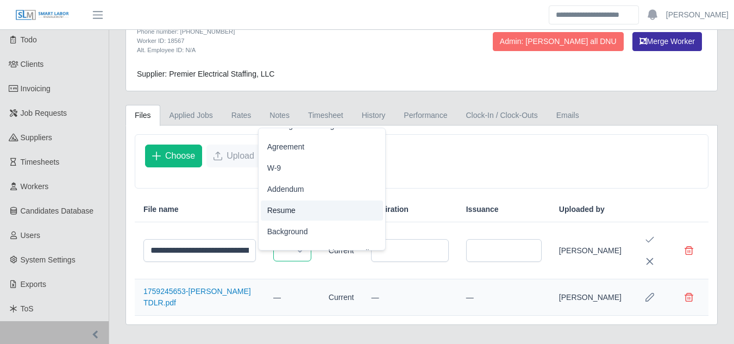
click at [278, 210] on span "Resume" at bounding box center [281, 210] width 28 height 11
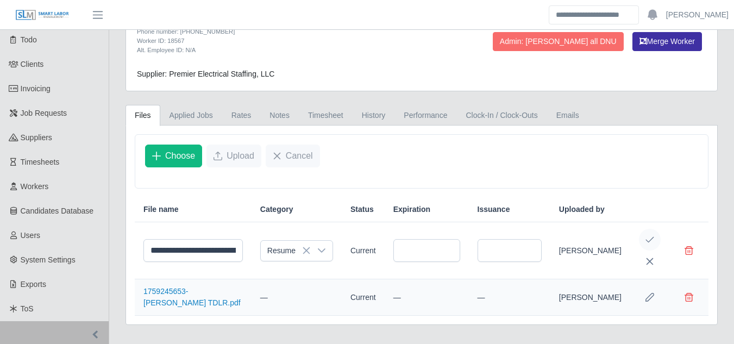
click at [649, 244] on icon "Save Edit" at bounding box center [649, 239] width 9 height 9
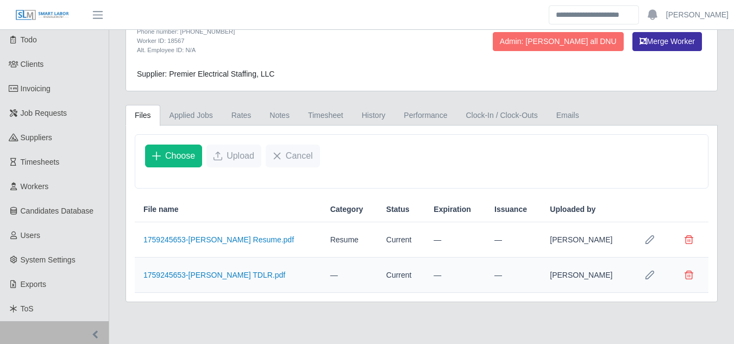
click at [646, 274] on icon "Row Edit" at bounding box center [649, 274] width 9 height 9
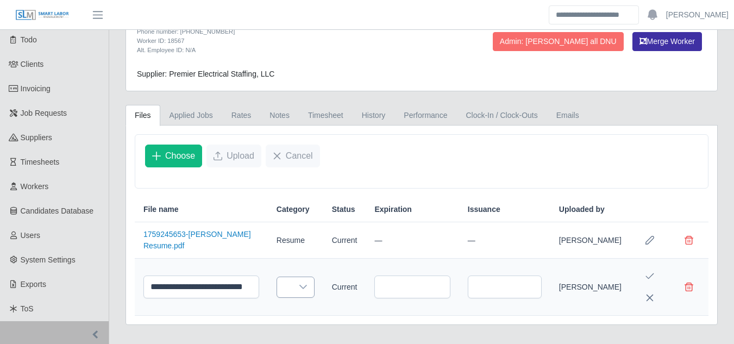
click at [299, 291] on icon at bounding box center [303, 286] width 9 height 9
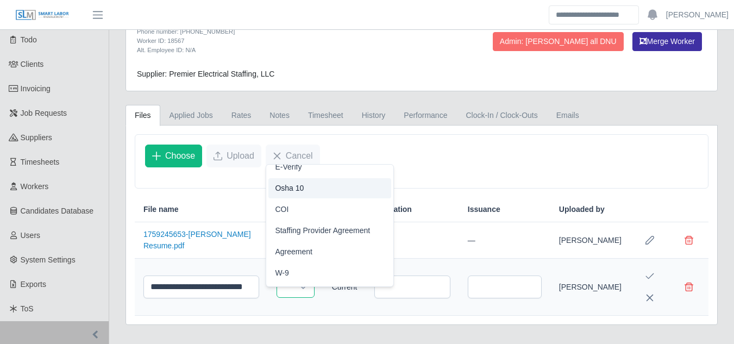
scroll to position [0, 0]
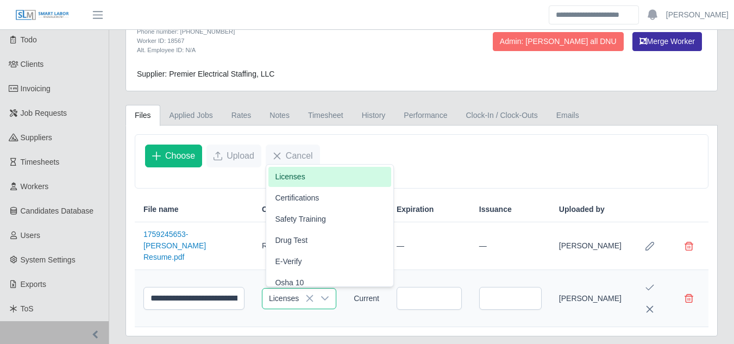
click at [280, 180] on span "Licenses" at bounding box center [290, 176] width 30 height 11
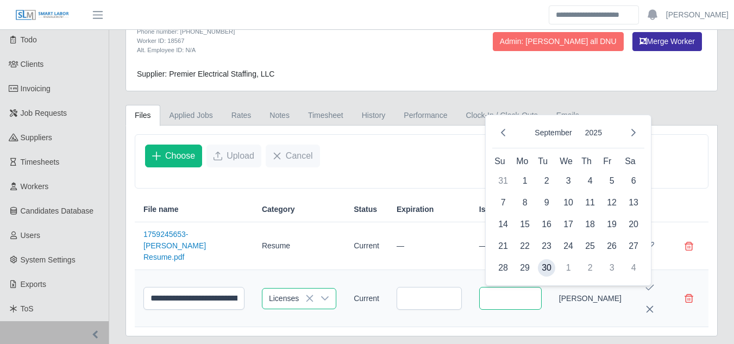
click at [493, 300] on input "text" at bounding box center [510, 298] width 62 height 23
click at [397, 301] on input "text" at bounding box center [428, 298] width 65 height 23
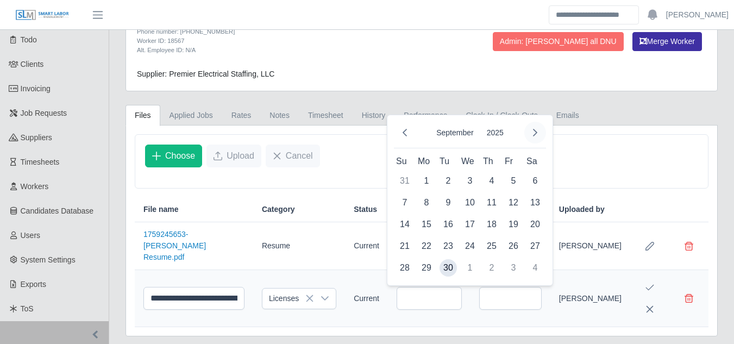
click at [533, 135] on icon "Next Month" at bounding box center [534, 132] width 9 height 9
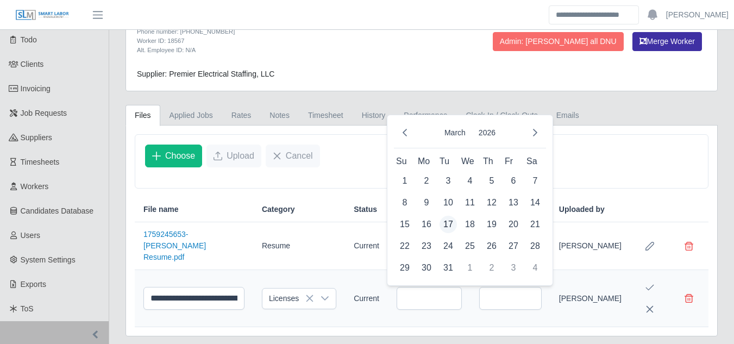
click at [446, 224] on span "17" at bounding box center [447, 224] width 17 height 17
type input "**********"
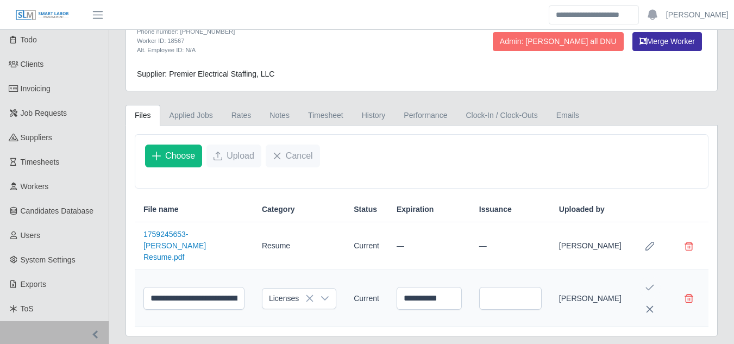
click at [652, 286] on icon "Save Edit" at bounding box center [650, 287] width 8 height 6
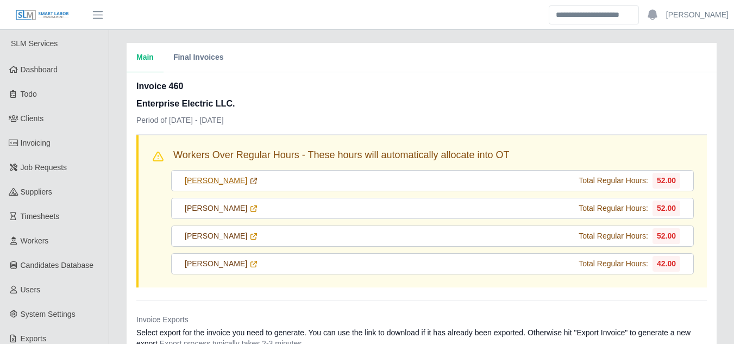
click at [210, 182] on link "[PERSON_NAME]" at bounding box center [221, 180] width 73 height 11
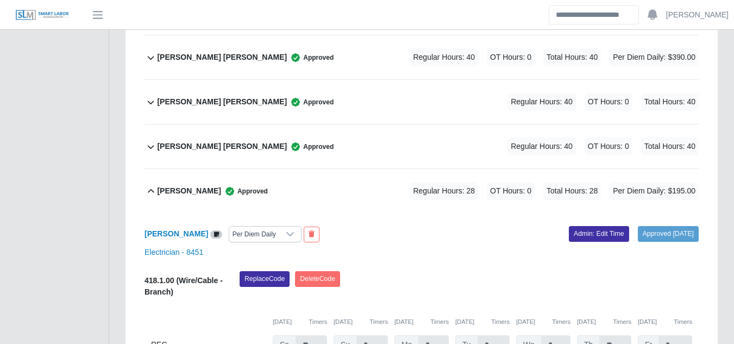
scroll to position [3512, 0]
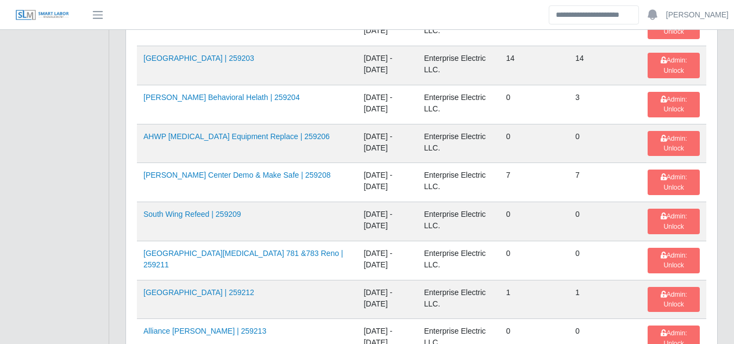
scroll to position [1286, 0]
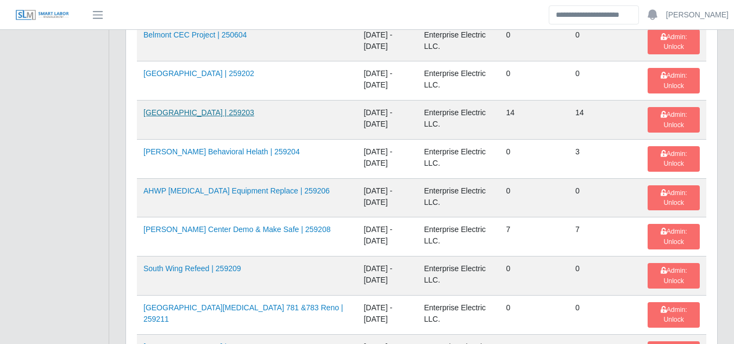
click at [200, 112] on link "[GEOGRAPHIC_DATA] | 259203" at bounding box center [198, 112] width 111 height 9
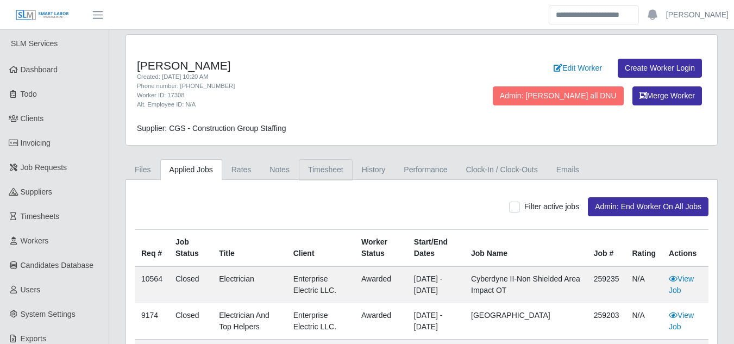
click at [315, 169] on link "Timesheet" at bounding box center [326, 169] width 54 height 21
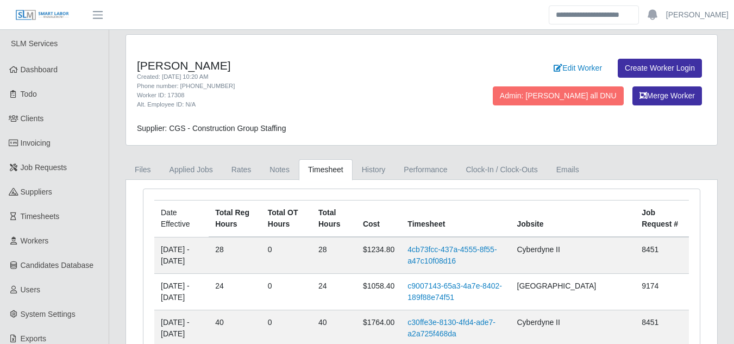
scroll to position [54, 0]
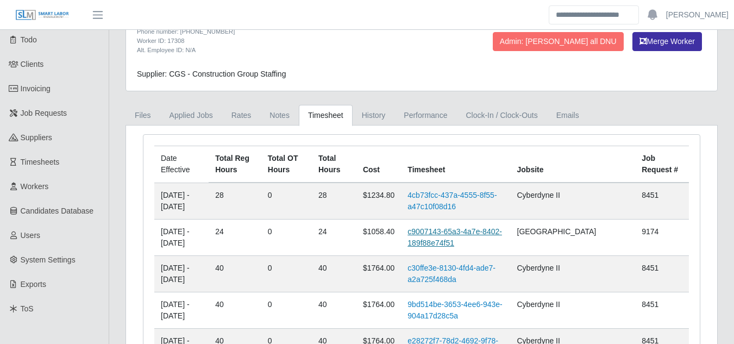
click at [456, 235] on link "c9007143-65a3-4a7e-8402-189f88e74f51" at bounding box center [454, 237] width 94 height 20
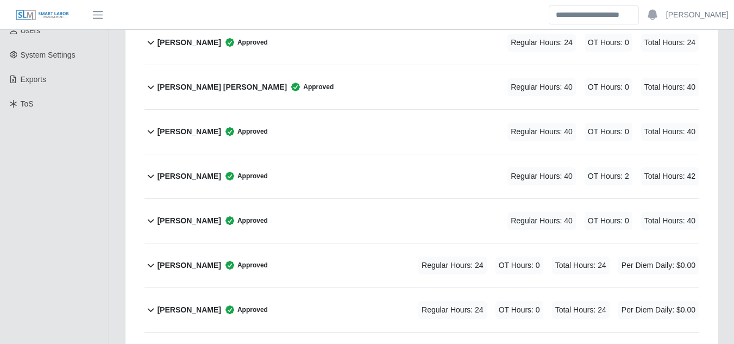
scroll to position [271, 0]
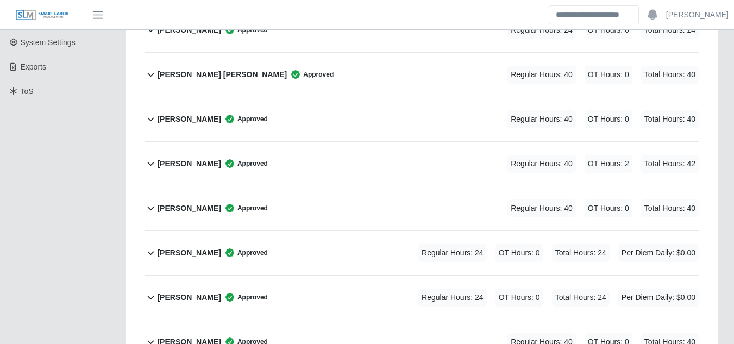
click at [177, 247] on b "Elyin Gunera Cruz" at bounding box center [189, 252] width 64 height 11
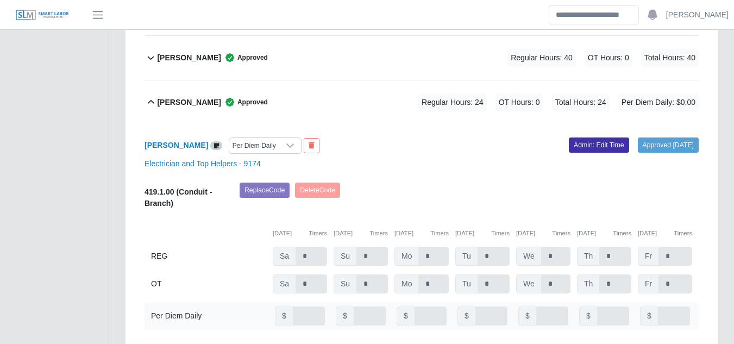
scroll to position [434, 0]
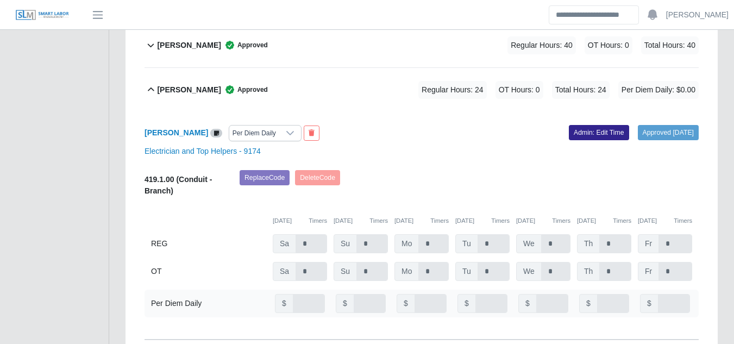
click at [568, 125] on link "Admin: Edit Time" at bounding box center [598, 132] width 60 height 15
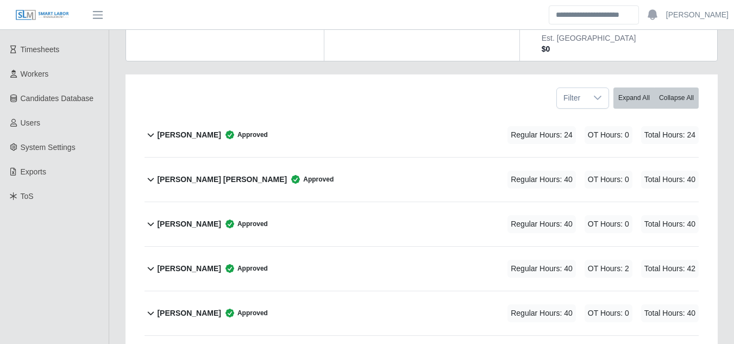
scroll to position [0, 0]
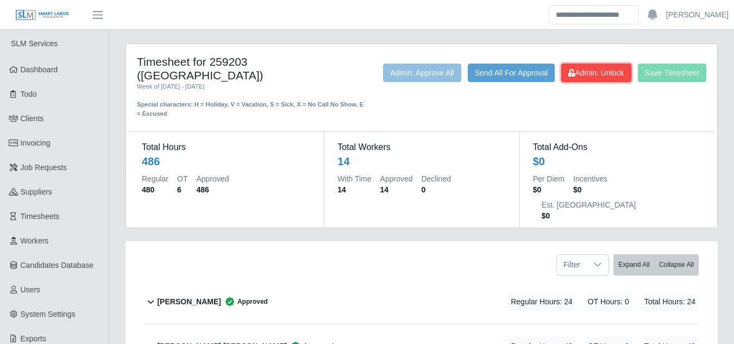
click at [597, 73] on span "Admin: Unlock" at bounding box center [595, 72] width 55 height 9
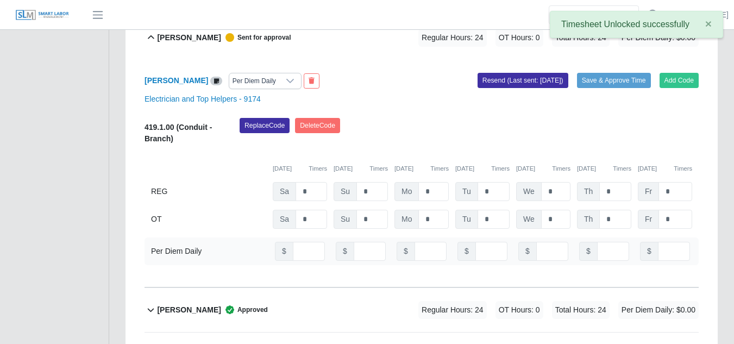
scroll to position [489, 0]
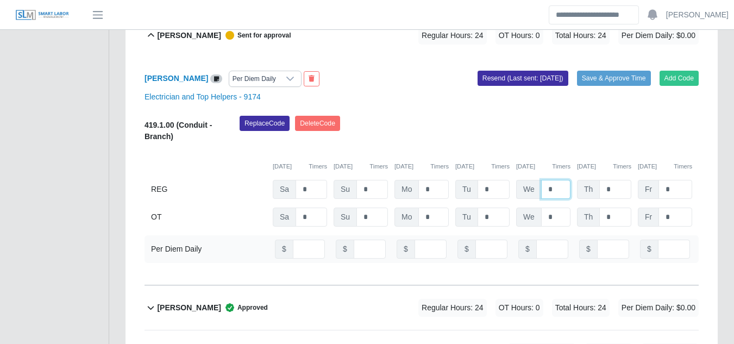
click at [555, 180] on input "*" at bounding box center [555, 189] width 29 height 19
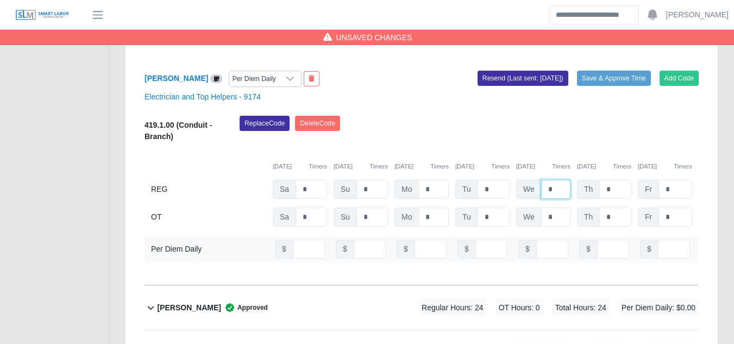
type input "*"
click at [554, 207] on input "*" at bounding box center [555, 216] width 29 height 19
type input "*"
click at [492, 180] on input "*" at bounding box center [493, 189] width 32 height 19
type input "*"
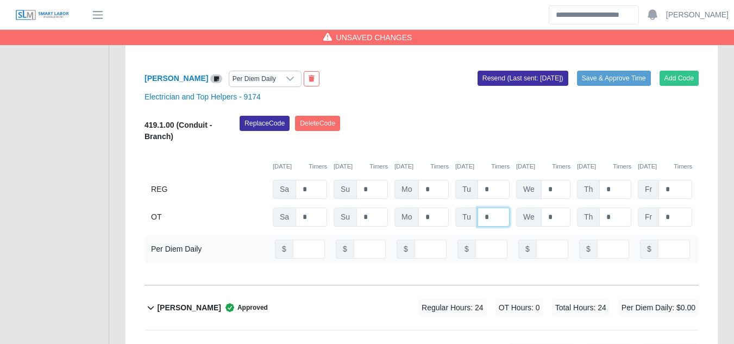
click at [489, 207] on input "*" at bounding box center [493, 216] width 32 height 19
type input "*"
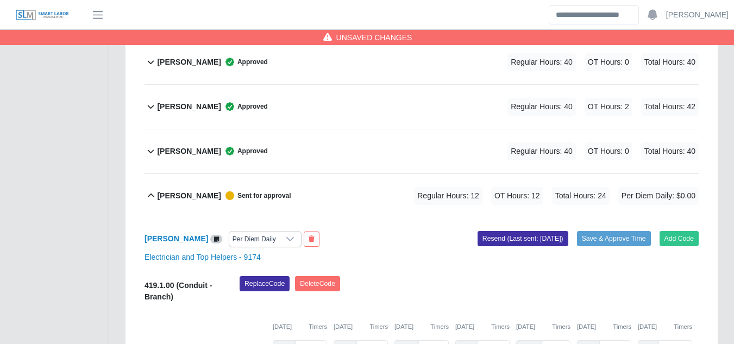
scroll to position [326, 0]
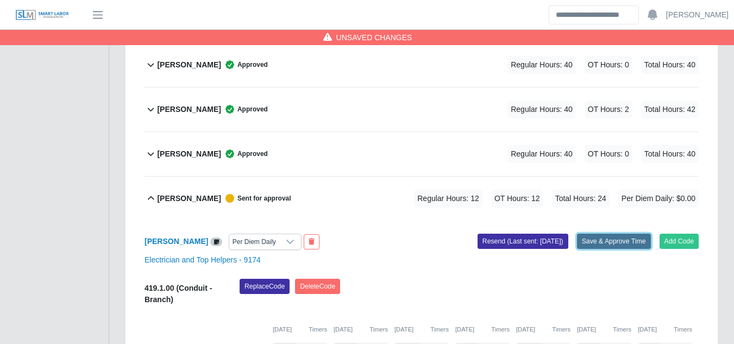
click at [592, 233] on button "Save & Approve Time" at bounding box center [614, 240] width 74 height 15
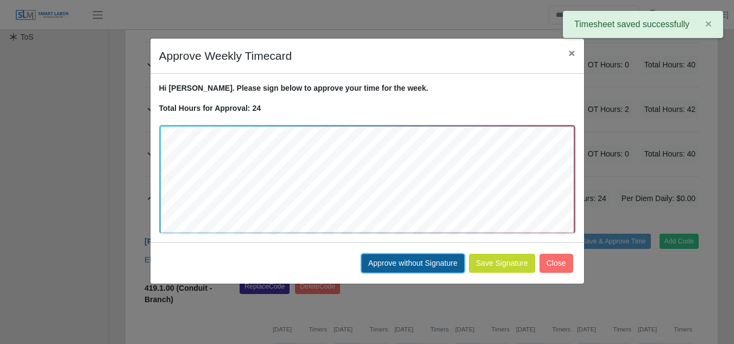
click at [416, 267] on button "Approve without Signature" at bounding box center [412, 263] width 103 height 19
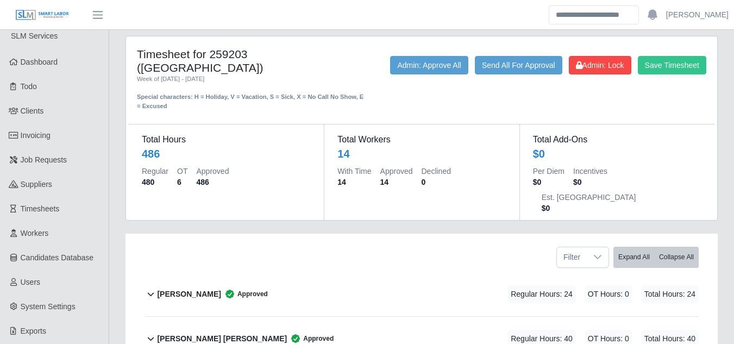
scroll to position [0, 0]
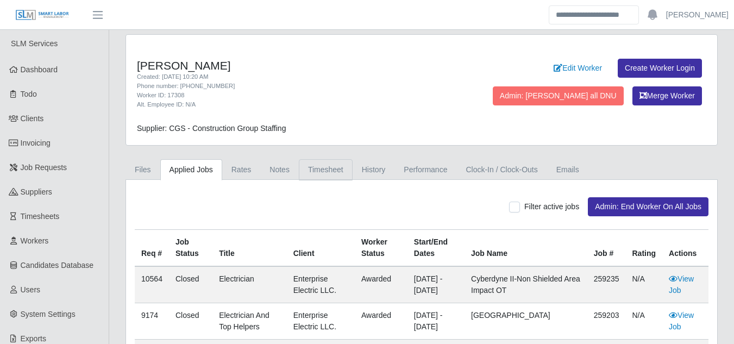
click at [315, 170] on link "Timesheet" at bounding box center [326, 169] width 54 height 21
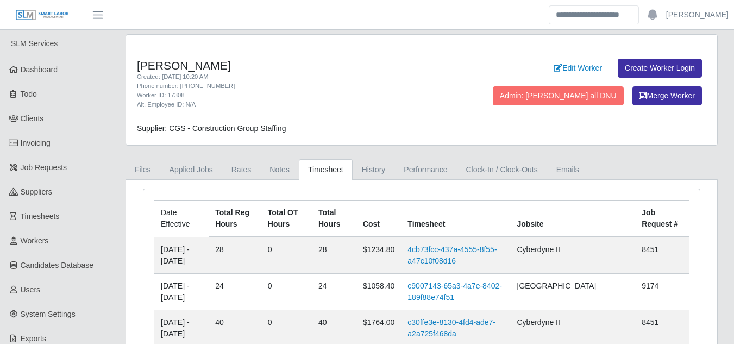
scroll to position [54, 0]
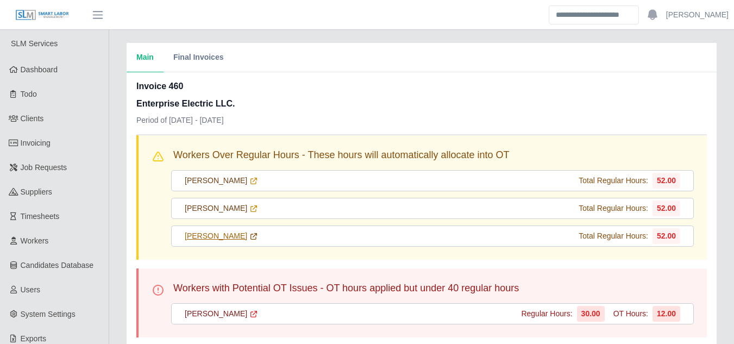
scroll to position [54, 0]
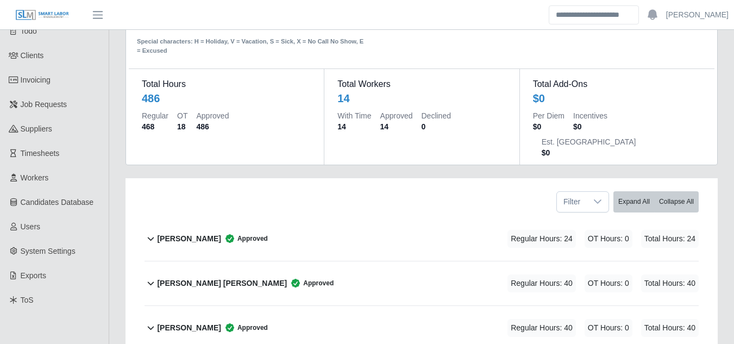
scroll to position [271, 0]
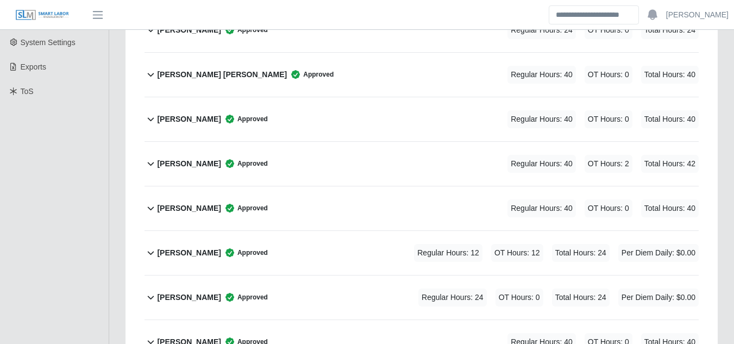
click at [187, 247] on b "Elyin Gunera Cruz" at bounding box center [189, 252] width 64 height 11
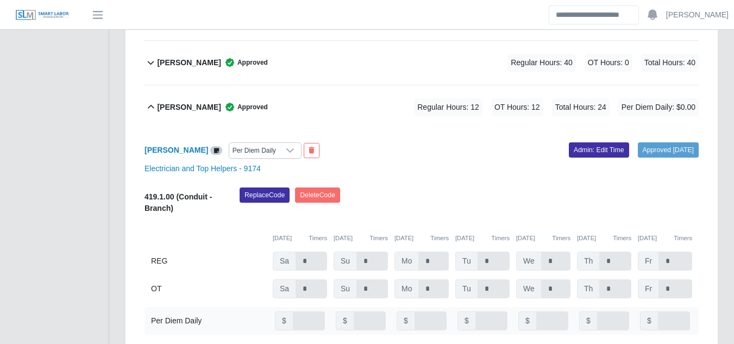
scroll to position [434, 0]
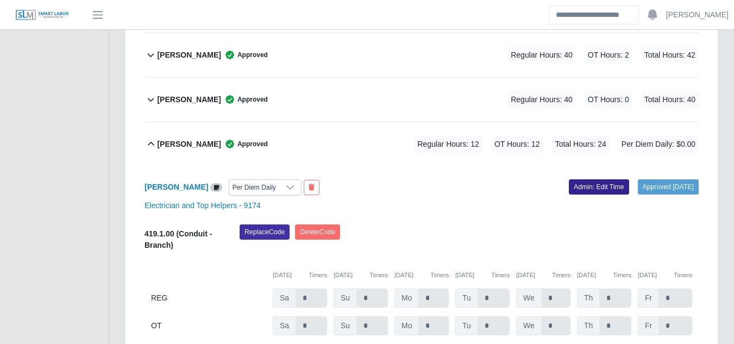
click at [589, 179] on link "Admin: Edit Time" at bounding box center [598, 186] width 60 height 15
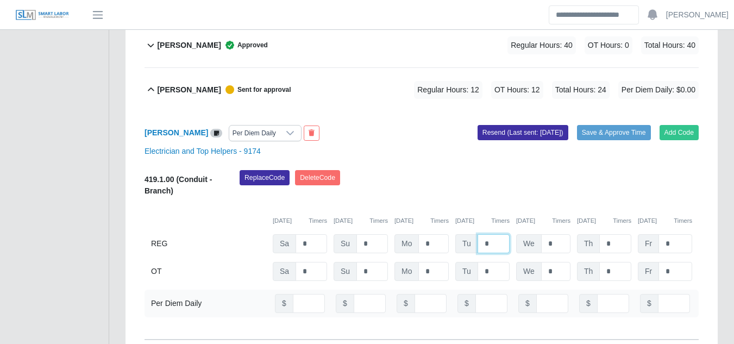
click at [496, 234] on input "*" at bounding box center [493, 243] width 32 height 19
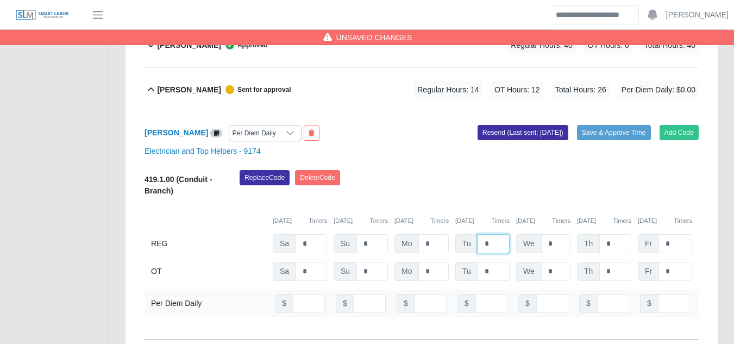
type input "*"
click at [494, 262] on input "*" at bounding box center [493, 271] width 32 height 19
click at [614, 125] on button "Save & Approve Time" at bounding box center [614, 132] width 74 height 15
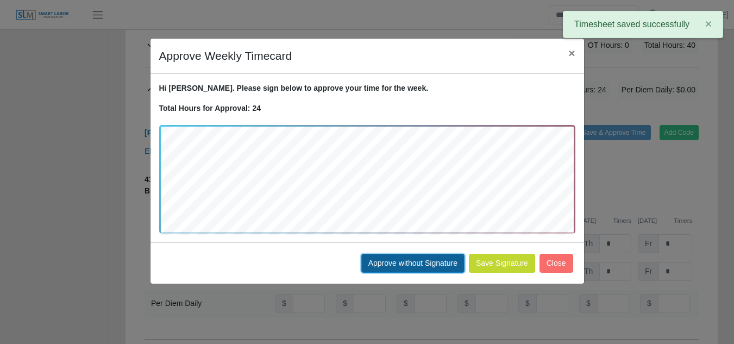
click at [407, 262] on button "Approve without Signature" at bounding box center [412, 263] width 103 height 19
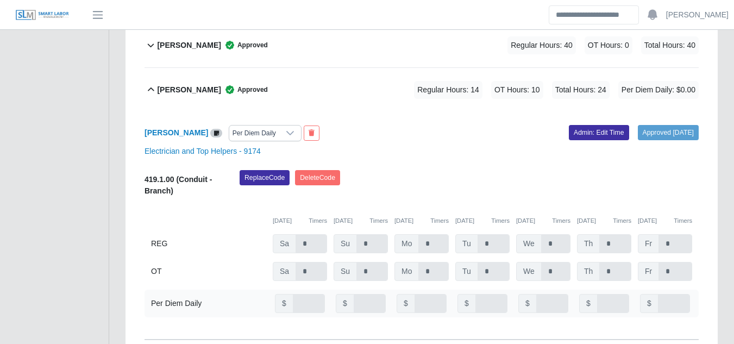
scroll to position [380, 0]
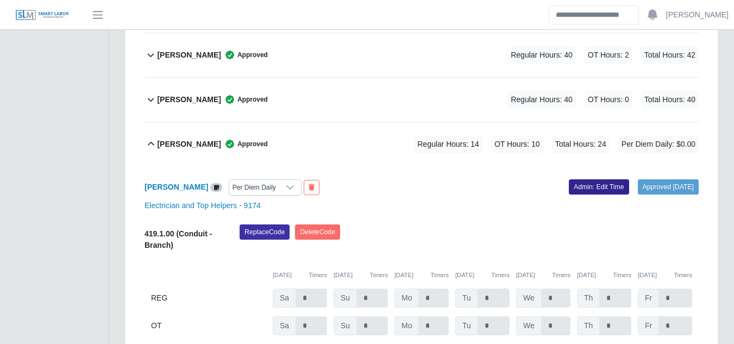
click at [577, 179] on link "Admin: Edit Time" at bounding box center [598, 186] width 60 height 15
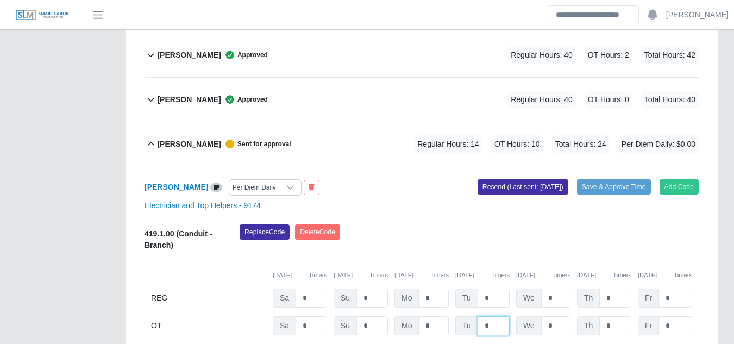
click at [490, 316] on input "*" at bounding box center [493, 325] width 32 height 19
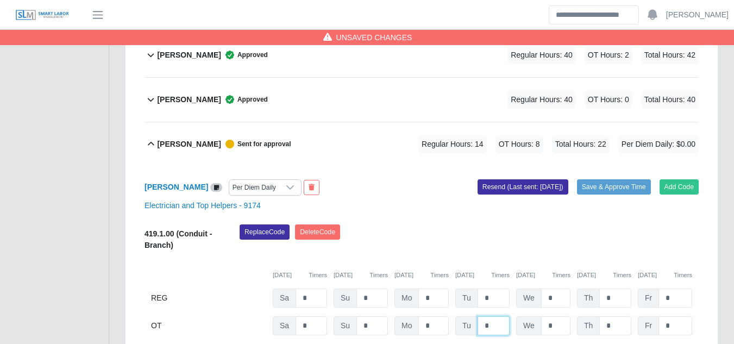
type input "*"
click at [592, 225] on div "Replace Code Delete Code" at bounding box center [468, 240] width 475 height 33
click at [498, 288] on input "*" at bounding box center [493, 297] width 32 height 19
type input "*"
click at [556, 288] on input "*" at bounding box center [555, 297] width 29 height 19
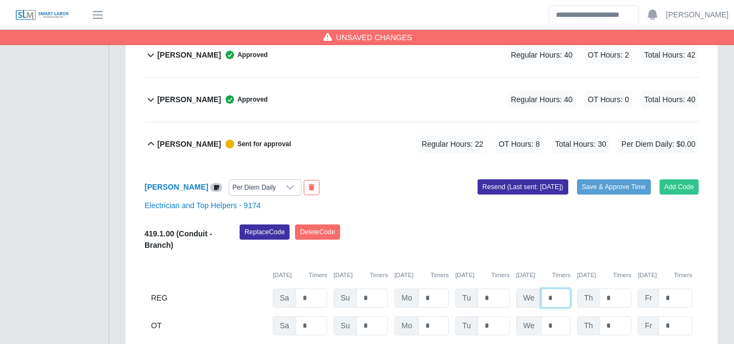
type input "*"
click at [558, 316] on input "*" at bounding box center [555, 325] width 29 height 19
type input "*"
click at [599, 179] on button "Save & Approve Time" at bounding box center [614, 186] width 74 height 15
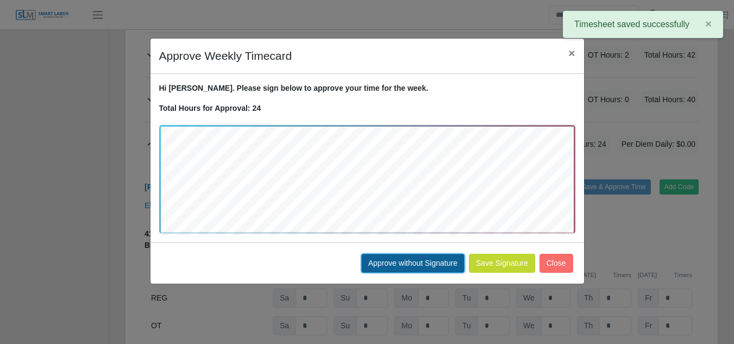
click at [427, 265] on button "Approve without Signature" at bounding box center [412, 263] width 103 height 19
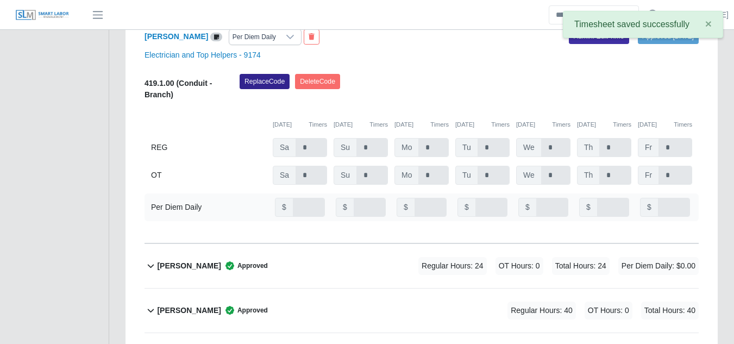
scroll to position [543, 0]
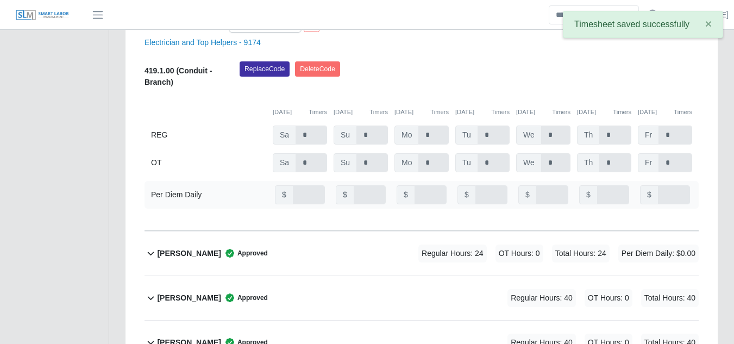
click at [202, 248] on b "Enny Gunera Cruz" at bounding box center [189, 253] width 64 height 11
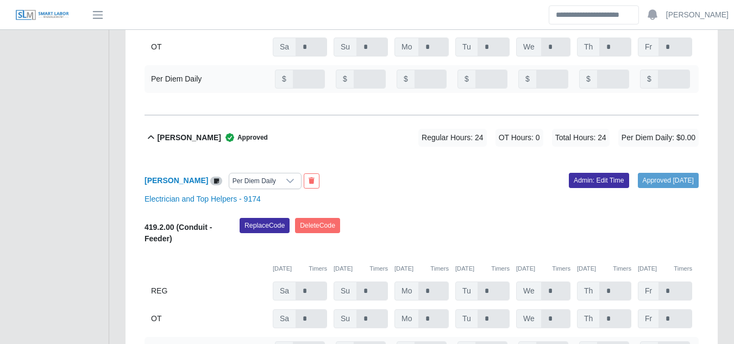
scroll to position [652, 0]
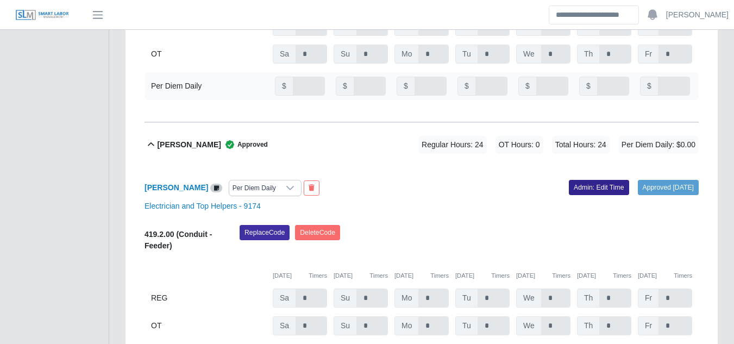
click at [573, 180] on link "Admin: Edit Time" at bounding box center [598, 187] width 60 height 15
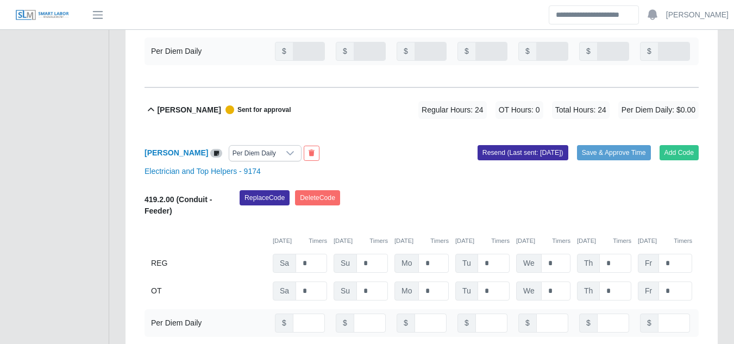
scroll to position [706, 0]
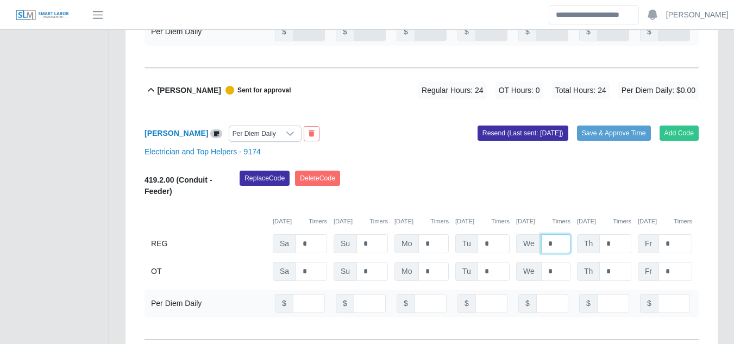
click at [556, 234] on input "*" at bounding box center [555, 243] width 29 height 19
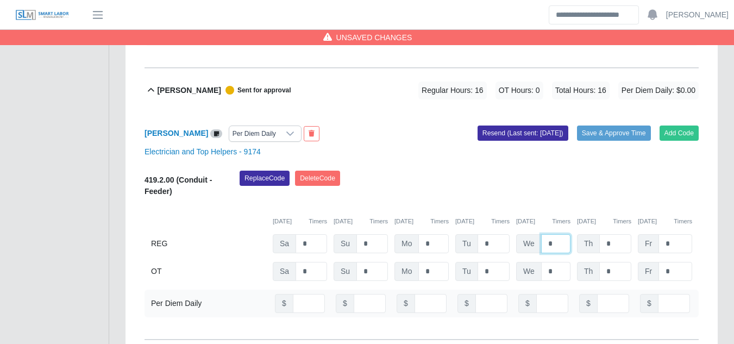
type input "*"
click at [558, 262] on input "*" at bounding box center [555, 271] width 29 height 19
type input "*"
click at [491, 234] on input "*" at bounding box center [493, 243] width 32 height 19
type input "*"
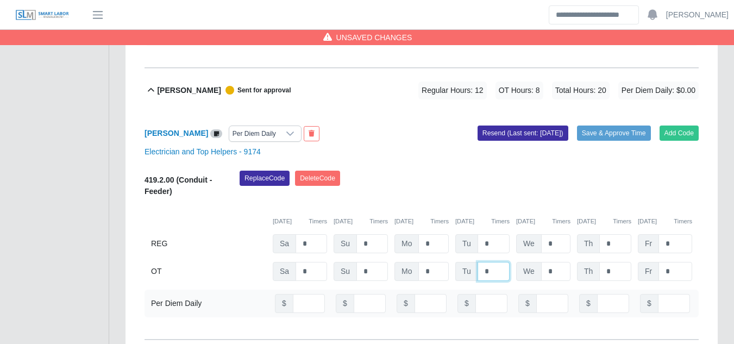
click at [493, 262] on input "*" at bounding box center [493, 271] width 32 height 19
type input "*"
click at [587, 125] on button "Save & Approve Time" at bounding box center [614, 132] width 74 height 15
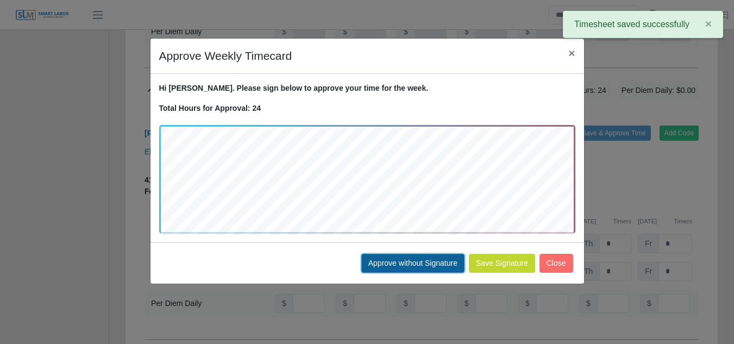
click at [399, 264] on button "Approve without Signature" at bounding box center [412, 263] width 103 height 19
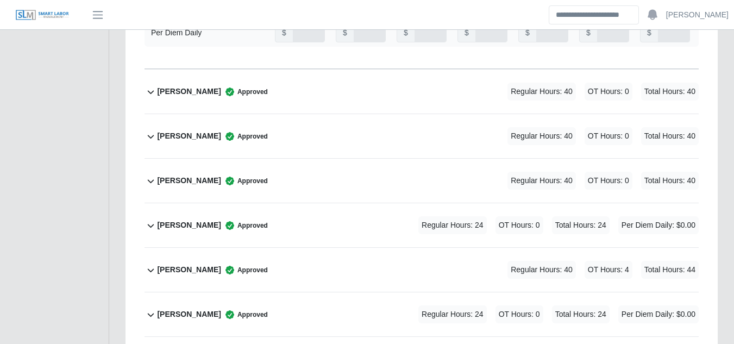
scroll to position [977, 0]
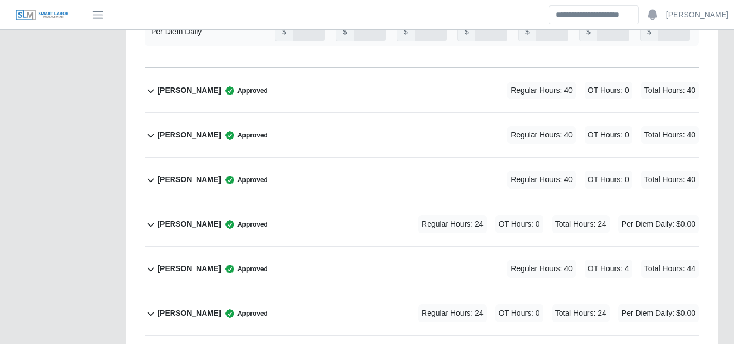
click at [205, 218] on b "Luis Gunera Cruz" at bounding box center [189, 223] width 64 height 11
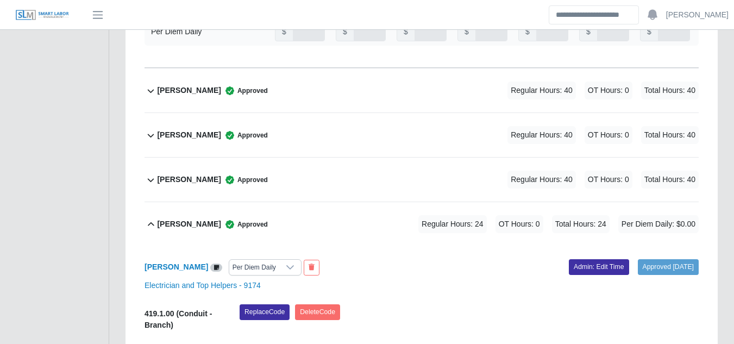
scroll to position [1032, 0]
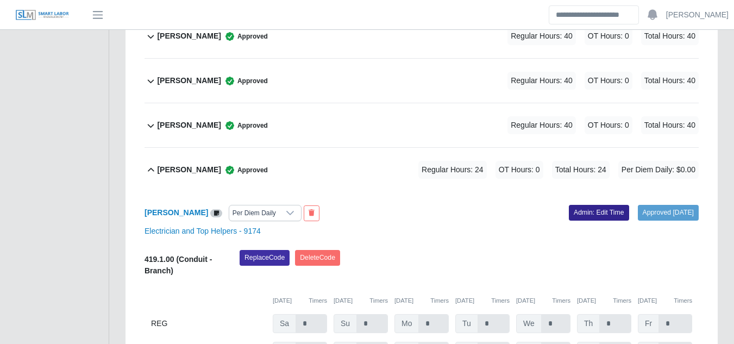
click at [573, 205] on link "Admin: Edit Time" at bounding box center [598, 212] width 60 height 15
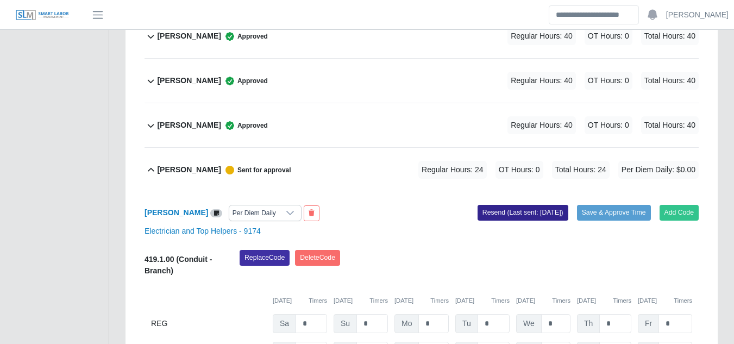
scroll to position [1086, 0]
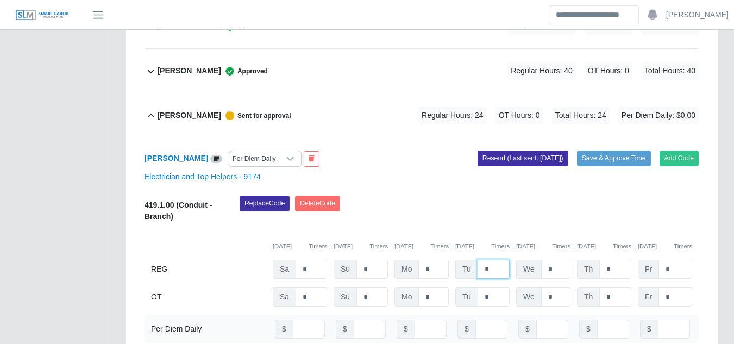
click at [499, 260] on input "*" at bounding box center [493, 269] width 32 height 19
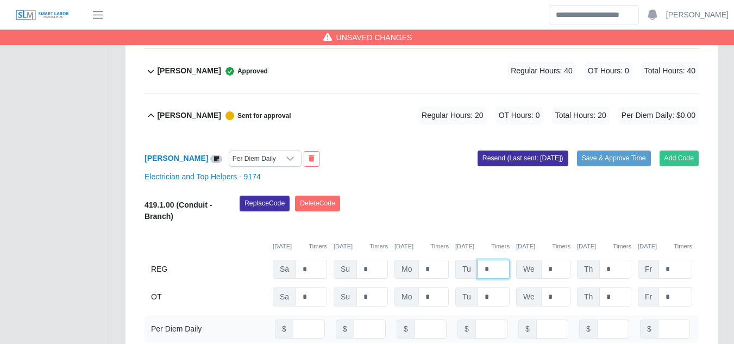
type input "*"
click at [552, 260] on input "*" at bounding box center [555, 269] width 29 height 19
click at [598, 150] on button "Save & Approve Time" at bounding box center [614, 157] width 74 height 15
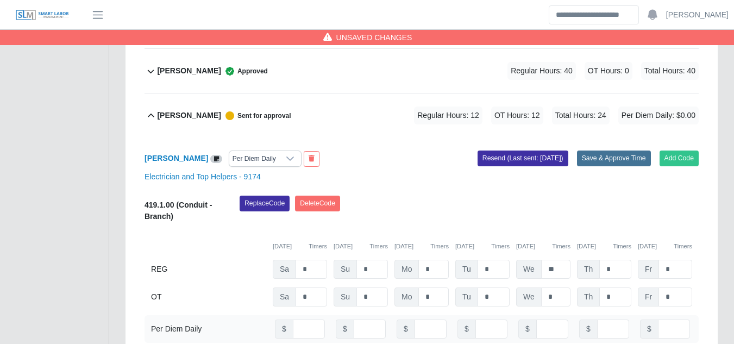
type input "*"
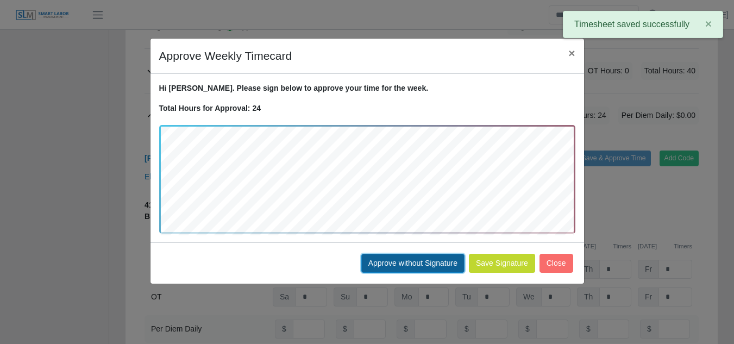
click at [403, 264] on button "Approve without Signature" at bounding box center [412, 263] width 103 height 19
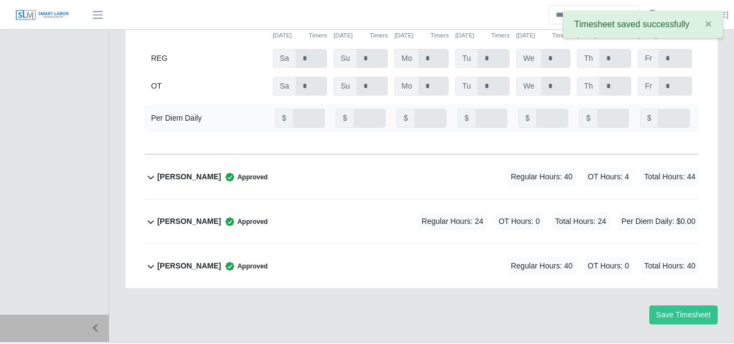
click at [207, 216] on b "Neysin Gunera Cruz" at bounding box center [189, 221] width 64 height 11
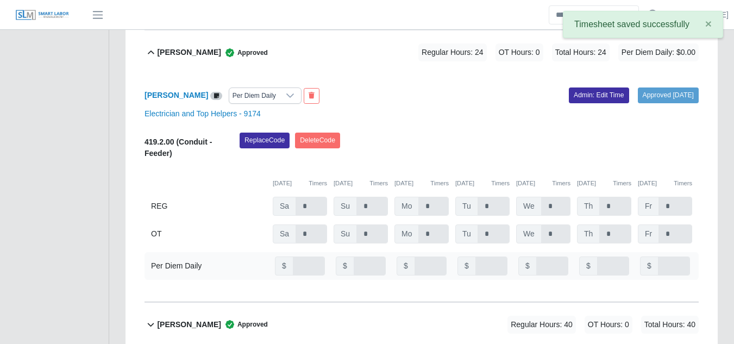
scroll to position [1362, 0]
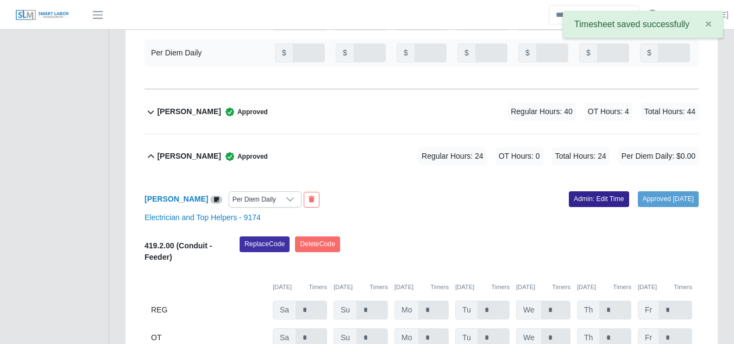
click at [576, 191] on link "Admin: Edit Time" at bounding box center [598, 198] width 60 height 15
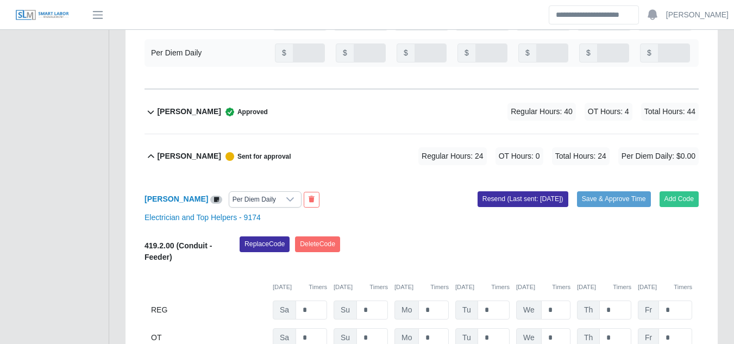
scroll to position [1416, 0]
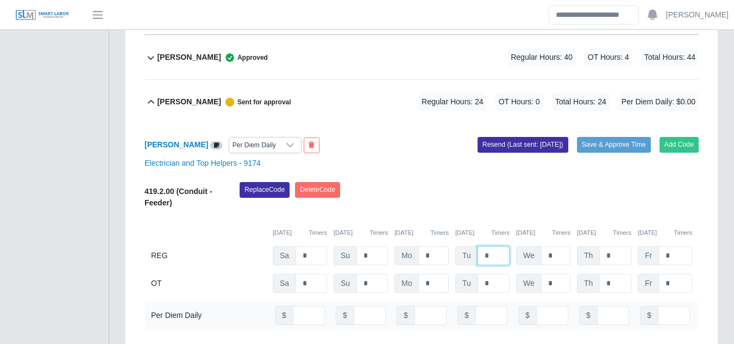
click at [489, 246] on input "*" at bounding box center [493, 255] width 32 height 19
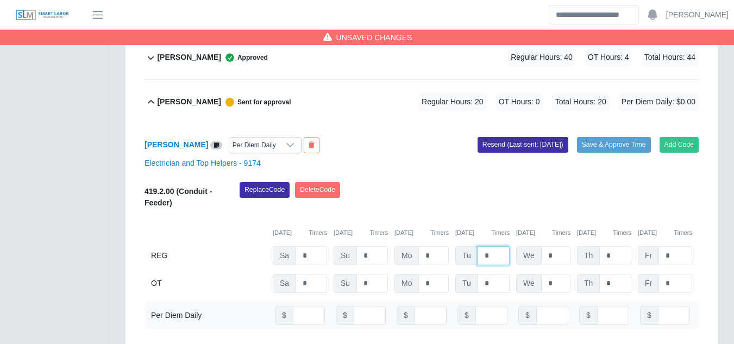
type input "*"
click at [554, 246] on input "*" at bounding box center [555, 255] width 29 height 19
type input "*"
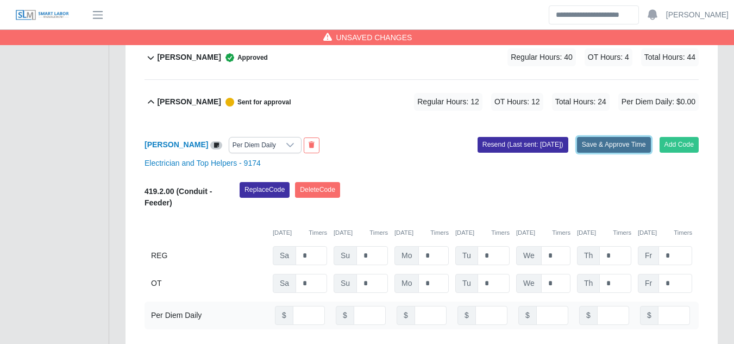
click at [602, 137] on button "Save & Approve Time" at bounding box center [614, 144] width 74 height 15
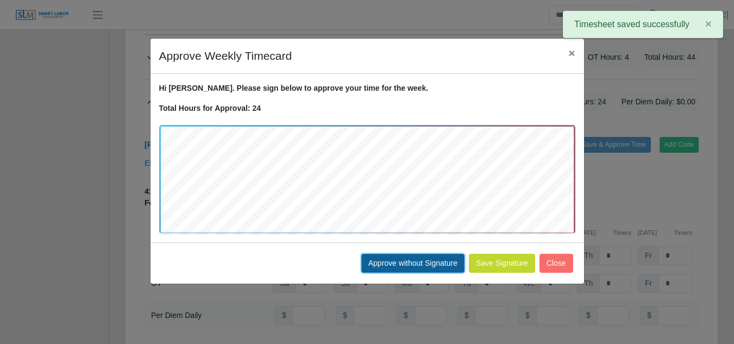
click at [401, 266] on button "Approve without Signature" at bounding box center [412, 263] width 103 height 19
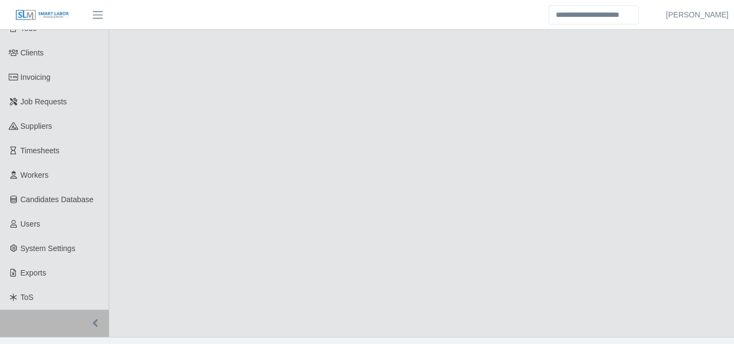
scroll to position [54, 0]
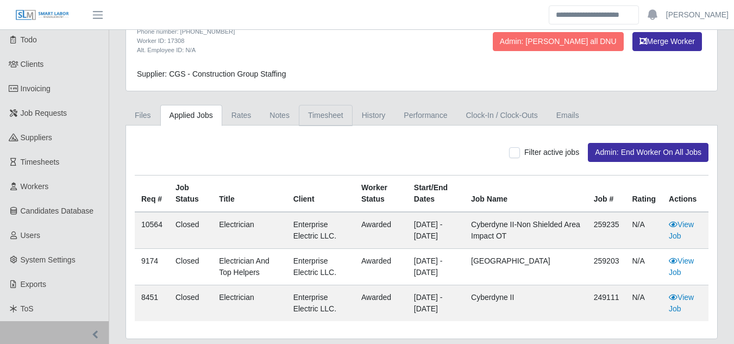
click at [325, 110] on link "Timesheet" at bounding box center [326, 115] width 54 height 21
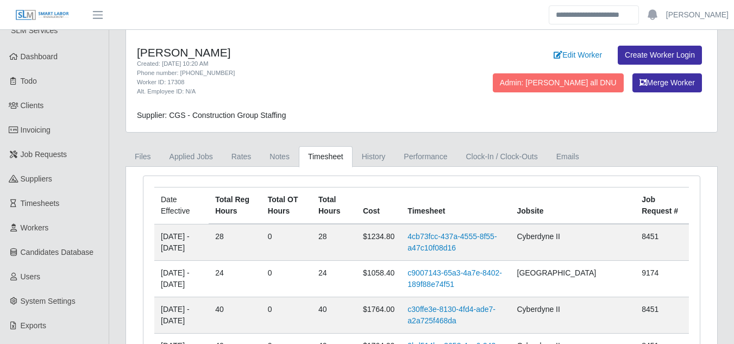
scroll to position [0, 0]
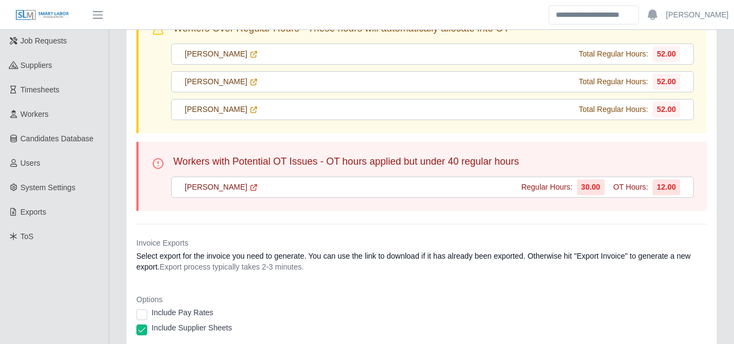
scroll to position [105, 0]
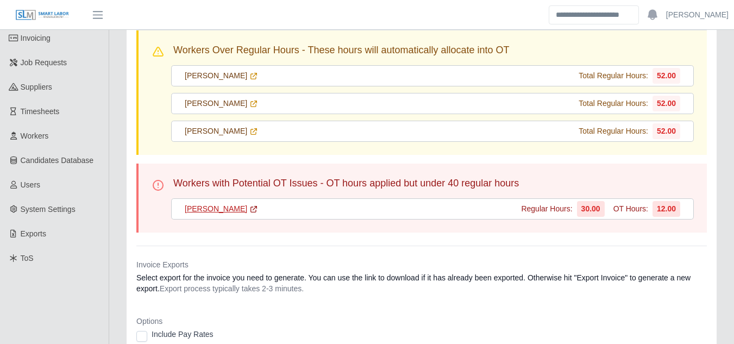
click at [216, 209] on link "[PERSON_NAME]" at bounding box center [221, 208] width 73 height 11
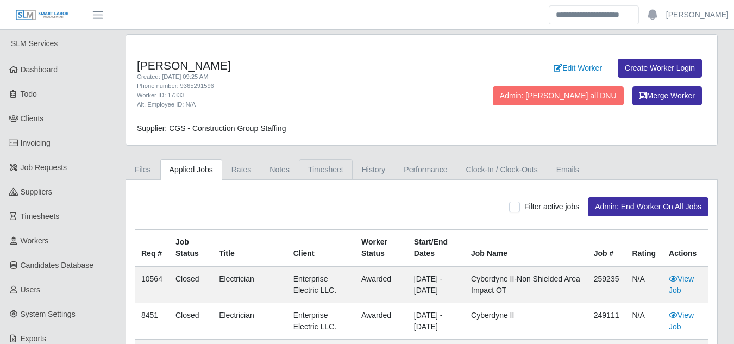
click at [325, 175] on link "Timesheet" at bounding box center [326, 169] width 54 height 21
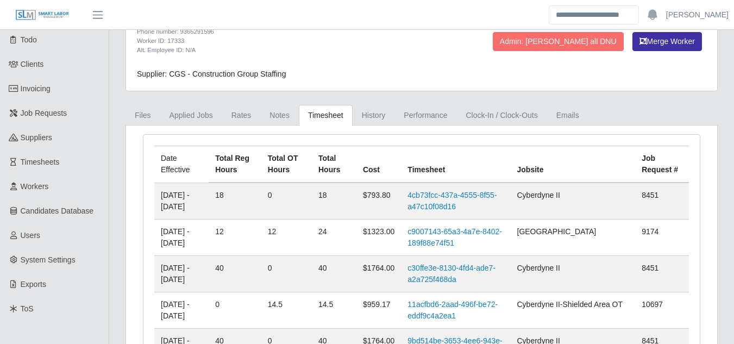
scroll to position [109, 0]
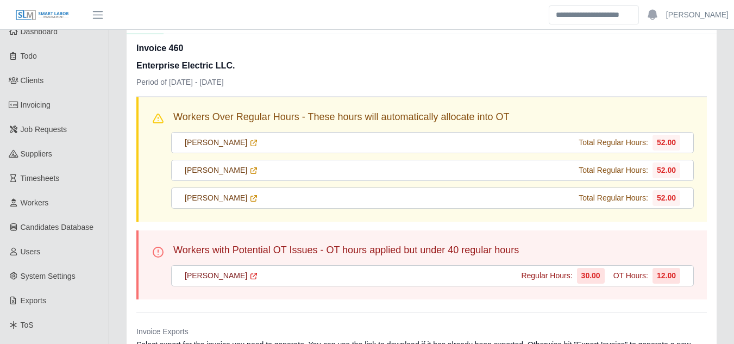
scroll to position [54, 0]
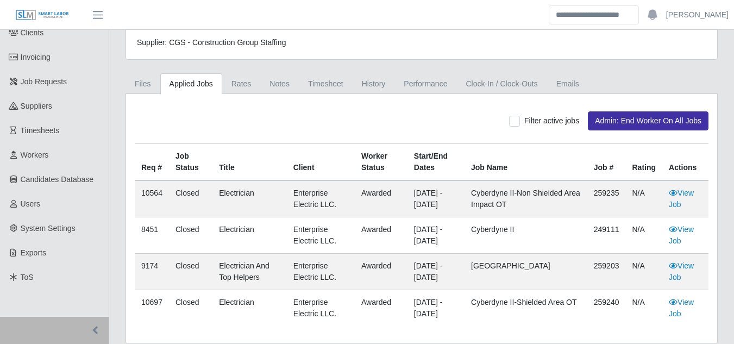
scroll to position [113, 0]
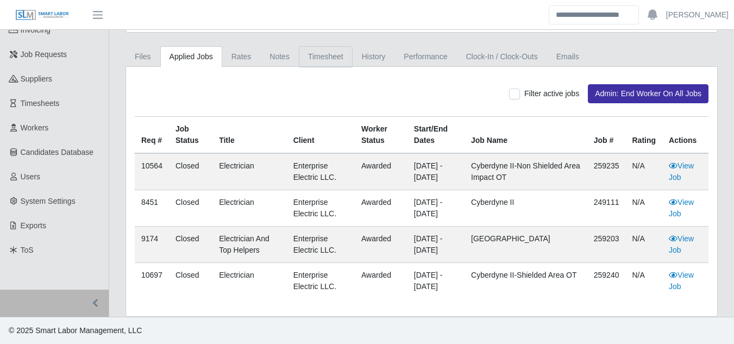
click at [312, 53] on link "Timesheet" at bounding box center [326, 56] width 54 height 21
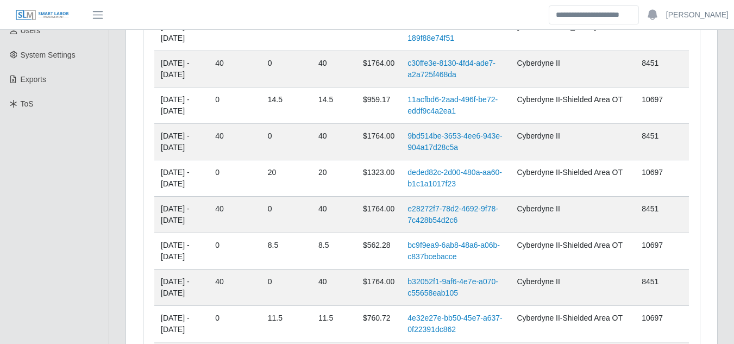
scroll to position [0, 0]
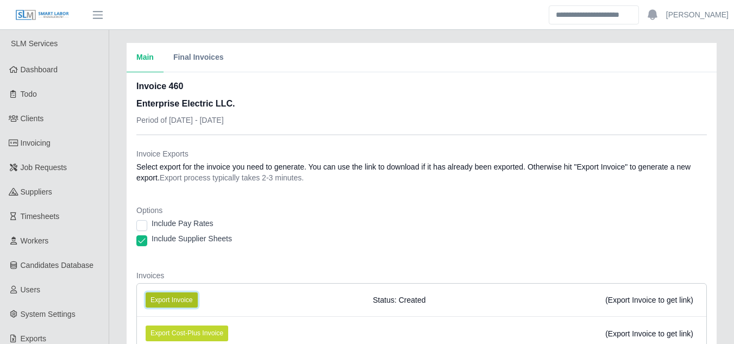
drag, startPoint x: 179, startPoint y: 299, endPoint x: 168, endPoint y: 304, distance: 11.9
click at [179, 299] on button "Export Invoice" at bounding box center [172, 299] width 52 height 15
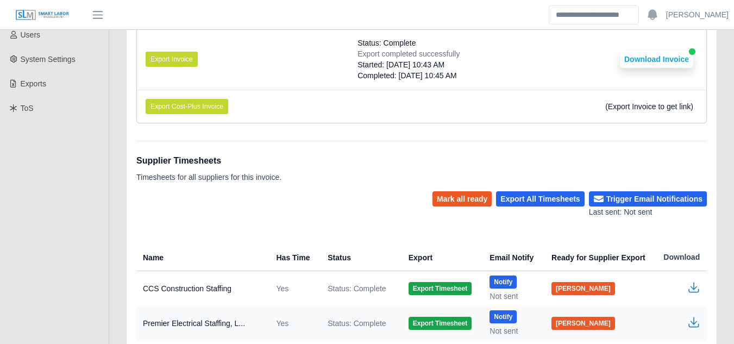
scroll to position [271, 0]
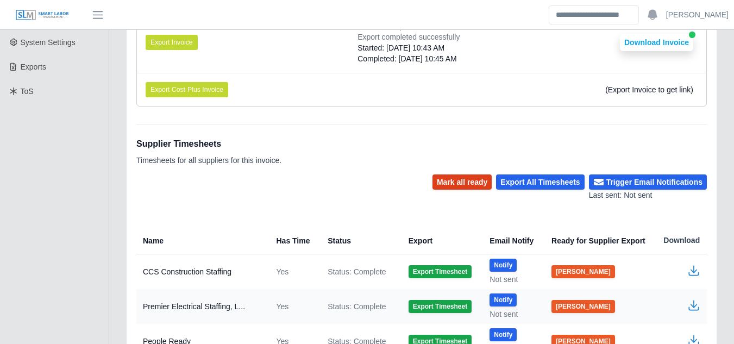
click at [481, 181] on button "Mark all ready" at bounding box center [461, 181] width 59 height 15
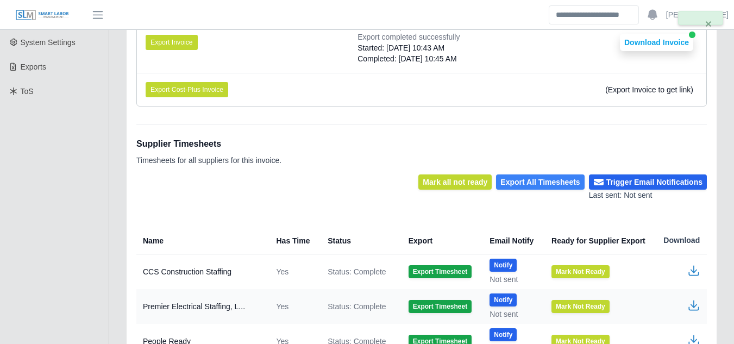
click at [560, 184] on button "Export All Timesheets" at bounding box center [540, 181] width 88 height 15
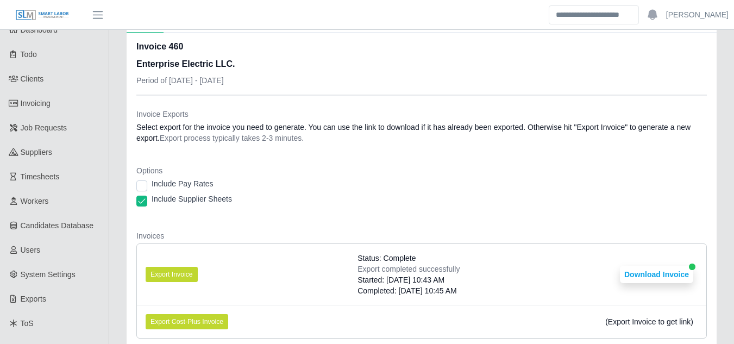
scroll to position [0, 0]
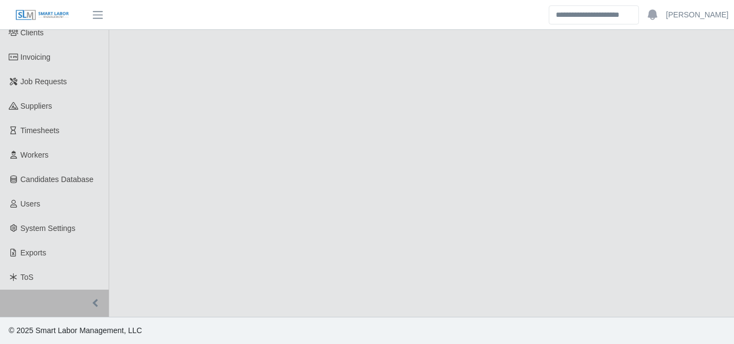
select select "****"
